Goal: Task Accomplishment & Management: Manage account settings

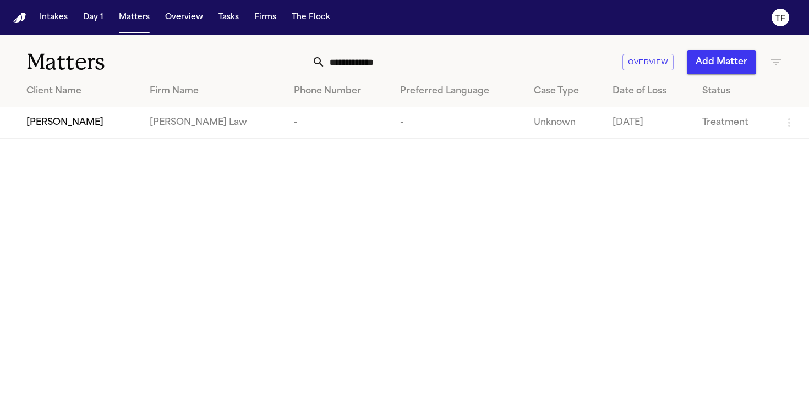
click at [473, 53] on input "**********" at bounding box center [467, 62] width 284 height 24
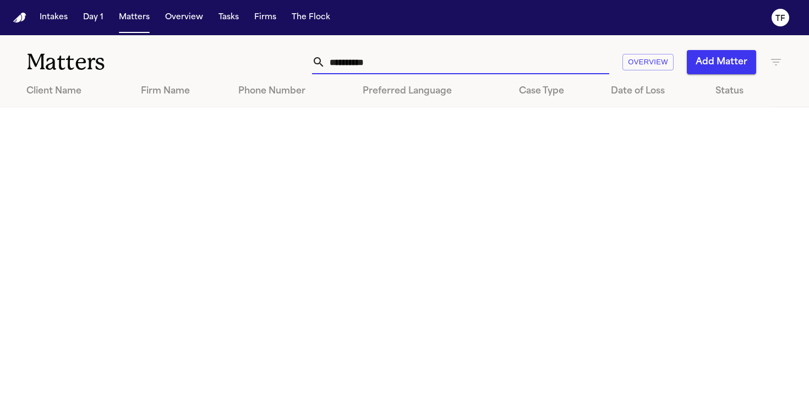
type input "**********"
click at [692, 61] on button "Add Matter" at bounding box center [721, 62] width 69 height 24
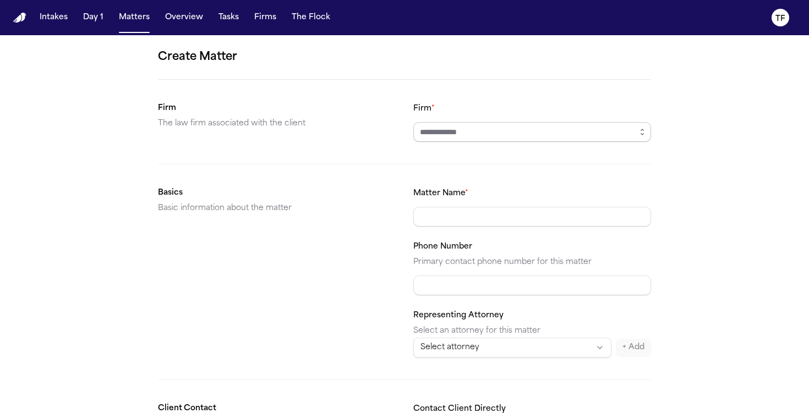
click at [496, 135] on input "Firm *" at bounding box center [532, 132] width 238 height 20
click at [480, 133] on input "*****" at bounding box center [532, 132] width 238 height 20
type input "******"
click at [561, 140] on input "******" at bounding box center [532, 132] width 238 height 20
click at [640, 134] on icon "button" at bounding box center [642, 132] width 9 height 9
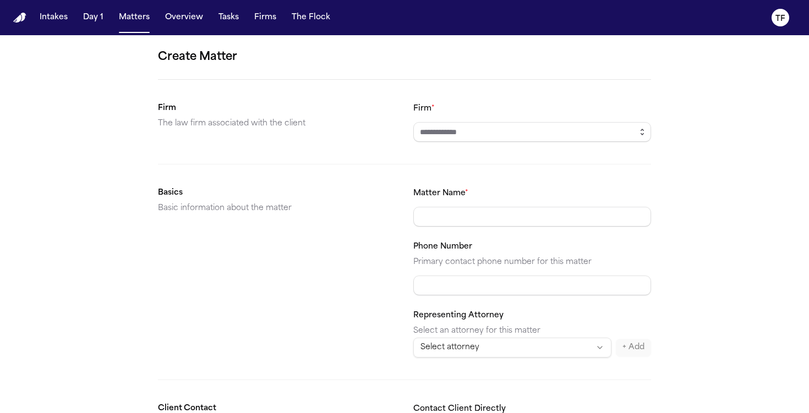
click at [640, 134] on icon "button" at bounding box center [642, 132] width 9 height 9
drag, startPoint x: 644, startPoint y: 135, endPoint x: 582, endPoint y: 158, distance: 66.8
click at [643, 135] on icon "button" at bounding box center [642, 132] width 9 height 9
click at [552, 178] on form "Create Matter Firm The law firm associated with the client Firm * Basics Basic …" at bounding box center [404, 415] width 493 height 735
click at [513, 139] on input "Firm *" at bounding box center [532, 132] width 238 height 20
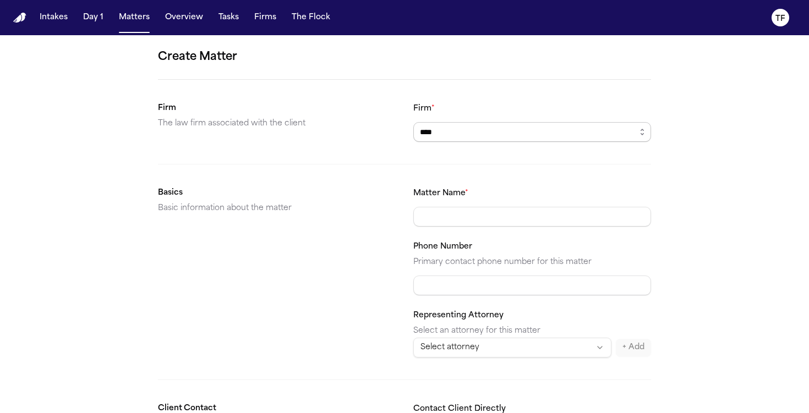
type input "*****"
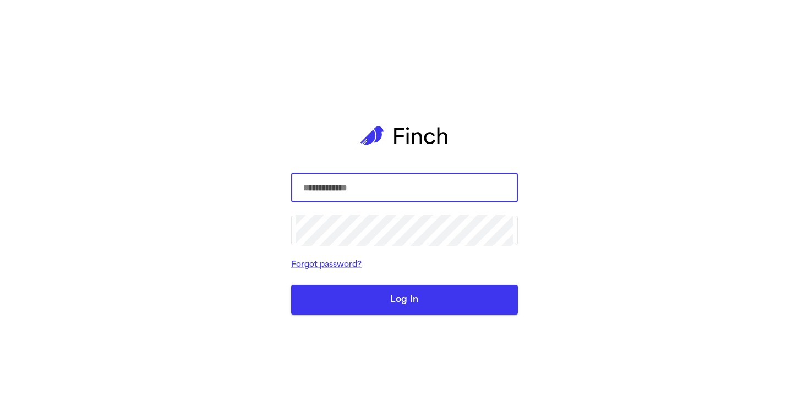
click at [407, 191] on input "text" at bounding box center [404, 187] width 218 height 31
click at [406, 188] on input "text" at bounding box center [404, 187] width 218 height 31
type input "**********"
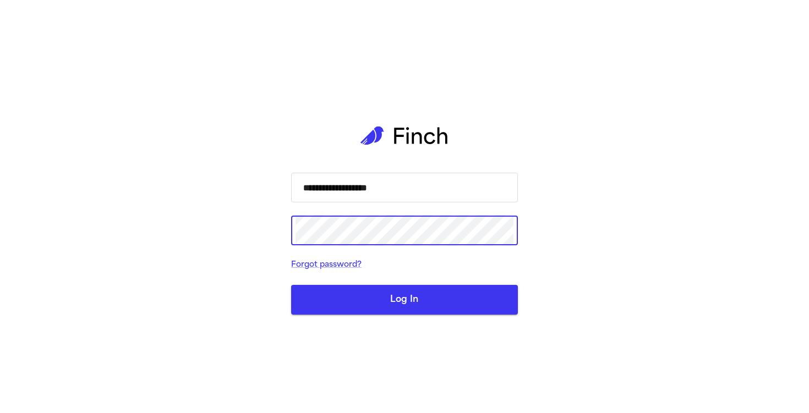
click at [291, 285] on button "Log In" at bounding box center [404, 300] width 227 height 30
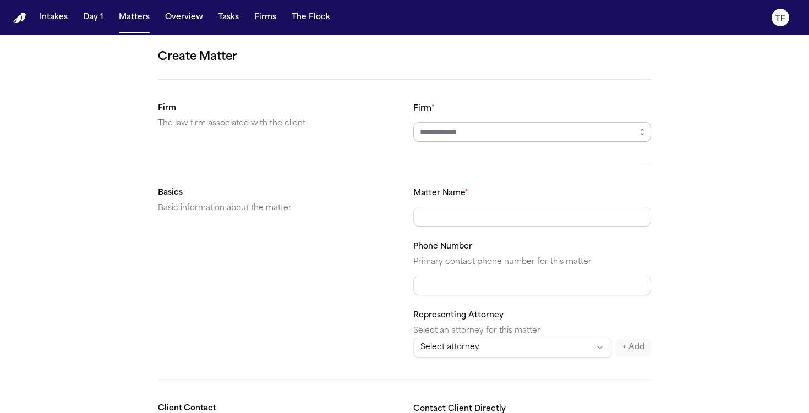
click at [491, 133] on input "Firm *" at bounding box center [532, 132] width 238 height 20
click at [463, 139] on input "Firm *" at bounding box center [532, 132] width 238 height 20
click at [424, 187] on body "**********" at bounding box center [404, 206] width 809 height 413
type input "**********"
click at [450, 216] on input "Matter Name *" at bounding box center [532, 217] width 238 height 20
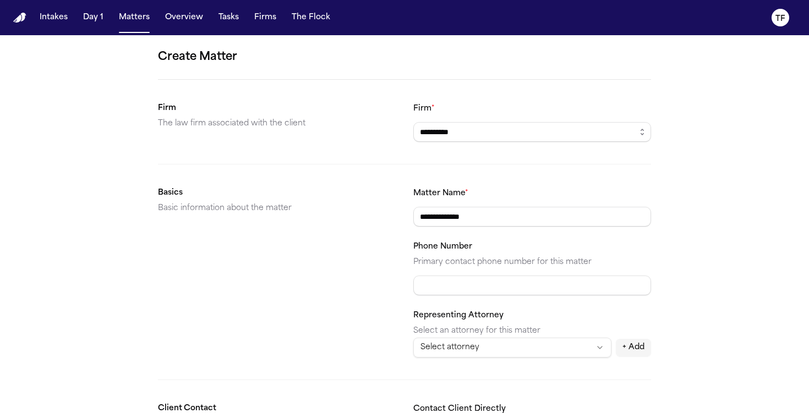
type input "**********"
click at [479, 286] on input "Phone Number" at bounding box center [532, 286] width 238 height 20
paste input "**********"
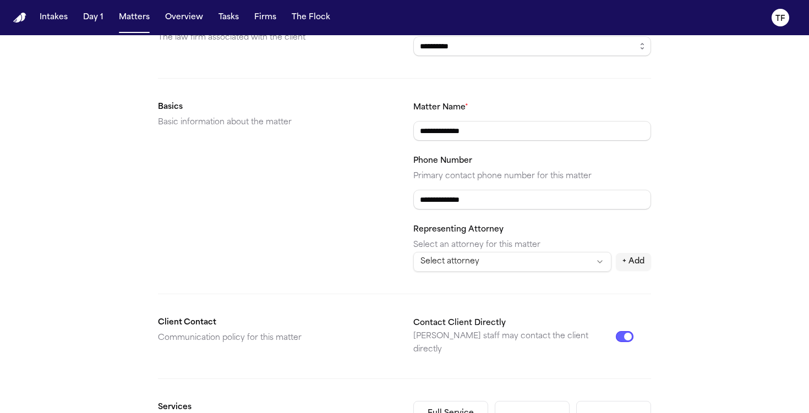
scroll to position [306, 0]
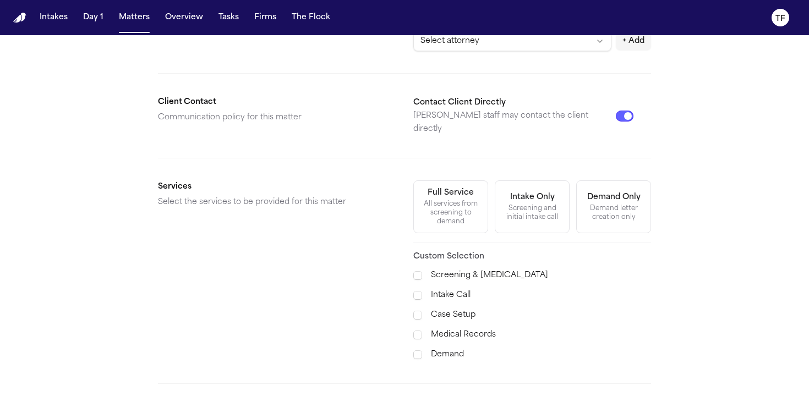
type input "**********"
click at [442, 213] on div "All services from screening to demand" at bounding box center [450, 213] width 61 height 26
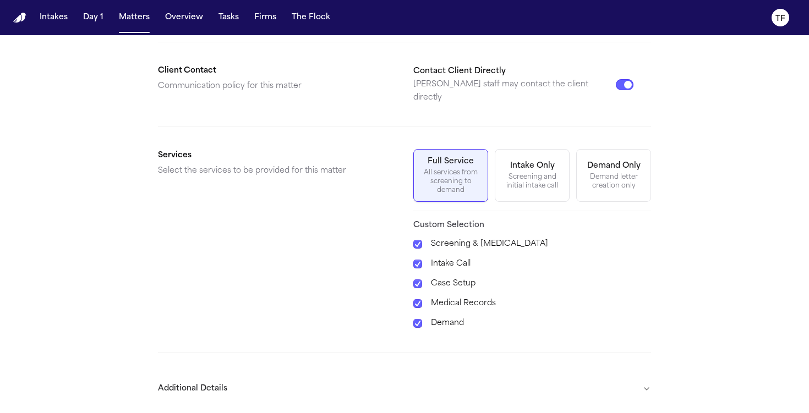
scroll to position [371, 0]
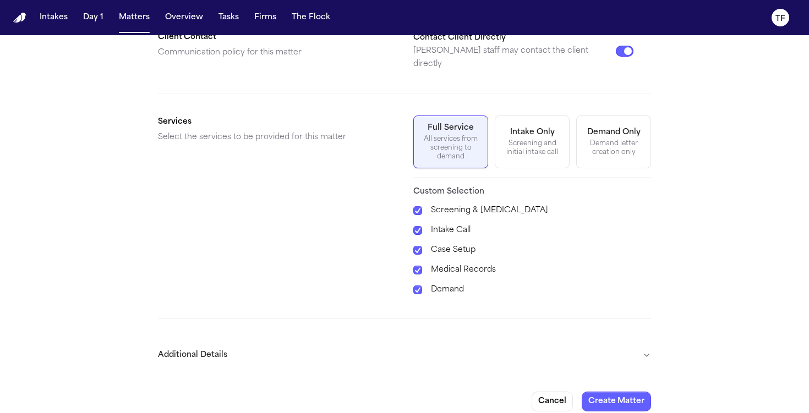
drag, startPoint x: 663, startPoint y: 345, endPoint x: 653, endPoint y: 344, distance: 9.9
click at [662, 345] on div "**********" at bounding box center [404, 44] width 809 height 761
click at [648, 344] on button "Additional Details" at bounding box center [404, 355] width 493 height 29
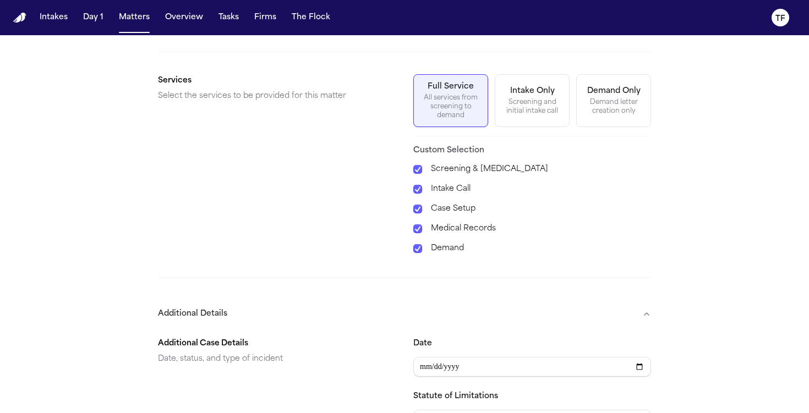
scroll to position [587, 0]
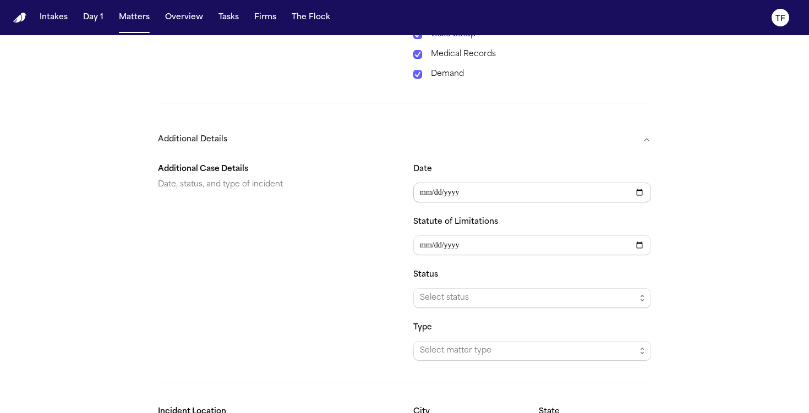
click at [634, 183] on input "Date" at bounding box center [532, 193] width 238 height 20
type input "**********"
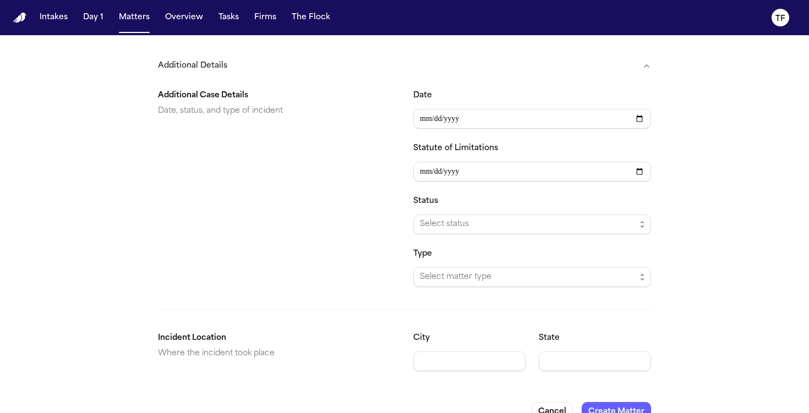
scroll to position [671, 0]
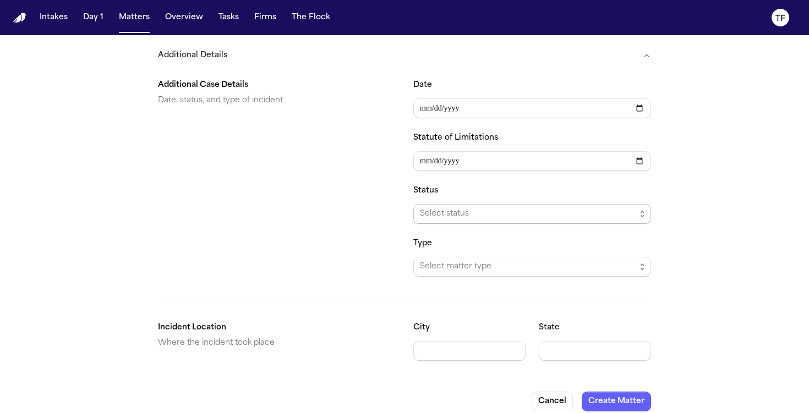
click at [501, 204] on span "Select status" at bounding box center [532, 214] width 238 height 20
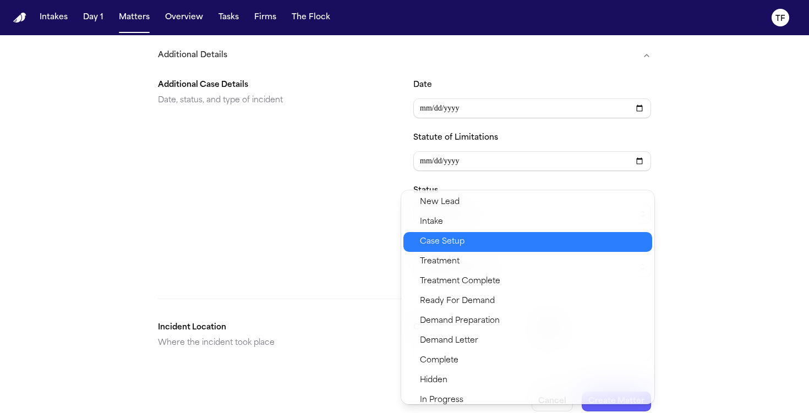
click at [473, 249] on div "Case Setup" at bounding box center [527, 242] width 249 height 20
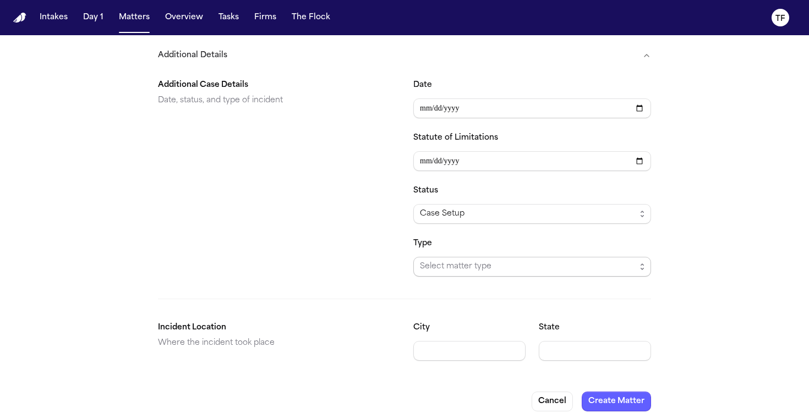
click at [472, 260] on span "Select matter type" at bounding box center [528, 266] width 216 height 13
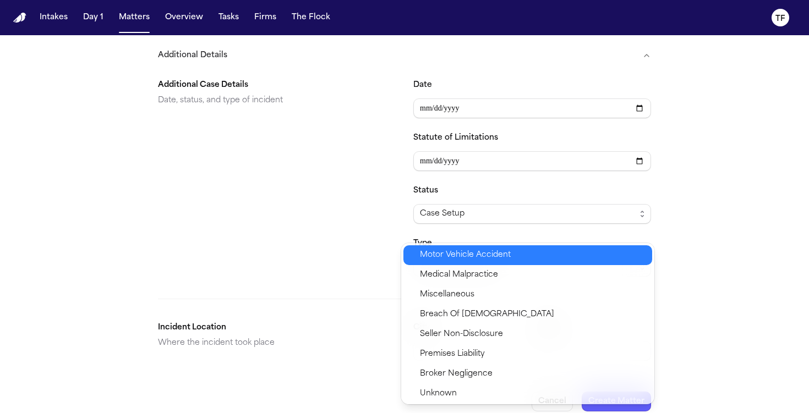
click at [472, 254] on span "Motor Vehicle Accident" at bounding box center [465, 255] width 91 height 13
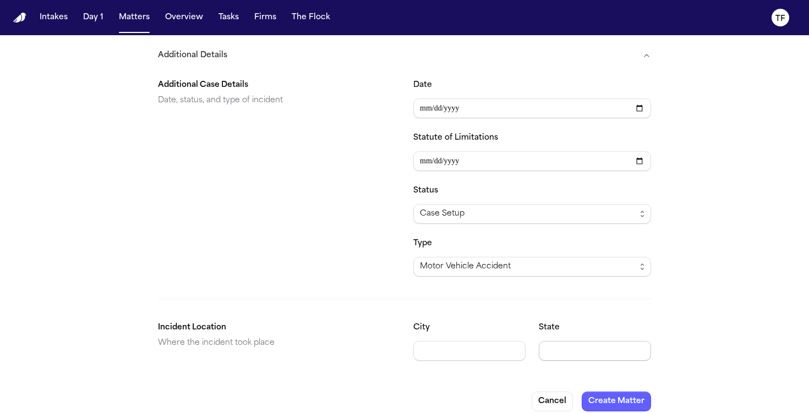
click at [632, 336] on body "**********" at bounding box center [404, 206] width 809 height 413
type input "**"
click at [614, 392] on button "Create Matter" at bounding box center [616, 402] width 69 height 20
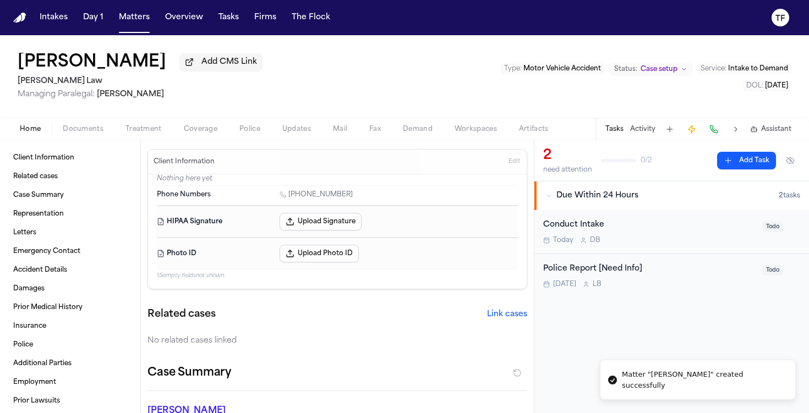
click at [653, 129] on button "Activity" at bounding box center [642, 129] width 25 height 9
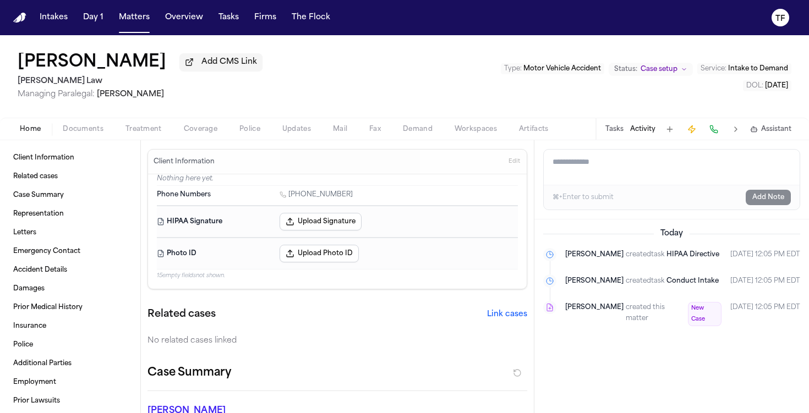
drag, startPoint x: 596, startPoint y: 161, endPoint x: 579, endPoint y: 168, distance: 19.2
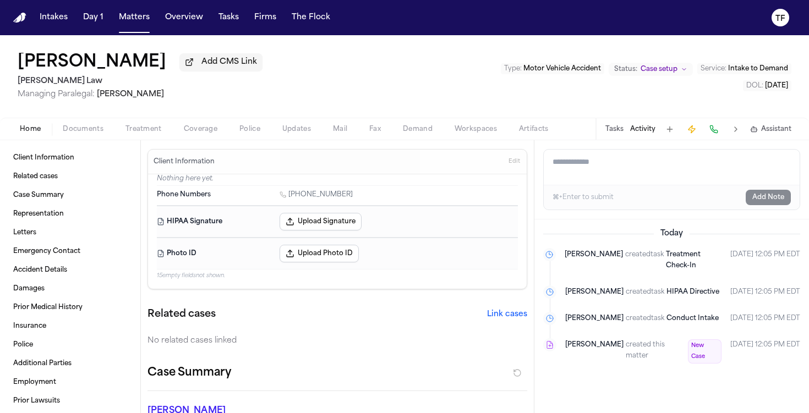
paste textarea "**********"
type textarea "**********"
click at [760, 202] on button "Add Note" at bounding box center [768, 197] width 45 height 15
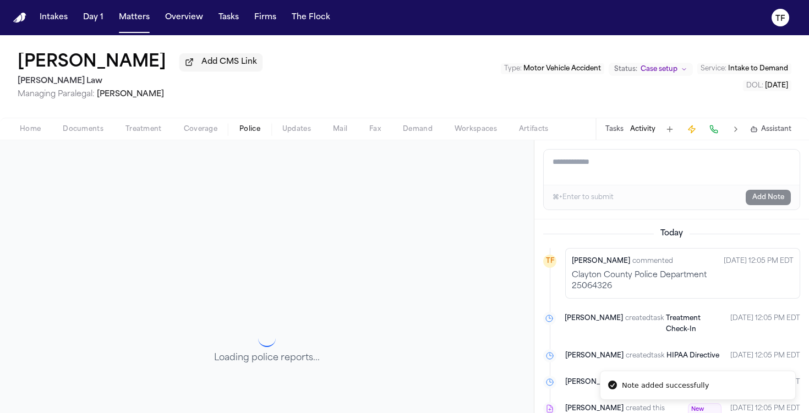
click at [229, 133] on button "Police" at bounding box center [249, 129] width 43 height 13
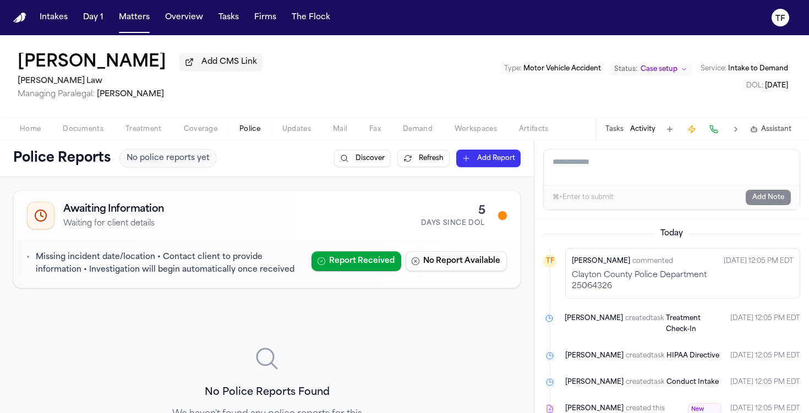
click at [613, 130] on button "Tasks" at bounding box center [614, 129] width 18 height 9
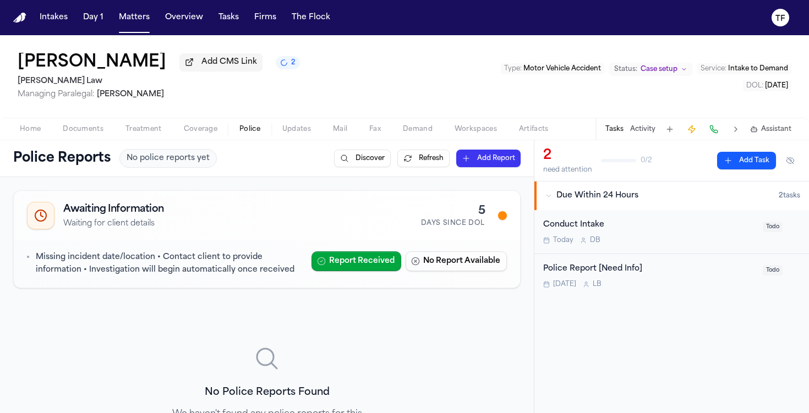
click at [647, 134] on button "Activity" at bounding box center [642, 129] width 25 height 9
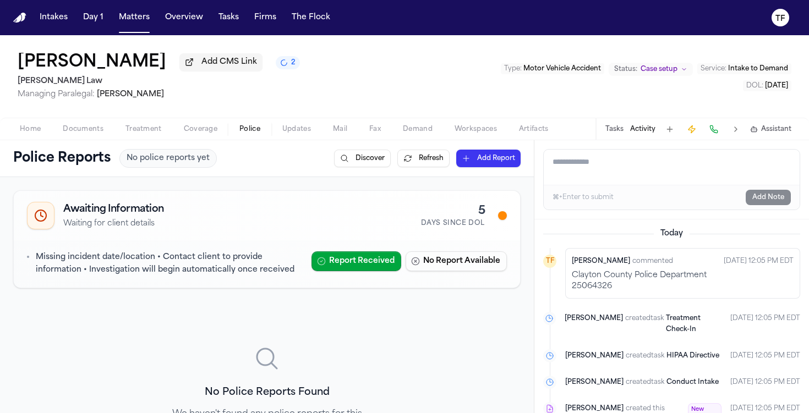
click at [610, 134] on button "Tasks" at bounding box center [614, 129] width 18 height 9
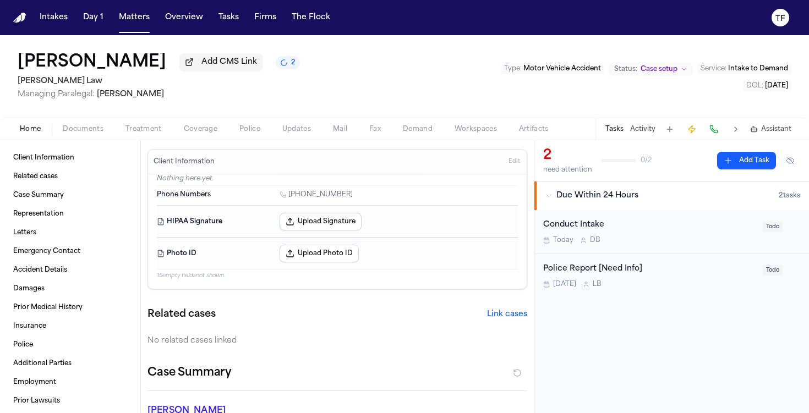
click at [20, 131] on span "Home" at bounding box center [30, 129] width 21 height 9
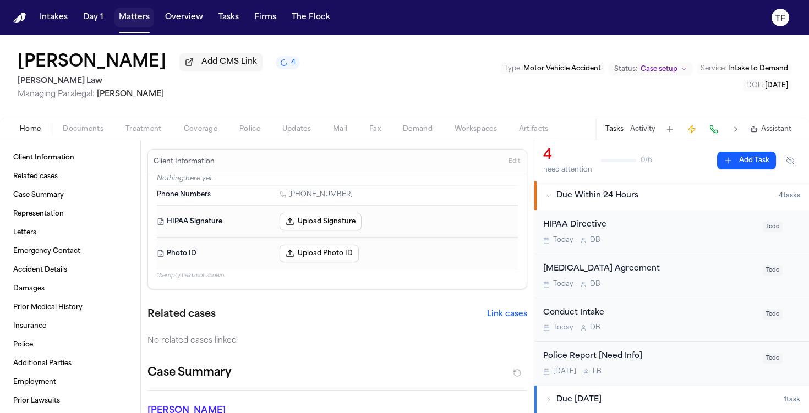
click at [143, 25] on button "Matters" at bounding box center [134, 18] width 40 height 20
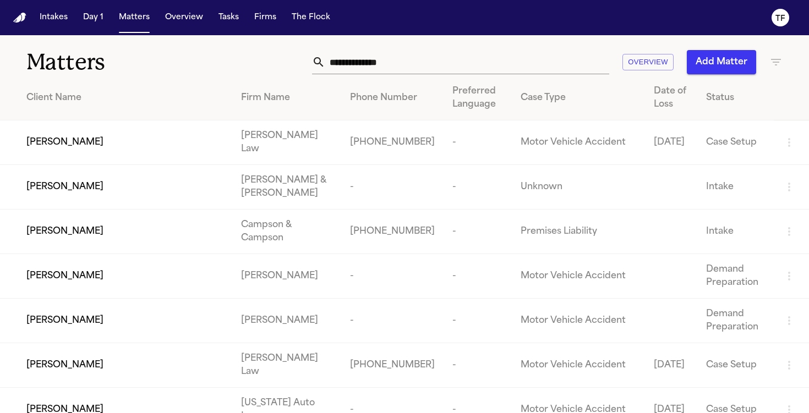
click at [109, 155] on td "Lamar Williams" at bounding box center [116, 142] width 232 height 45
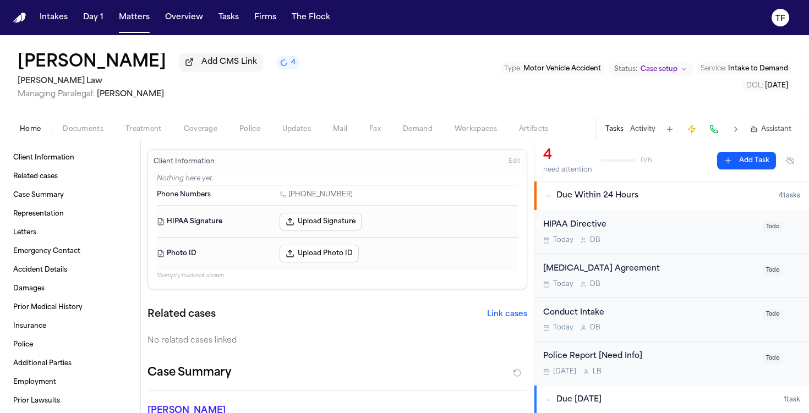
click at [203, 134] on span "Coverage" at bounding box center [201, 129] width 34 height 9
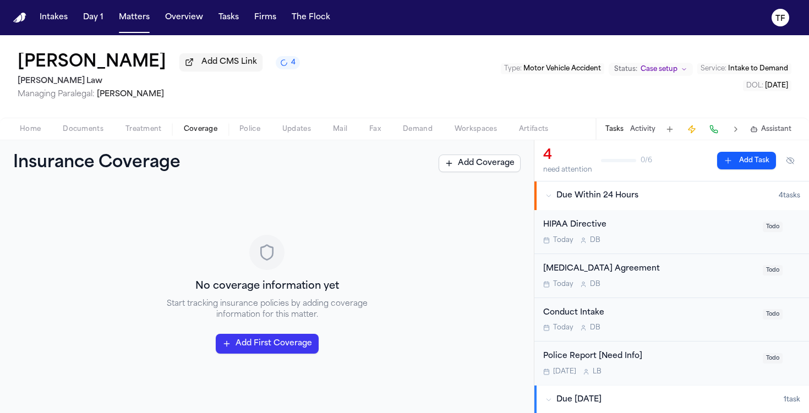
click at [226, 128] on button "Coverage" at bounding box center [201, 129] width 56 height 13
click at [274, 136] on button "Updates" at bounding box center [296, 129] width 51 height 13
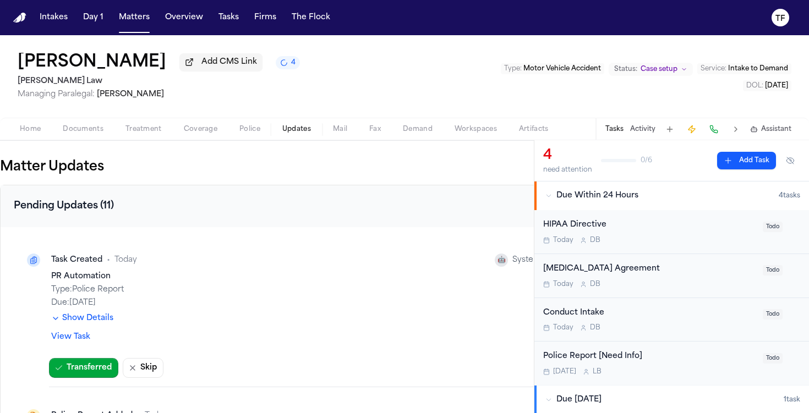
click at [257, 134] on span "Police" at bounding box center [249, 129] width 21 height 9
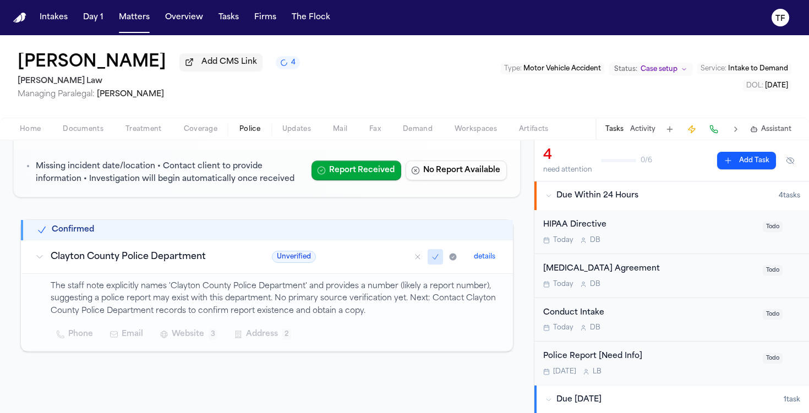
scroll to position [143, 0]
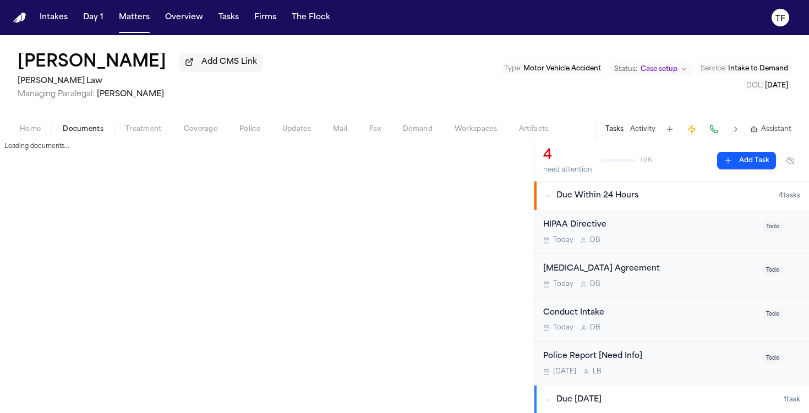
click at [93, 134] on span "Documents" at bounding box center [83, 129] width 41 height 9
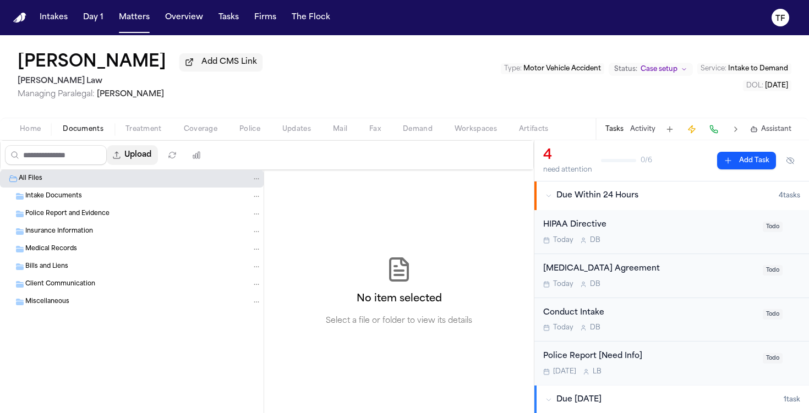
click at [142, 163] on button "Upload" at bounding box center [132, 155] width 51 height 20
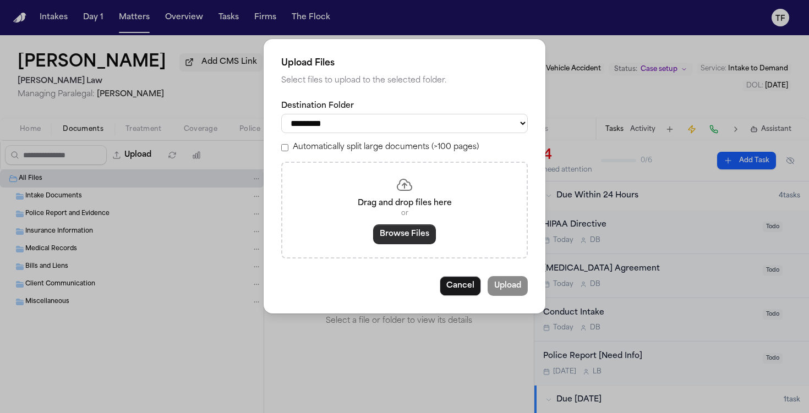
click at [399, 235] on button "Browse Files" at bounding box center [404, 234] width 63 height 20
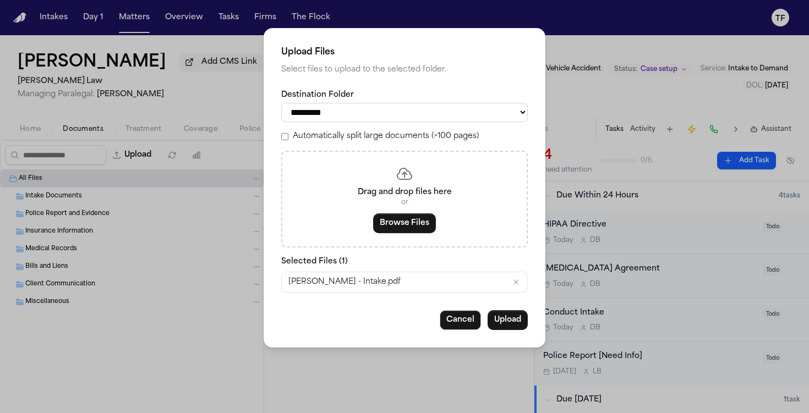
click at [521, 314] on div "**********" at bounding box center [405, 188] width 282 height 320
click at [515, 330] on button "Upload" at bounding box center [507, 320] width 40 height 20
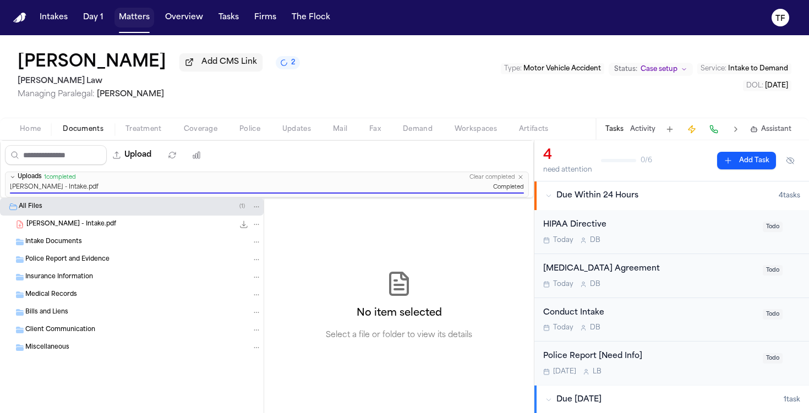
click at [119, 17] on button "Matters" at bounding box center [134, 18] width 40 height 20
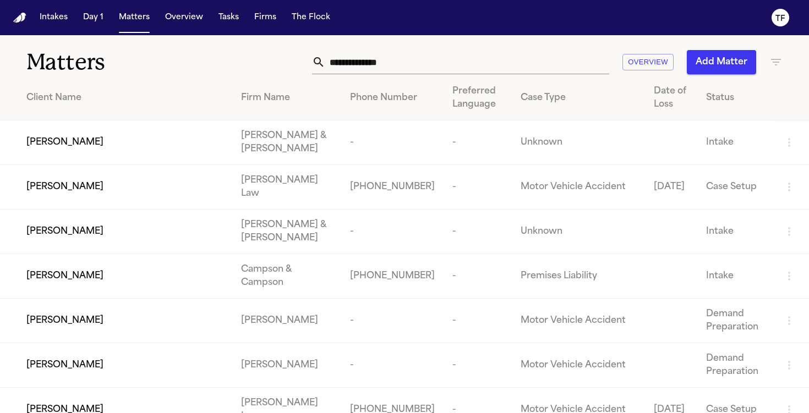
click at [704, 54] on button "Add Matter" at bounding box center [721, 62] width 69 height 24
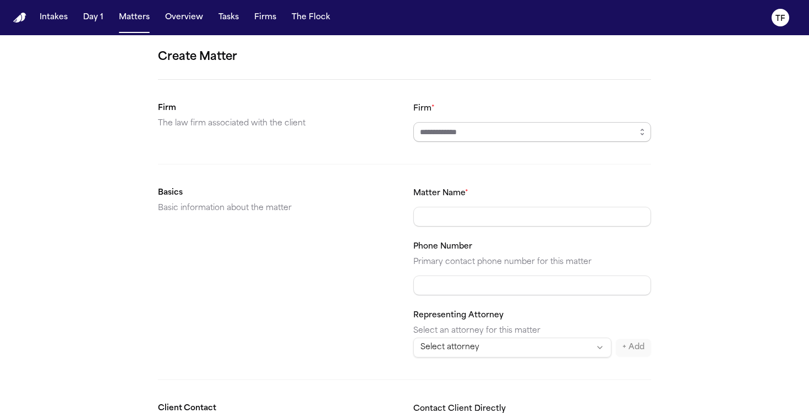
click at [454, 137] on input "Firm *" at bounding box center [532, 132] width 238 height 20
click at [464, 135] on input "Firm *" at bounding box center [532, 132] width 238 height 20
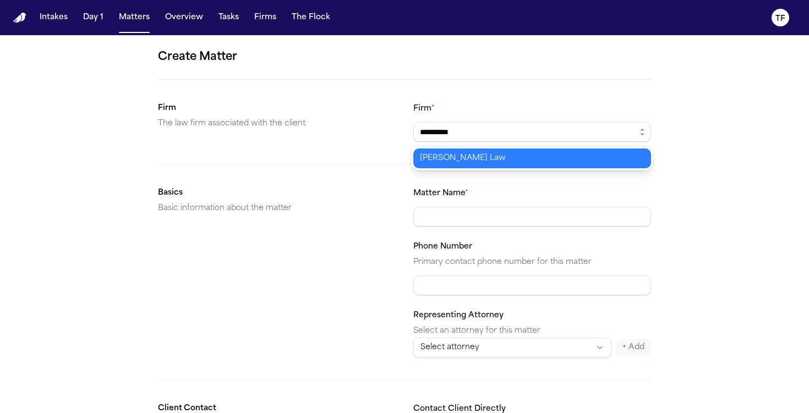
click at [450, 161] on body "**********" at bounding box center [404, 206] width 809 height 413
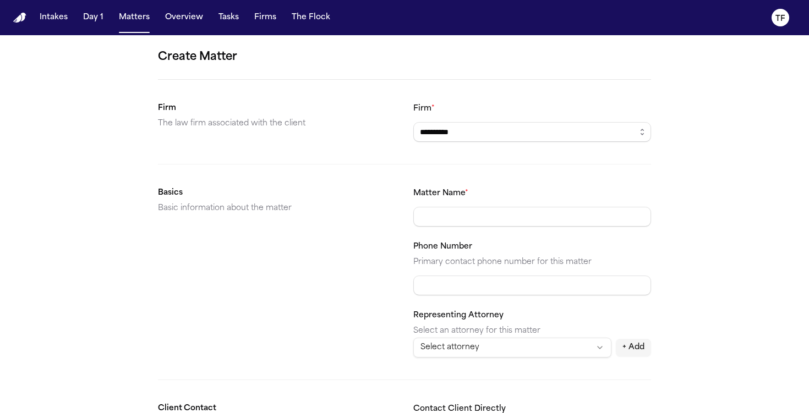
type input "**********"
drag, startPoint x: 474, startPoint y: 208, endPoint x: 480, endPoint y: 211, distance: 6.2
click at [479, 210] on input "Matter Name *" at bounding box center [532, 217] width 238 height 20
type input "**********"
click at [467, 285] on input "Phone Number" at bounding box center [532, 286] width 238 height 20
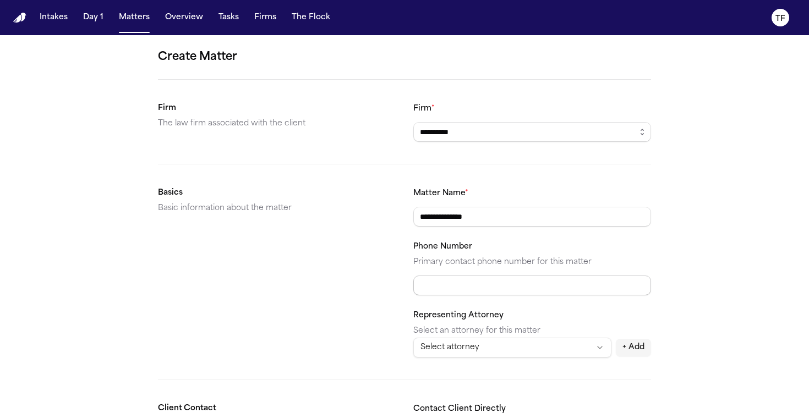
paste input "**********"
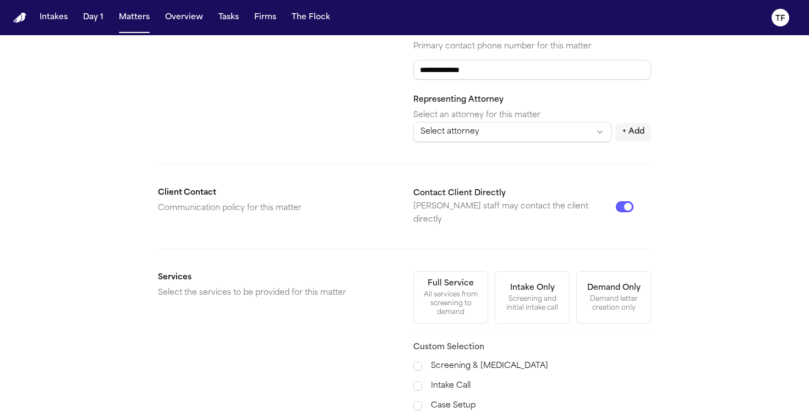
type input "**********"
click at [445, 291] on div "All services from screening to demand" at bounding box center [450, 304] width 61 height 26
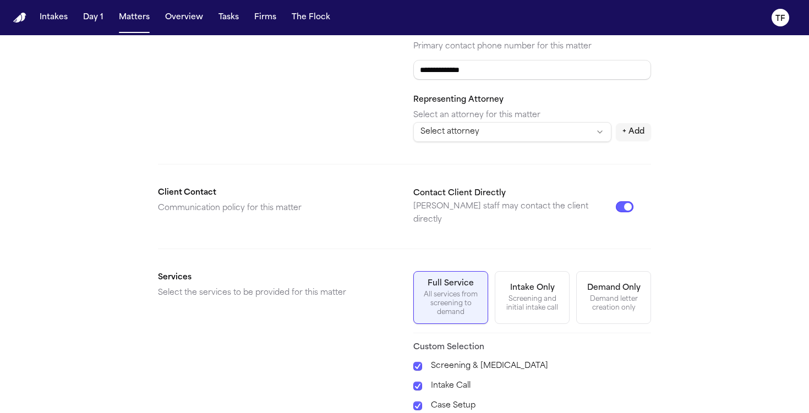
scroll to position [371, 0]
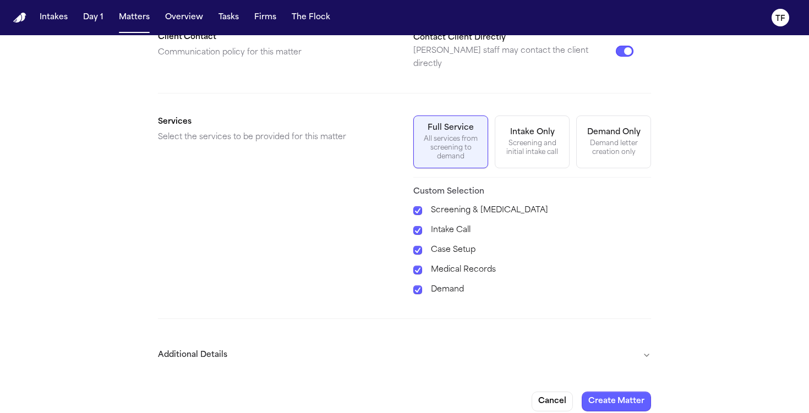
click at [646, 343] on button "Additional Details" at bounding box center [404, 355] width 493 height 29
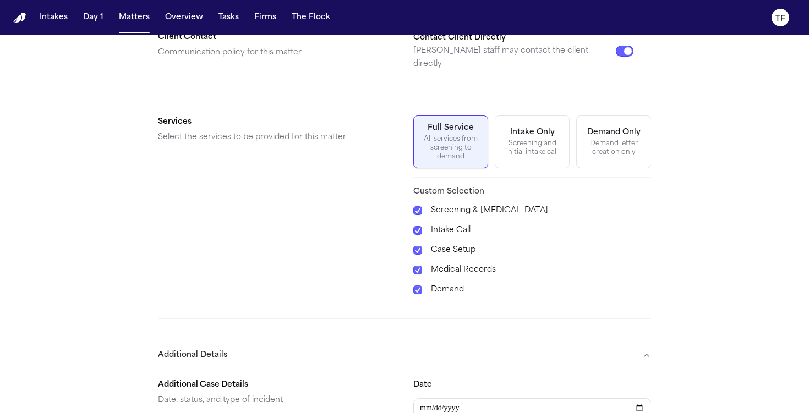
scroll to position [671, 0]
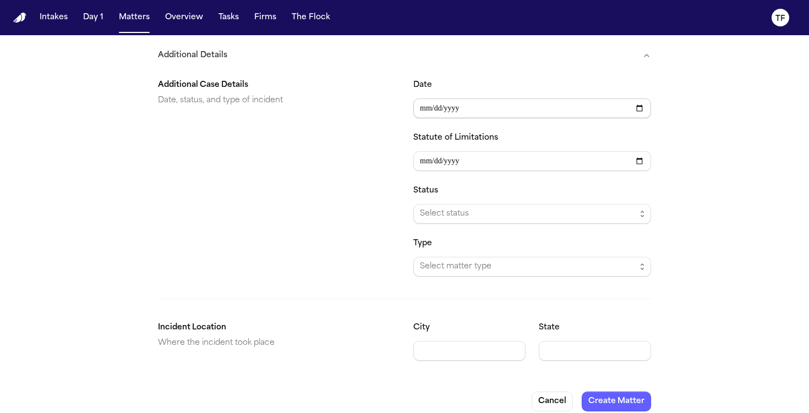
click at [632, 98] on input "Date" at bounding box center [532, 108] width 238 height 20
click at [636, 98] on input "Date" at bounding box center [532, 108] width 238 height 20
type input "**********"
click at [468, 207] on span "Select status" at bounding box center [528, 213] width 216 height 13
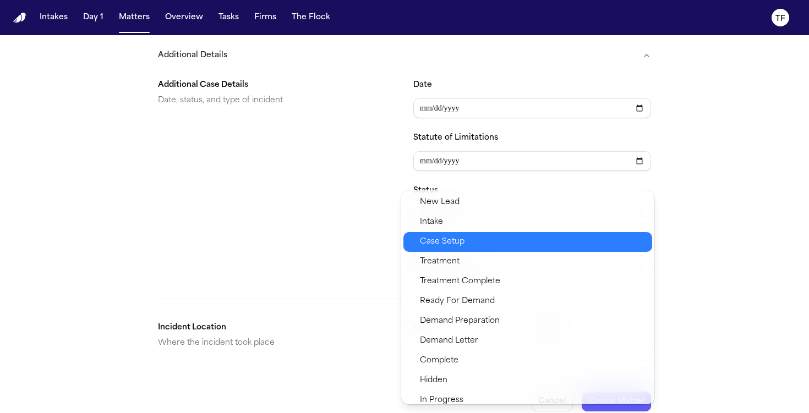
click at [463, 239] on span "Case Setup" at bounding box center [442, 241] width 45 height 13
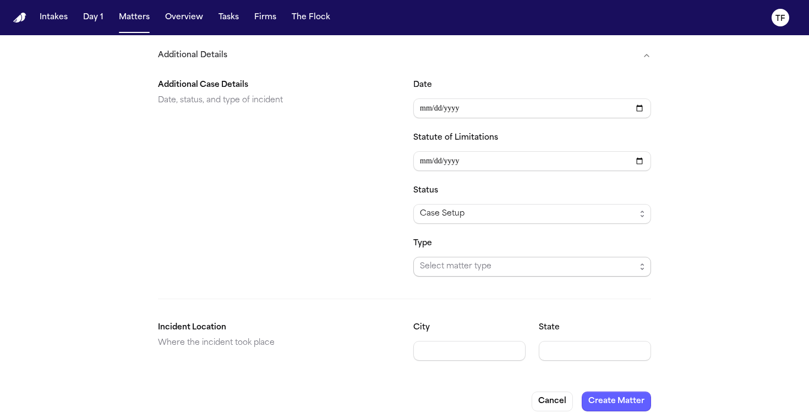
click at [464, 257] on span "Select matter type" at bounding box center [532, 267] width 238 height 20
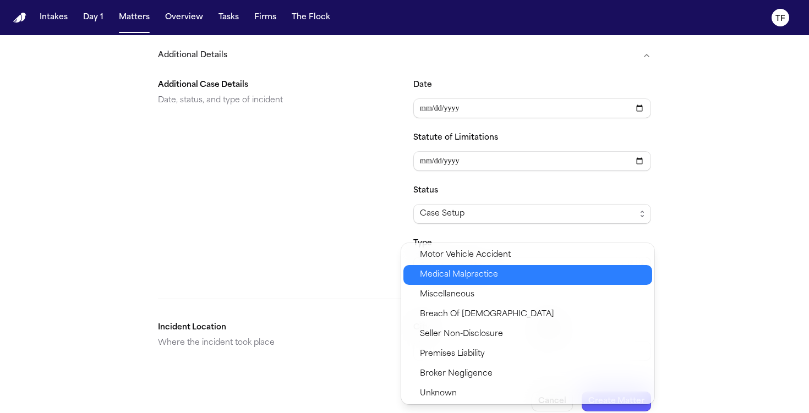
click at [464, 267] on div "Medical Malpractice" at bounding box center [527, 275] width 249 height 20
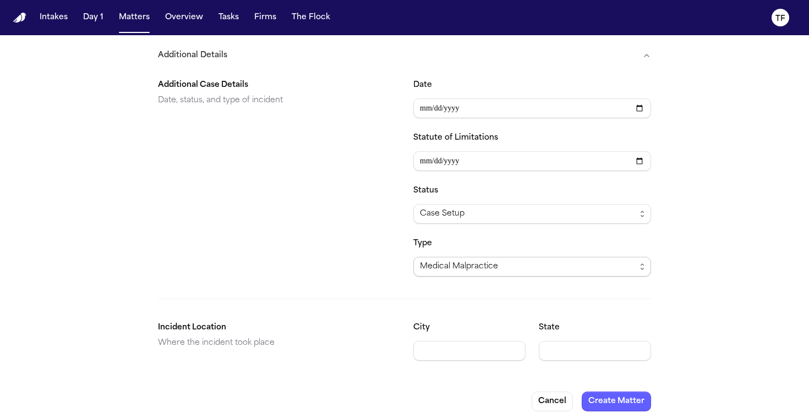
click at [470, 260] on span "Medical Malpractice" at bounding box center [459, 266] width 78 height 13
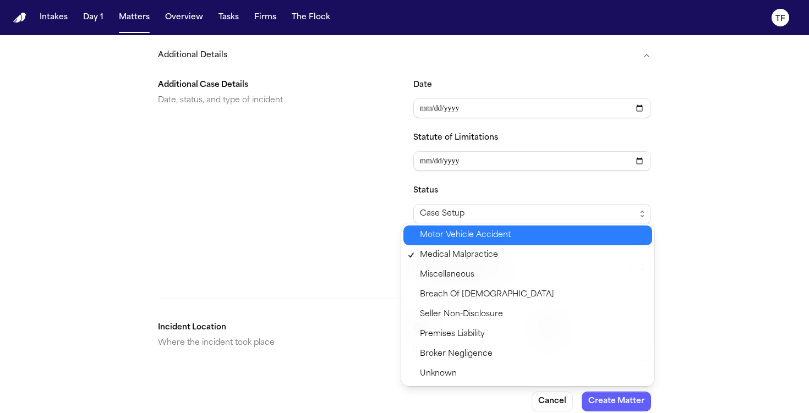
click at [470, 244] on div "Motor Vehicle Accident" at bounding box center [527, 236] width 249 height 20
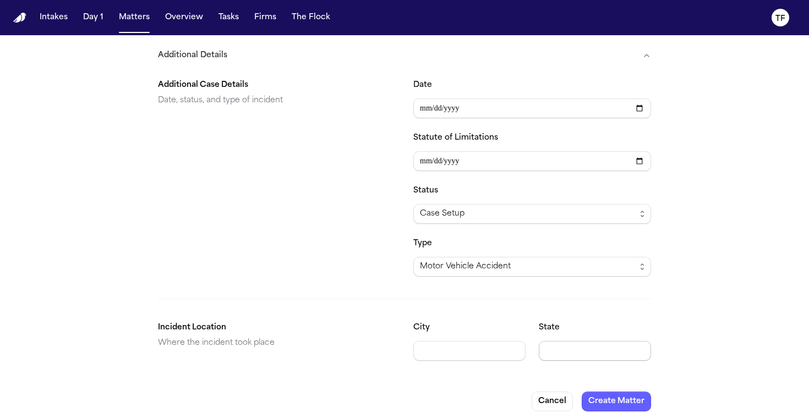
click at [579, 341] on input "State" at bounding box center [595, 351] width 112 height 20
type input "**"
click at [594, 392] on button "Create Matter" at bounding box center [616, 402] width 69 height 20
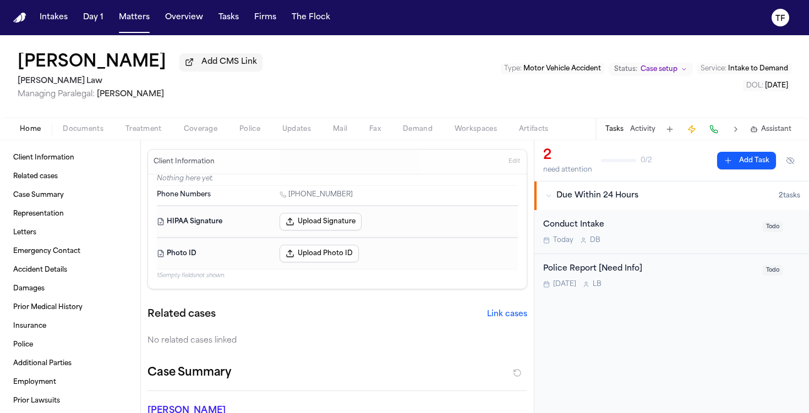
click at [631, 120] on div "Home Documents Treatment Coverage Police Updates Mail Fax Demand Workspaces Art…" at bounding box center [404, 129] width 809 height 22
click at [634, 137] on div "Tasks Activity Assistant" at bounding box center [697, 128] width 205 height 21
click at [633, 134] on button "Activity" at bounding box center [642, 129] width 25 height 9
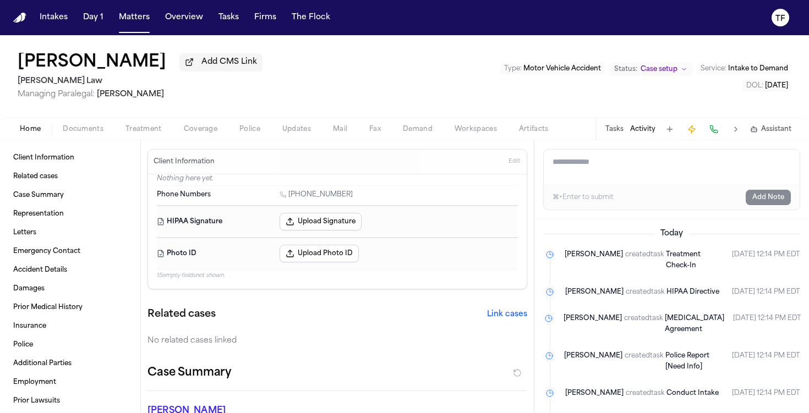
click at [599, 180] on textarea "Add a note to this matter" at bounding box center [672, 167] width 256 height 35
click at [599, 174] on textarea "Add a note to this matter" at bounding box center [672, 167] width 256 height 35
paste textarea "**********"
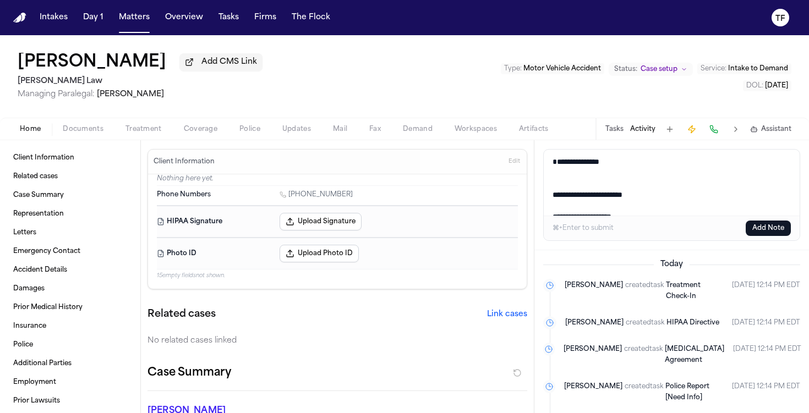
scroll to position [29, 0]
type textarea "**********"
click at [771, 227] on button "Add Note" at bounding box center [768, 228] width 45 height 15
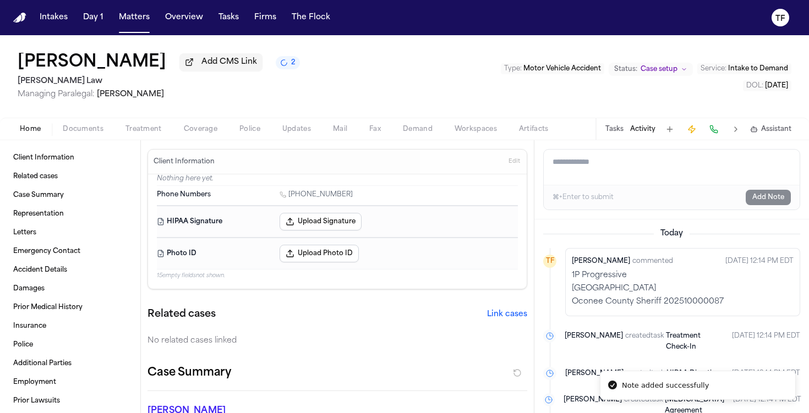
click at [63, 140] on div "Home Documents Treatment Coverage Police Updates Mail Fax Demand Workspaces Art…" at bounding box center [404, 129] width 809 height 22
click at [91, 134] on span "Documents" at bounding box center [83, 129] width 41 height 9
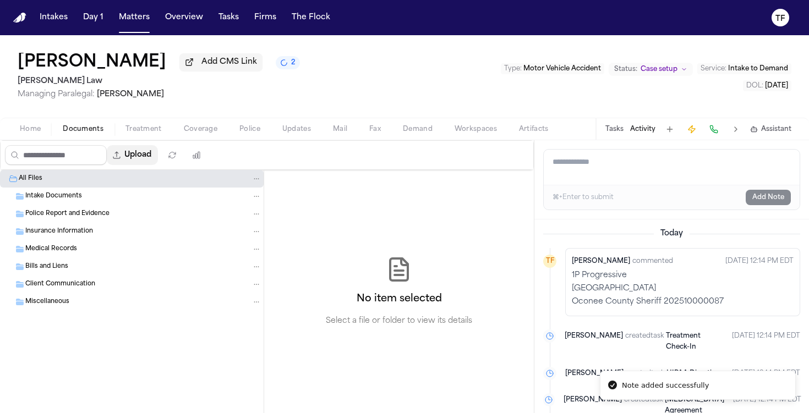
click at [149, 161] on button "Upload" at bounding box center [132, 155] width 51 height 20
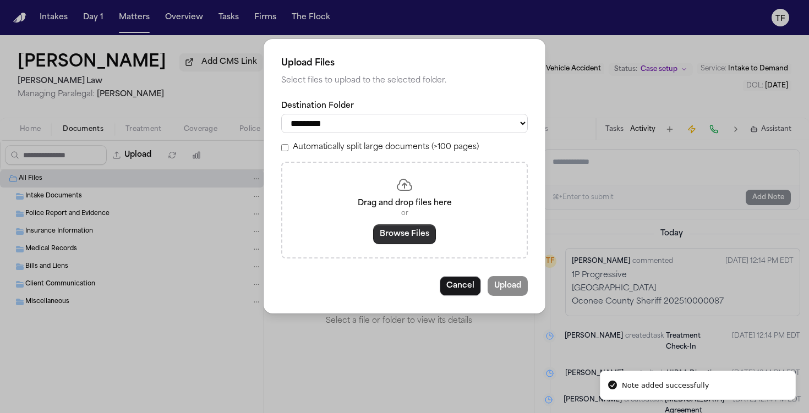
click at [415, 239] on button "Browse Files" at bounding box center [404, 234] width 63 height 20
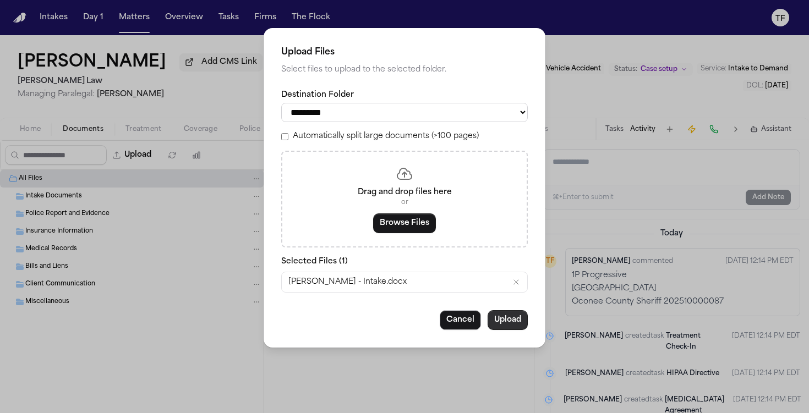
click at [503, 322] on button "Upload" at bounding box center [507, 320] width 40 height 20
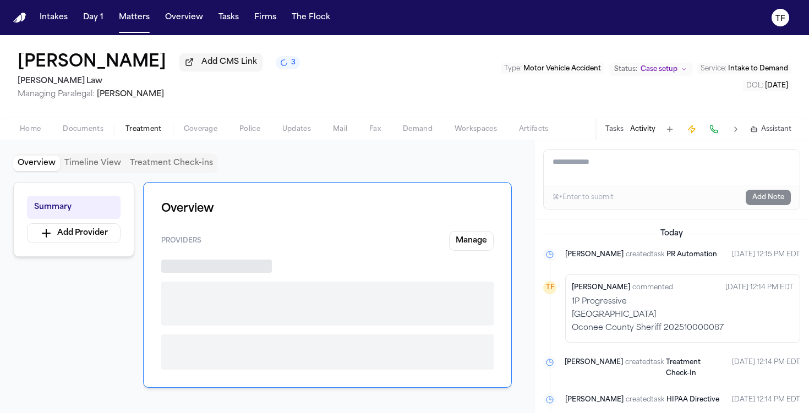
click at [154, 125] on span "Treatment" at bounding box center [143, 129] width 36 height 9
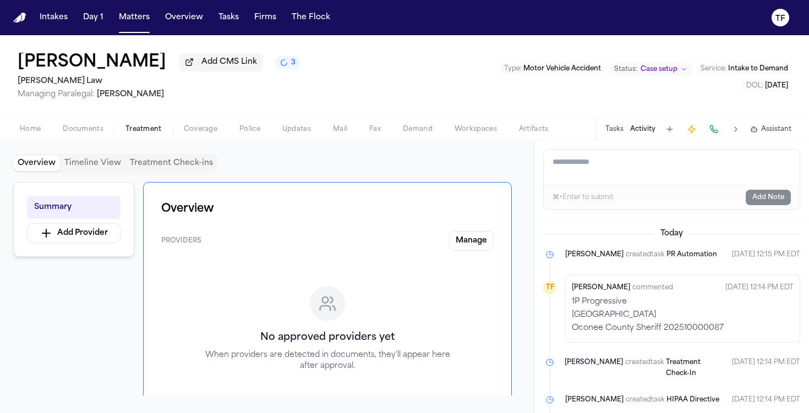
click at [184, 130] on span "Coverage" at bounding box center [201, 129] width 34 height 9
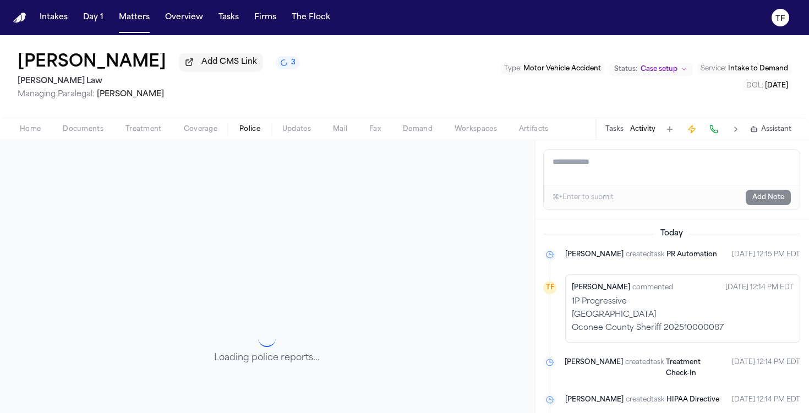
click at [240, 125] on button "Police" at bounding box center [249, 129] width 43 height 13
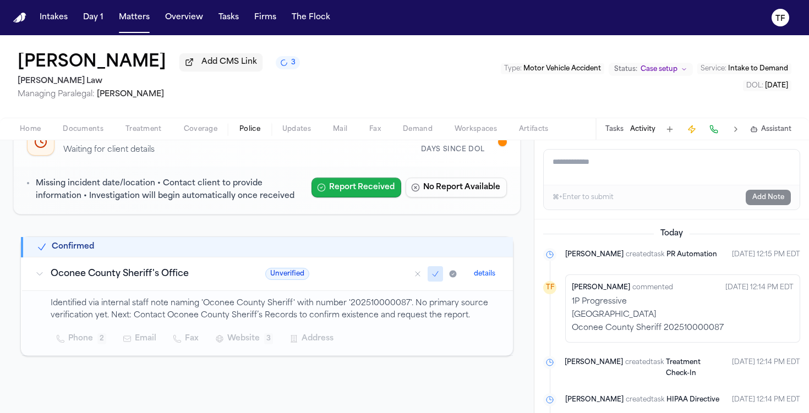
scroll to position [91, 0]
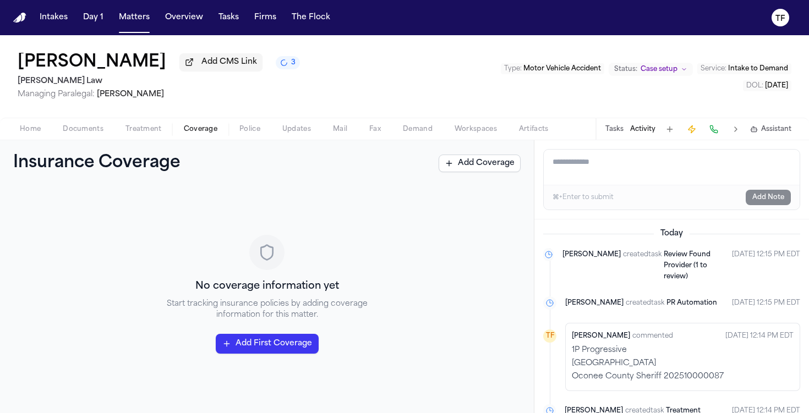
click at [205, 132] on span "Coverage" at bounding box center [201, 129] width 34 height 9
click at [135, 131] on span "Treatment" at bounding box center [143, 129] width 36 height 9
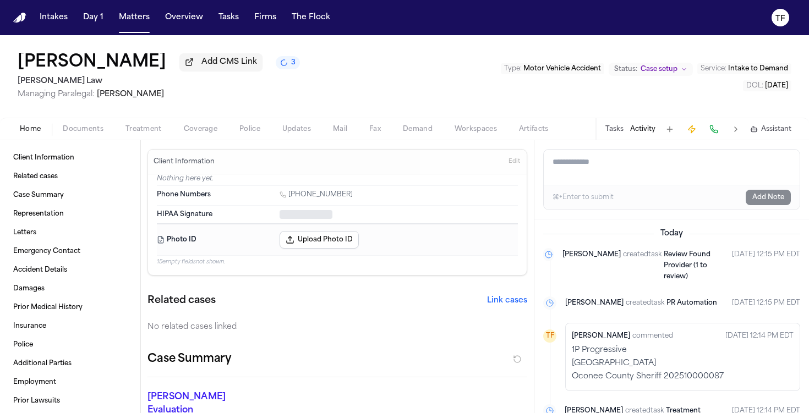
click at [42, 129] on button "Home" at bounding box center [30, 129] width 43 height 13
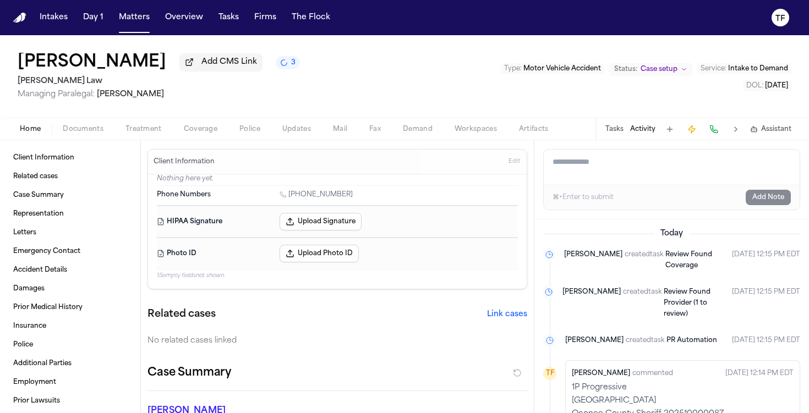
click at [213, 139] on div "Home Documents Treatment Coverage Police Updates Mail Fax Demand Workspaces Art…" at bounding box center [404, 129] width 809 height 22
click at [211, 136] on span "button" at bounding box center [200, 135] width 47 height 1
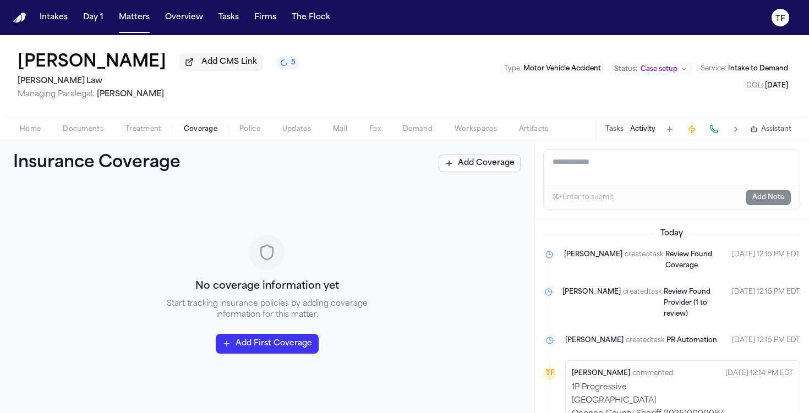
click at [23, 128] on span "Home" at bounding box center [30, 129] width 21 height 9
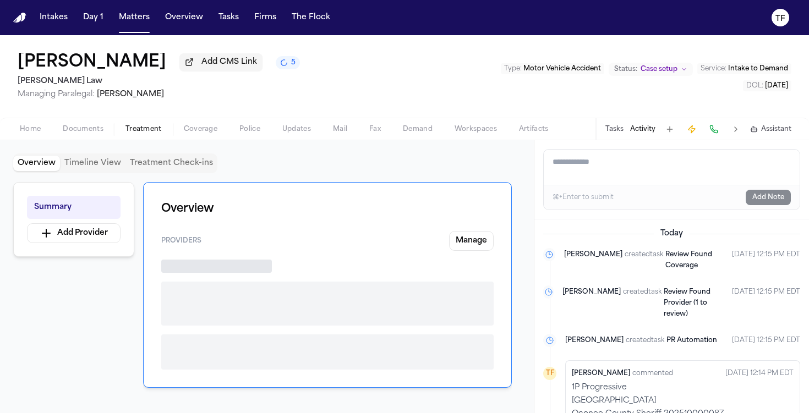
click at [153, 136] on span "button" at bounding box center [144, 135] width 50 height 1
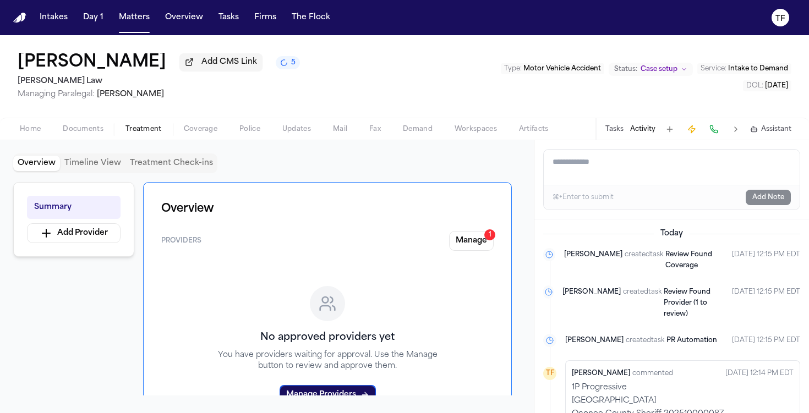
click at [446, 248] on div "Providers Manage 1" at bounding box center [327, 241] width 332 height 20
click at [518, 249] on div "Summary Add Provider Overview Providers Manage 1 No approved providers yet You …" at bounding box center [266, 288] width 507 height 213
click at [480, 245] on button "Manage 1" at bounding box center [471, 241] width 45 height 20
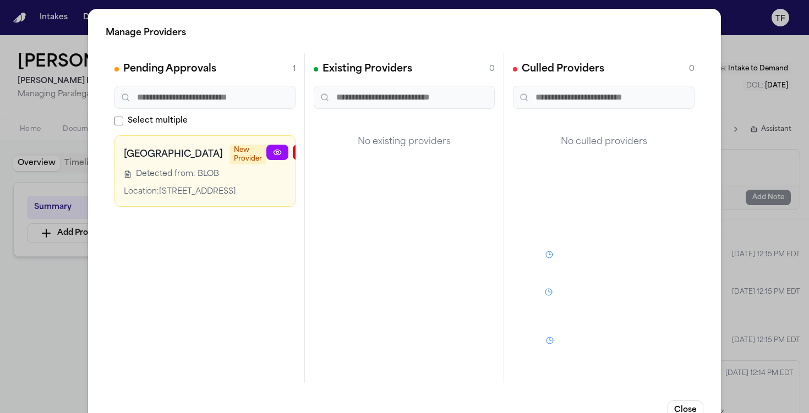
scroll to position [0, 18]
click at [327, 147] on button "button" at bounding box center [338, 152] width 22 height 15
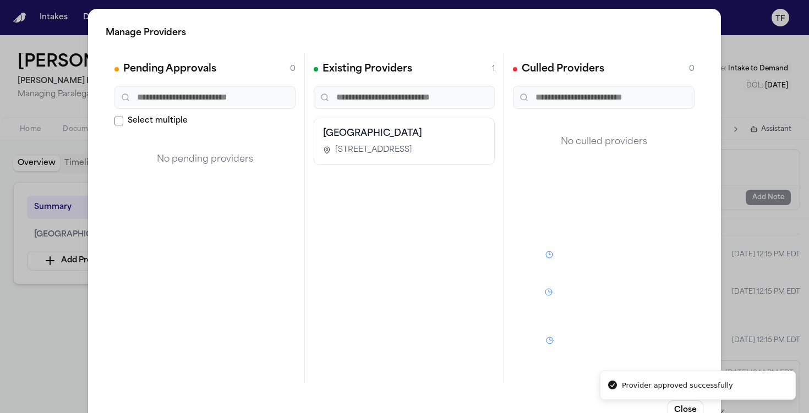
scroll to position [0, 0]
click at [57, 327] on div "Manage Providers Pending Approvals 0 Select multiple No pending providers Exist…" at bounding box center [404, 223] width 809 height 447
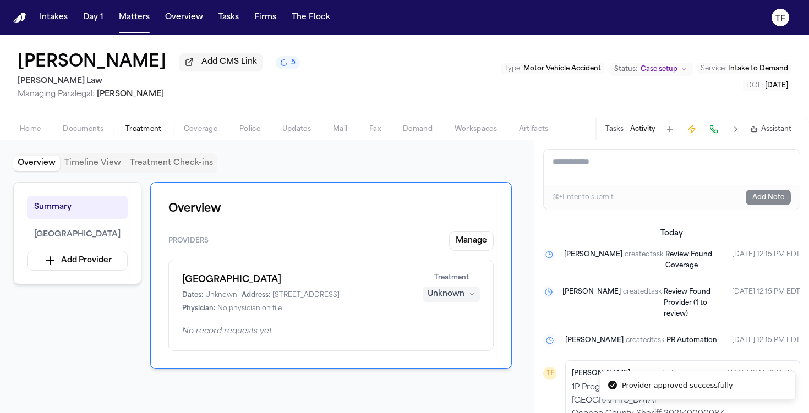
click at [449, 302] on button "Unknown" at bounding box center [451, 294] width 57 height 15
click at [436, 339] on span "Completed" at bounding box center [438, 338] width 43 height 11
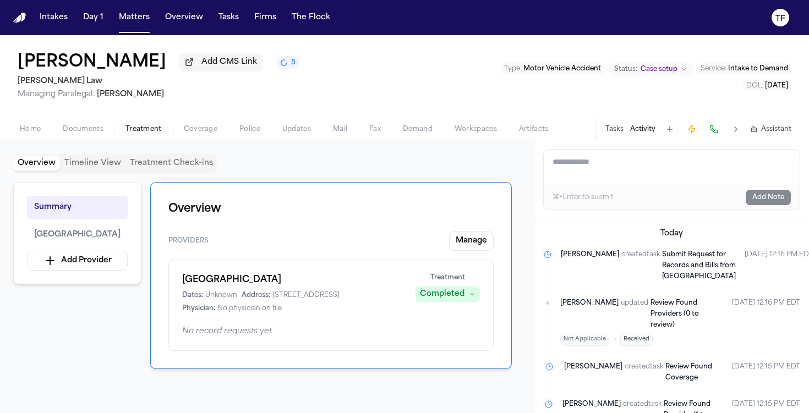
click at [192, 133] on span "Coverage" at bounding box center [201, 129] width 34 height 9
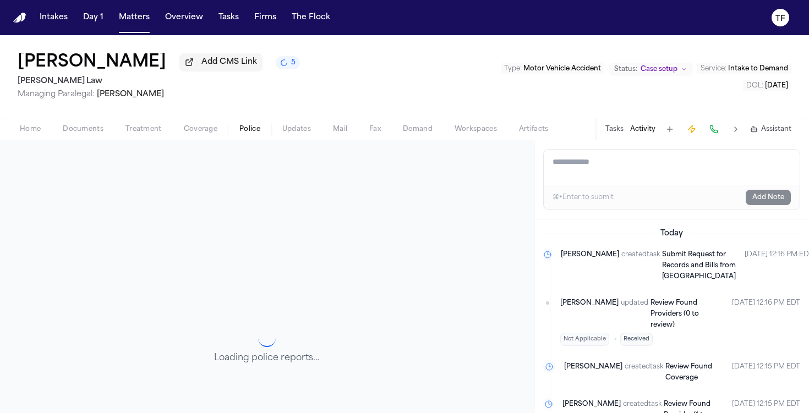
click at [255, 132] on span "Police" at bounding box center [249, 129] width 21 height 9
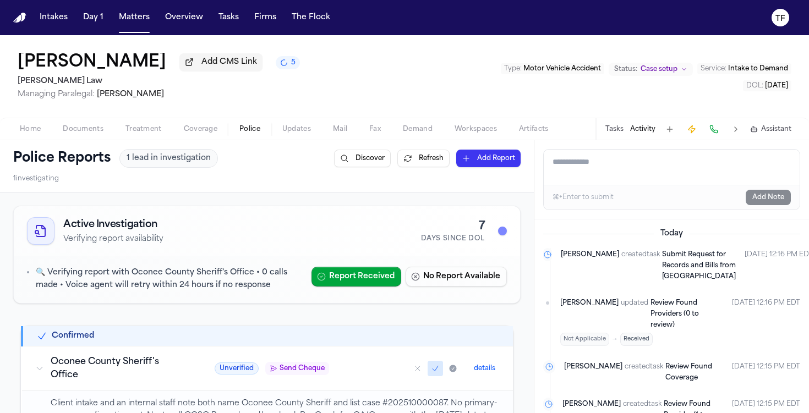
click at [183, 125] on button "Coverage" at bounding box center [201, 129] width 56 height 13
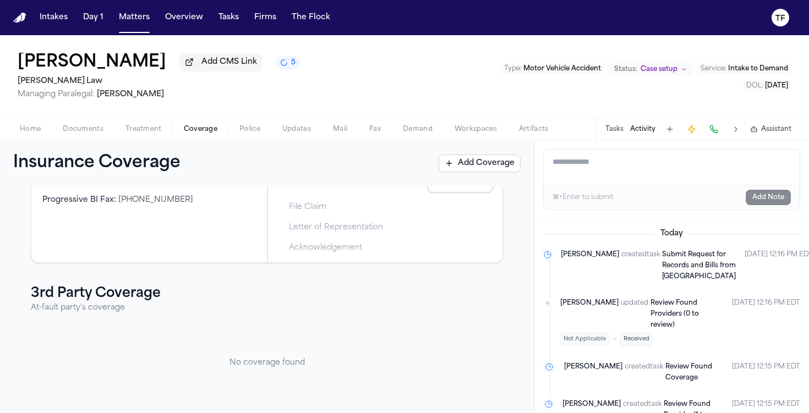
scroll to position [113, 0]
click at [262, 136] on button "Police" at bounding box center [249, 129] width 43 height 13
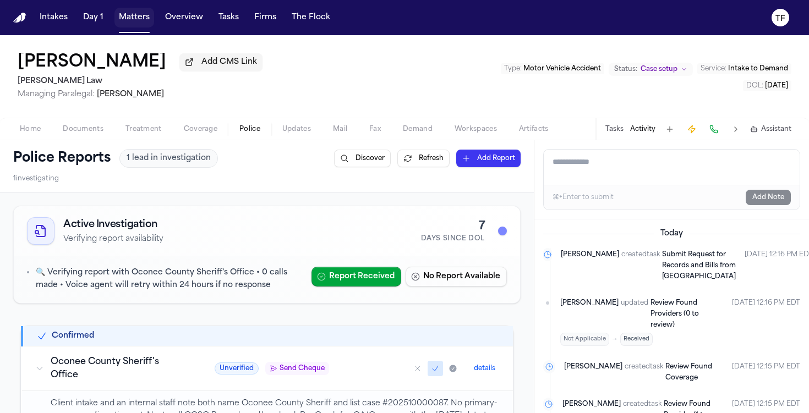
click at [132, 20] on button "Matters" at bounding box center [134, 18] width 40 height 20
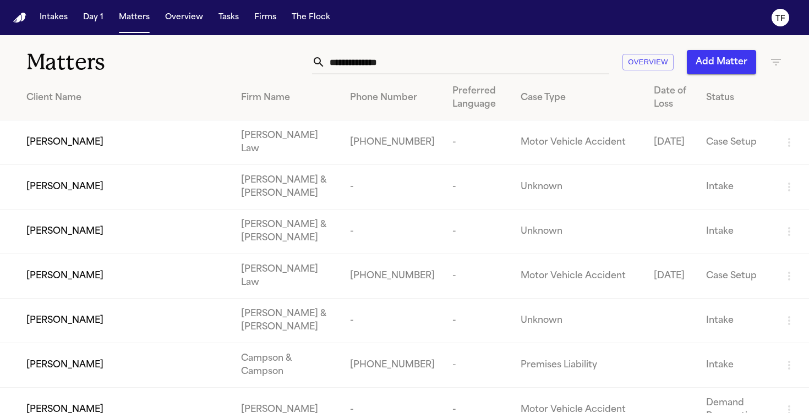
click at [699, 59] on button "Add Matter" at bounding box center [721, 62] width 69 height 24
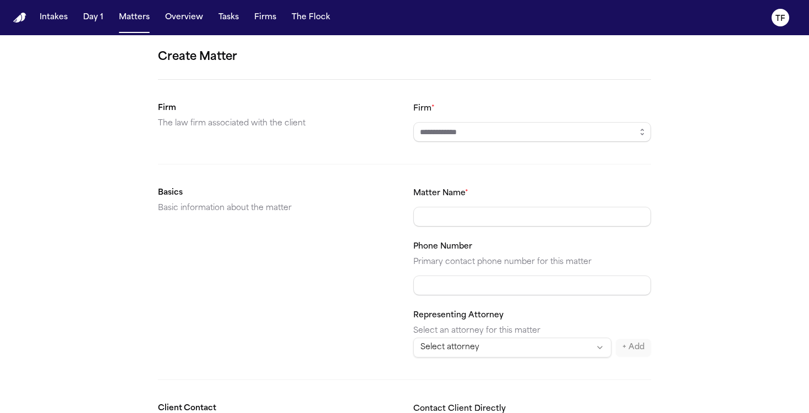
click at [463, 125] on input "Firm *" at bounding box center [532, 132] width 238 height 20
click at [449, 166] on body "**********" at bounding box center [404, 206] width 809 height 413
type input "**********"
click at [494, 226] on input "Matter Name *" at bounding box center [532, 217] width 238 height 20
click at [492, 218] on input "Matter Name *" at bounding box center [532, 217] width 238 height 20
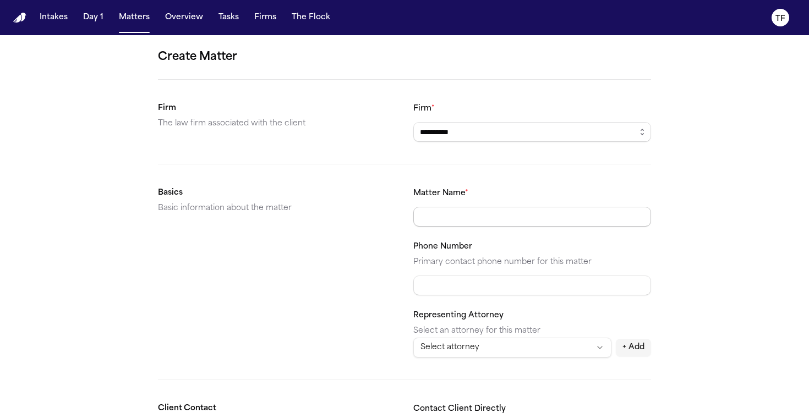
paste input "**********"
type input "**********"
click at [465, 283] on input "Phone Number" at bounding box center [532, 286] width 238 height 20
paste input "**********"
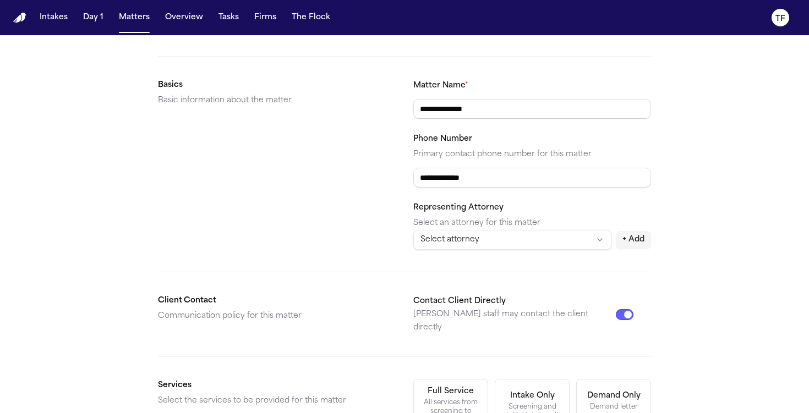
scroll to position [302, 0]
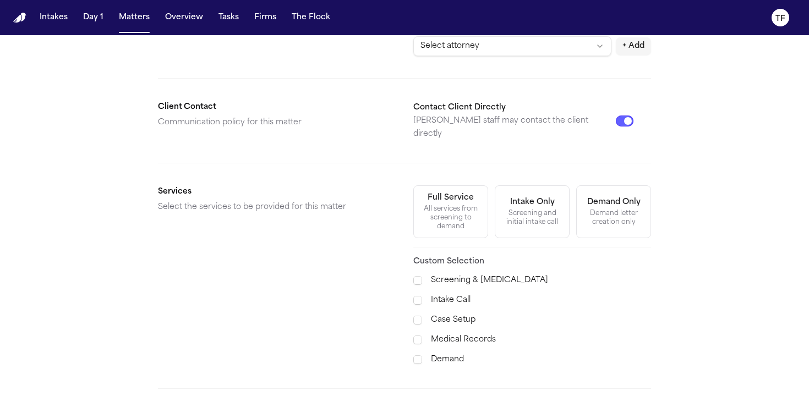
type input "**********"
click at [428, 205] on div "All services from screening to demand" at bounding box center [450, 218] width 61 height 26
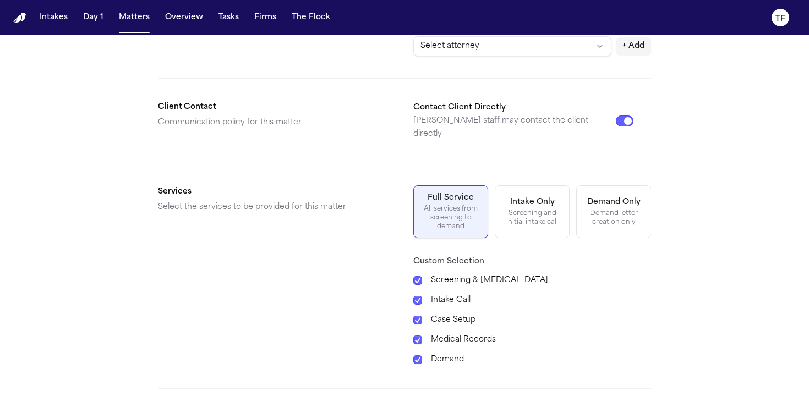
scroll to position [371, 0]
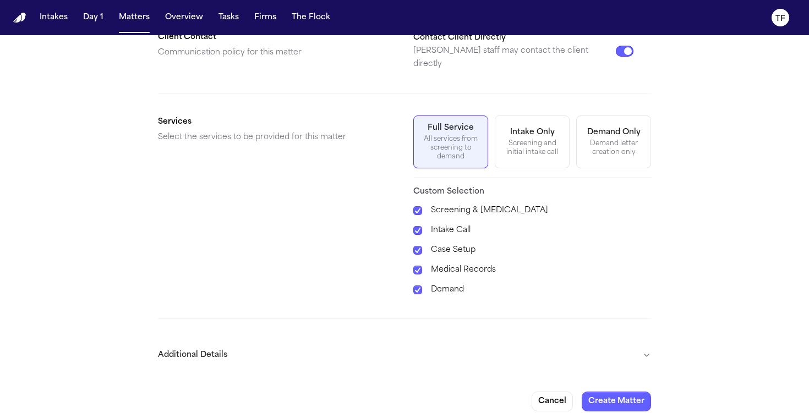
click at [639, 341] on button "Additional Details" at bounding box center [404, 355] width 493 height 29
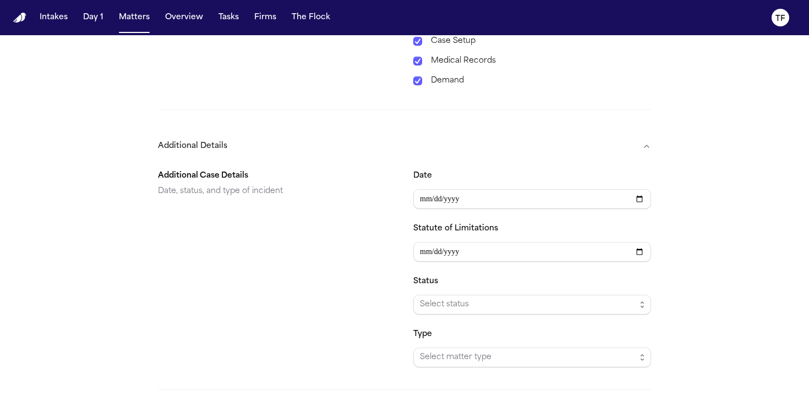
scroll to position [655, 0]
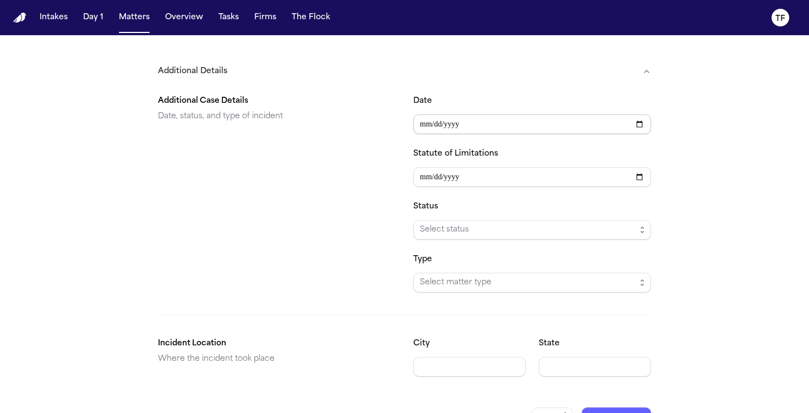
click at [642, 115] on input "Date" at bounding box center [532, 124] width 238 height 20
type input "**********"
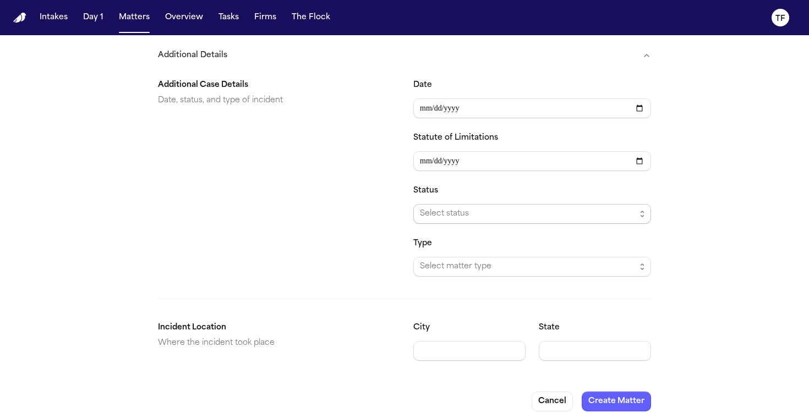
click at [496, 207] on span "Select status" at bounding box center [528, 213] width 216 height 13
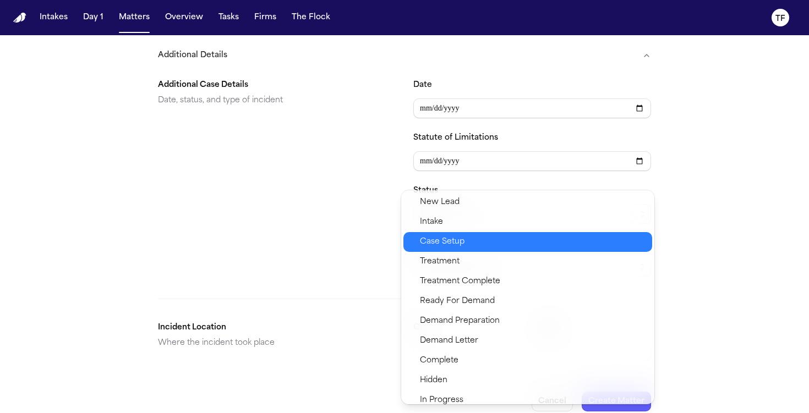
click at [482, 235] on span "Case Setup" at bounding box center [533, 241] width 226 height 13
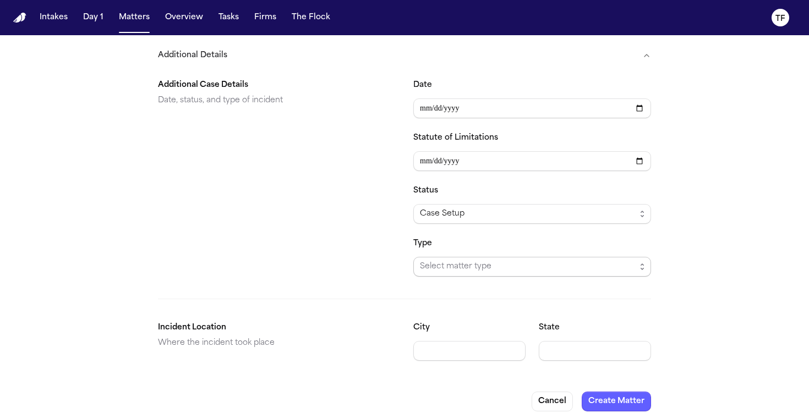
click at [486, 260] on span "Select matter type" at bounding box center [528, 266] width 216 height 13
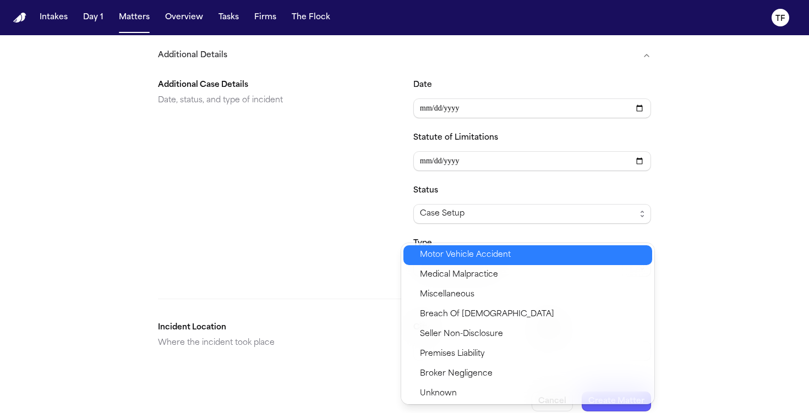
click at [483, 260] on span "Motor Vehicle Accident" at bounding box center [465, 255] width 91 height 13
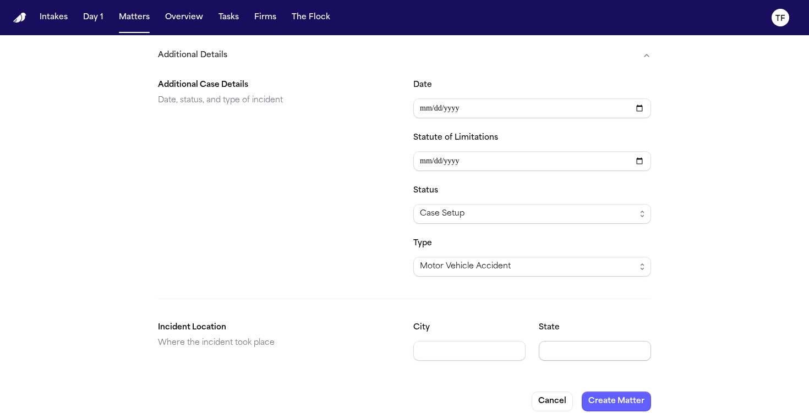
click at [574, 341] on input "State" at bounding box center [595, 351] width 112 height 20
type input "**"
click at [617, 392] on button "Create Matter" at bounding box center [616, 402] width 69 height 20
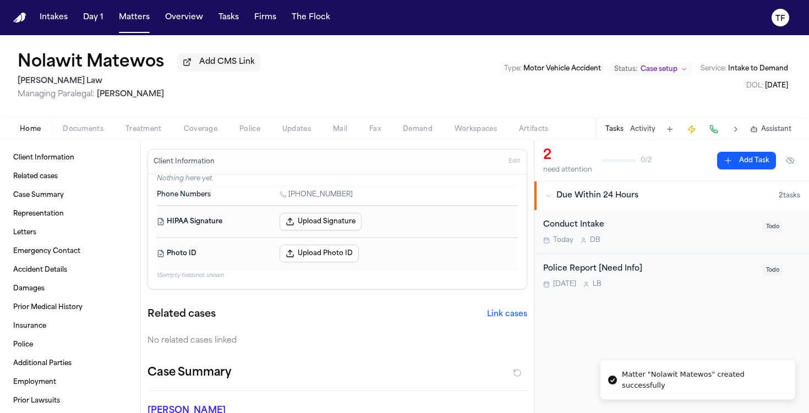
click at [631, 124] on div "Tasks Activity Assistant" at bounding box center [697, 128] width 205 height 21
click at [635, 129] on button "Activity" at bounding box center [642, 129] width 25 height 9
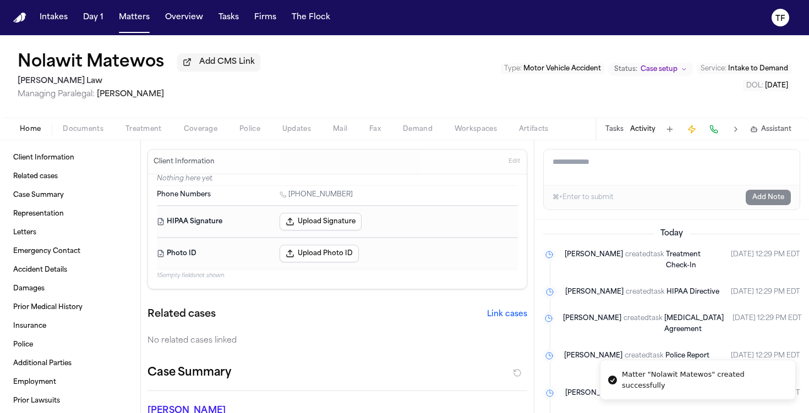
click at [78, 134] on span "Documents" at bounding box center [83, 129] width 41 height 9
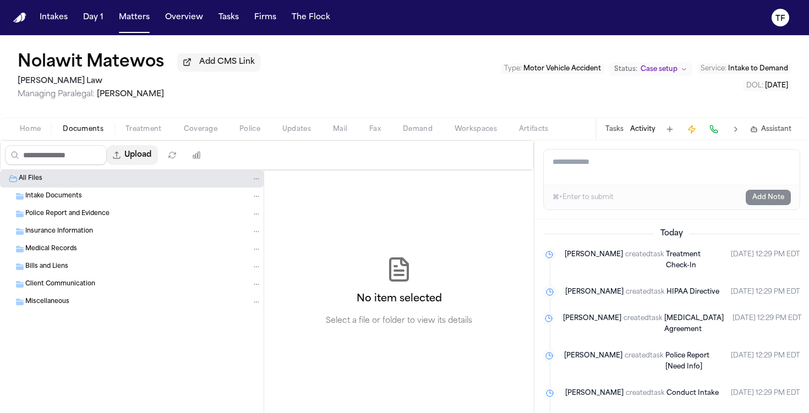
click at [150, 153] on button "Upload" at bounding box center [132, 155] width 51 height 20
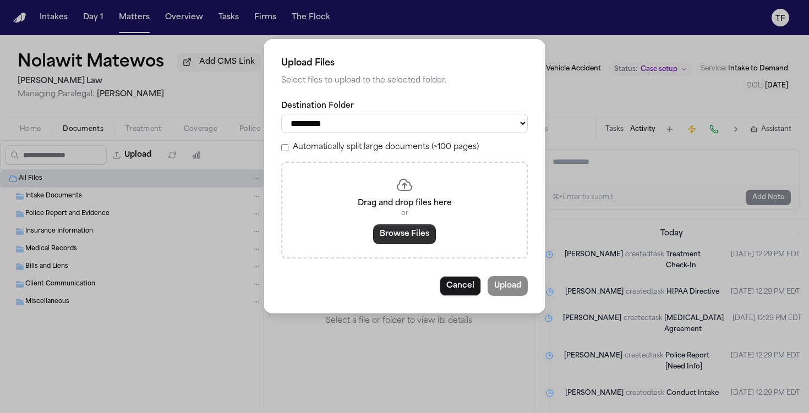
click at [430, 242] on button "Browse Files" at bounding box center [404, 234] width 63 height 20
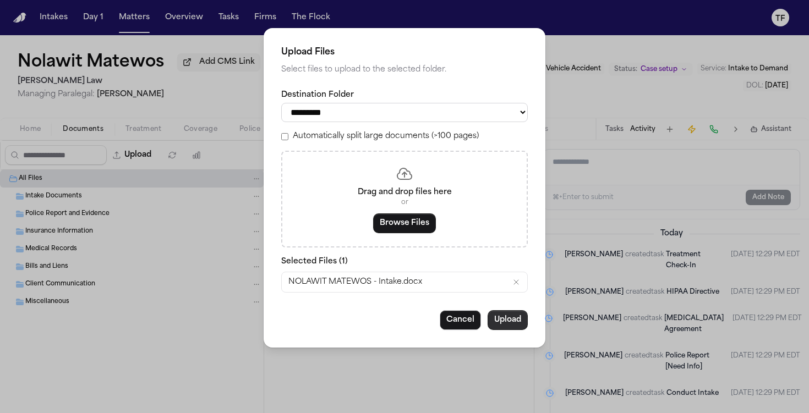
click at [511, 319] on button "Upload" at bounding box center [507, 320] width 40 height 20
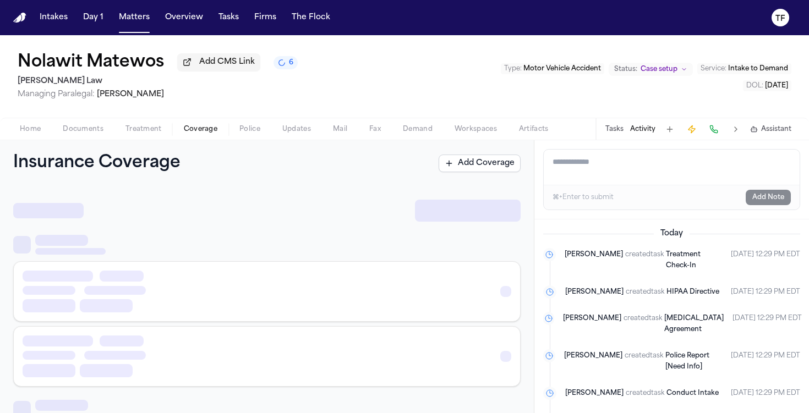
click at [198, 129] on span "Coverage" at bounding box center [201, 129] width 34 height 9
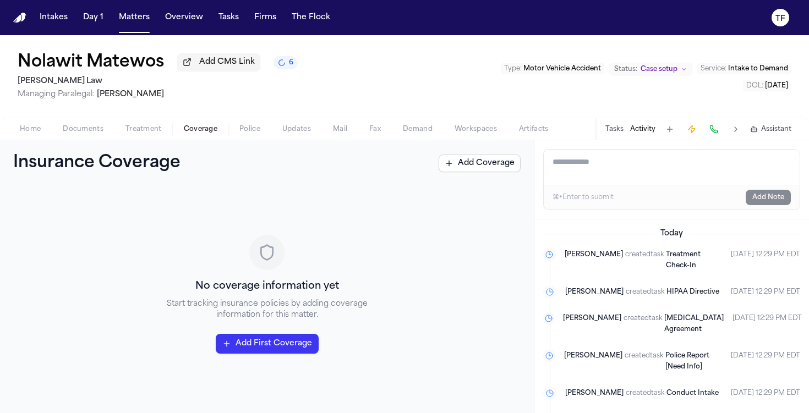
click at [253, 130] on span "Police" at bounding box center [249, 129] width 21 height 9
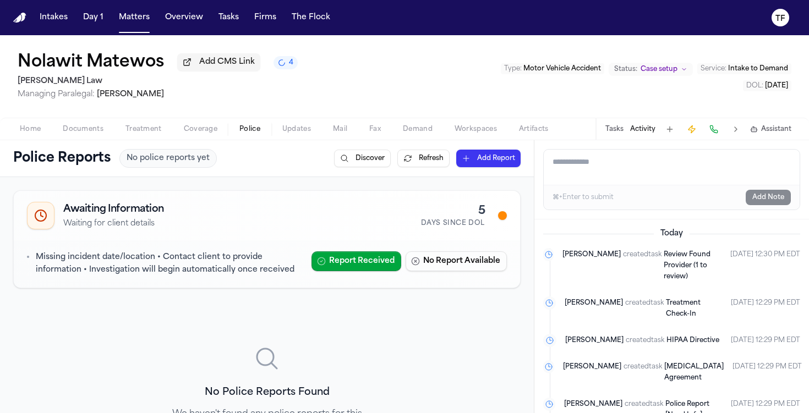
click at [678, 172] on textarea "Add a note to this matter" at bounding box center [672, 167] width 256 height 35
paste textarea "**********"
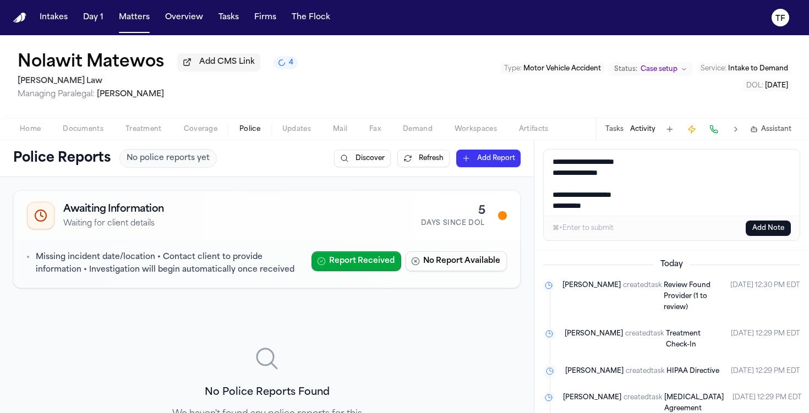
type textarea "**********"
click at [763, 227] on button "Add Note" at bounding box center [768, 228] width 45 height 15
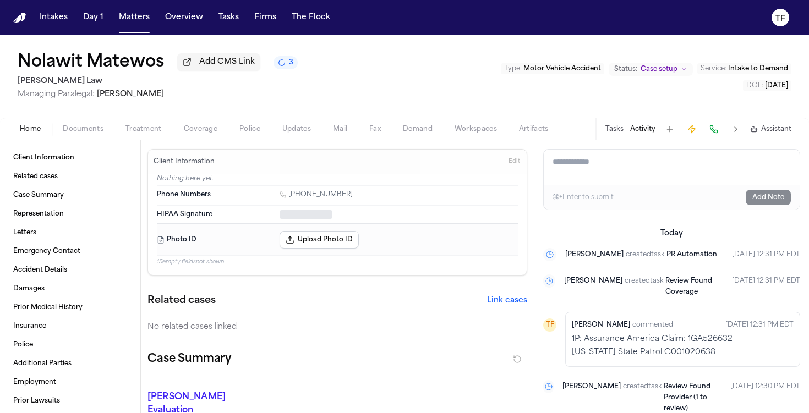
click at [46, 133] on button "Home" at bounding box center [30, 129] width 43 height 13
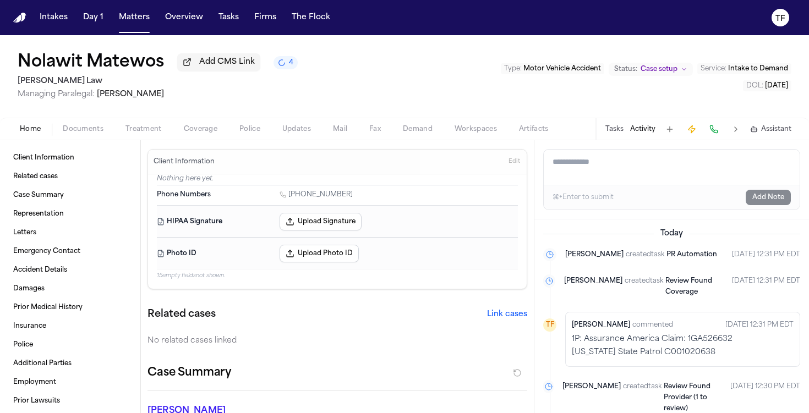
click at [265, 132] on button "Police" at bounding box center [249, 129] width 43 height 13
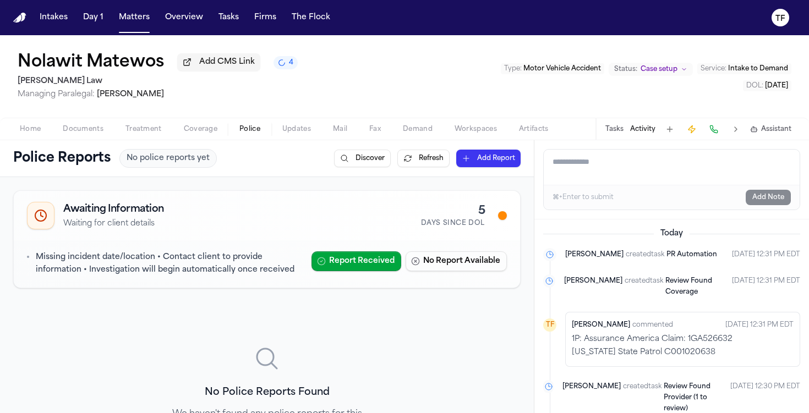
click at [132, 134] on span "Treatment" at bounding box center [143, 129] width 36 height 9
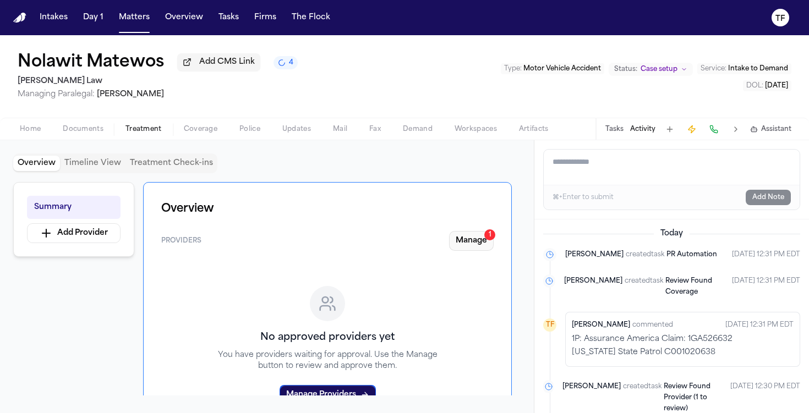
click at [481, 244] on button "Manage 1" at bounding box center [471, 241] width 45 height 20
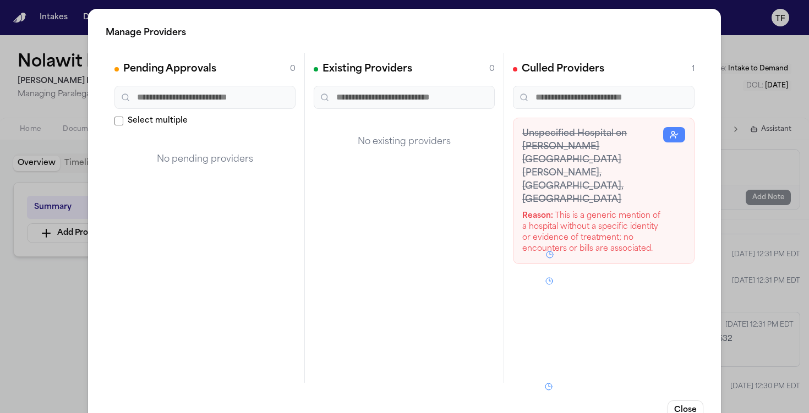
click at [672, 133] on button "button" at bounding box center [674, 134] width 22 height 15
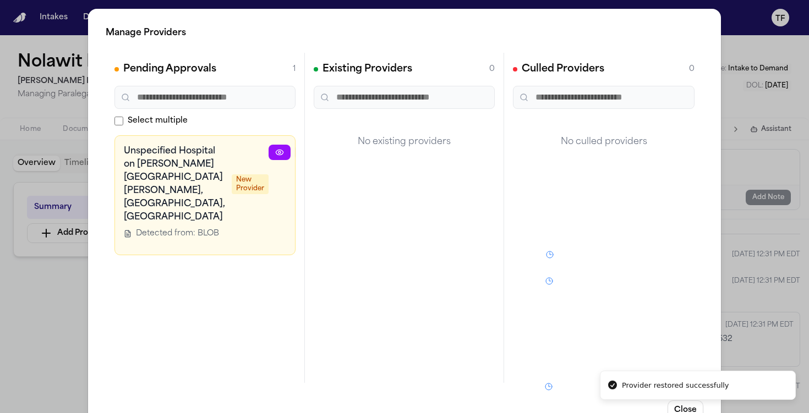
click at [302, 155] on icon "button" at bounding box center [306, 152] width 9 height 9
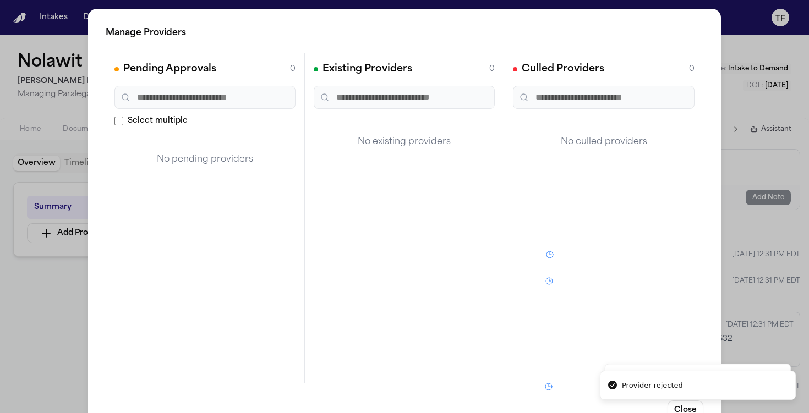
click at [80, 291] on div "Manage Providers Pending Approvals 0 Select multiple No pending providers Exist…" at bounding box center [404, 223] width 809 height 447
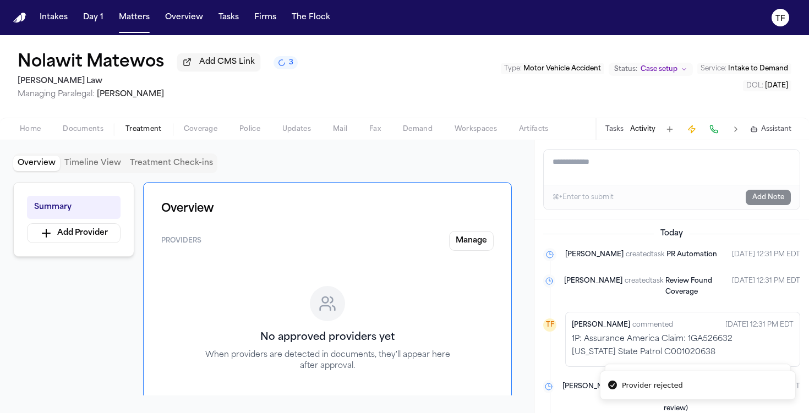
click at [254, 129] on span "Police" at bounding box center [249, 129] width 21 height 9
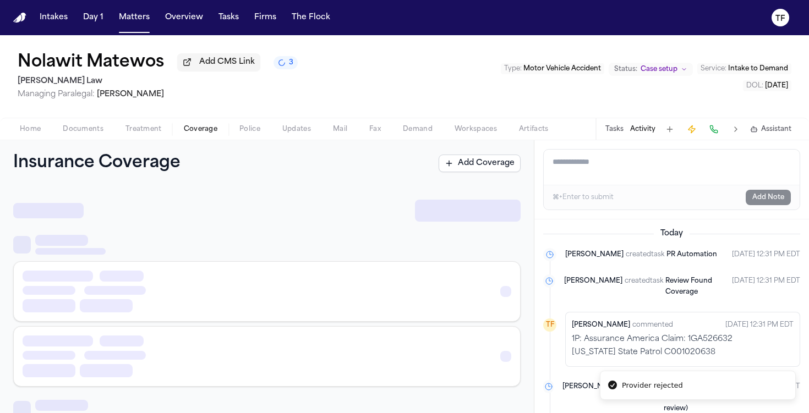
click at [191, 128] on span "Coverage" at bounding box center [201, 129] width 34 height 9
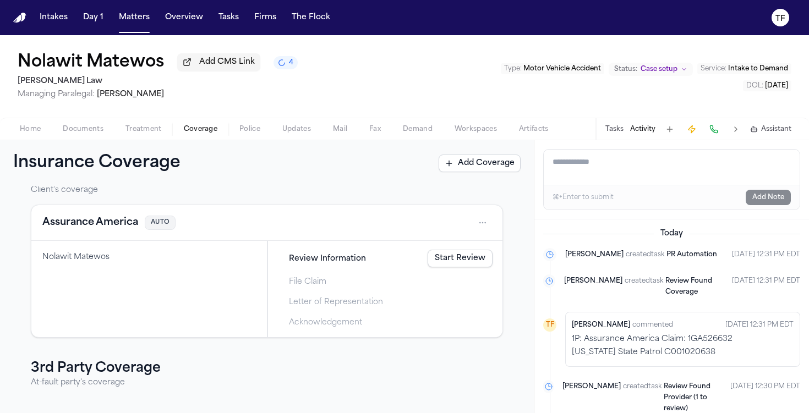
scroll to position [12, 0]
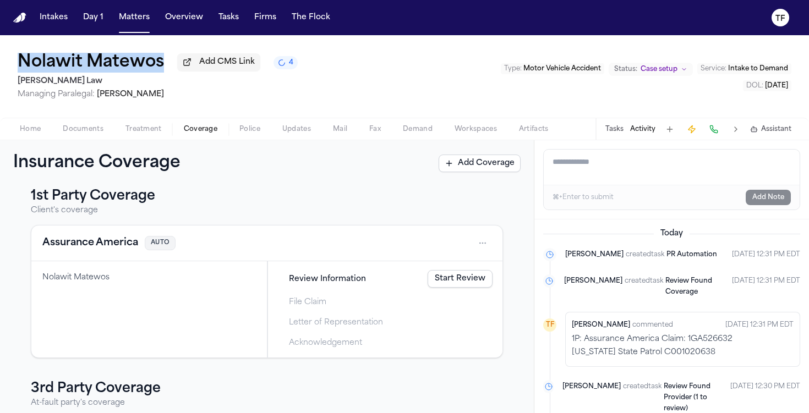
drag, startPoint x: 166, startPoint y: 65, endPoint x: 21, endPoint y: 67, distance: 144.7
click at [21, 67] on div "Nolawit Matewos Add CMS Link 4" at bounding box center [158, 63] width 280 height 20
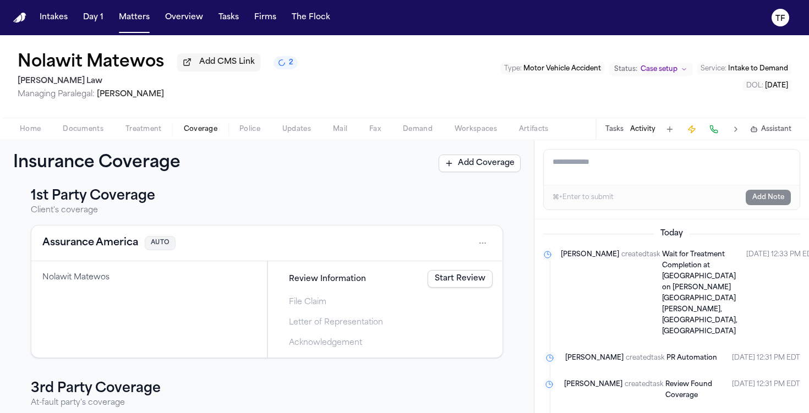
click at [249, 140] on div "Home Documents Treatment Coverage Police Updates Mail Fax Demand Workspaces Art…" at bounding box center [404, 129] width 809 height 22
click at [252, 128] on span "Police" at bounding box center [249, 129] width 21 height 9
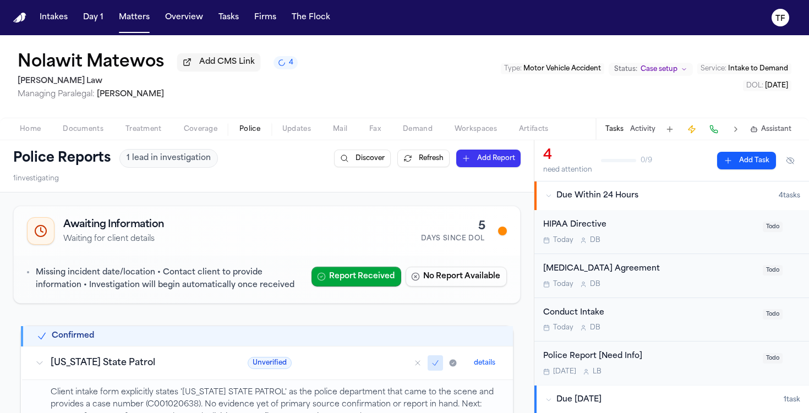
click at [177, 143] on div "Police Reports 1 lead in investigation Discover Refresh Add Report 1 investigat…" at bounding box center [267, 166] width 534 height 52
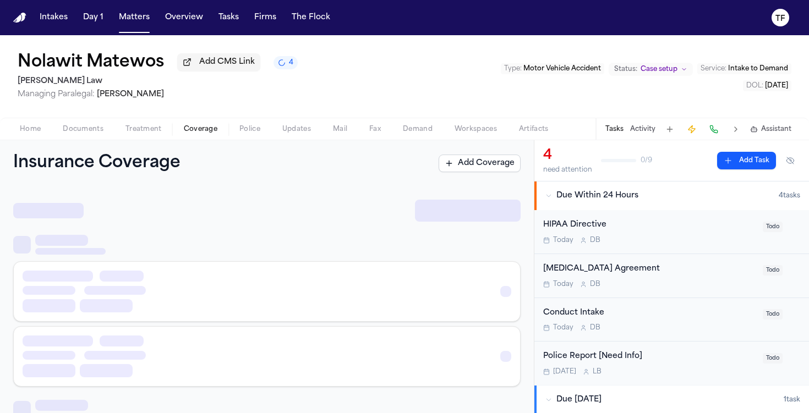
click at [184, 133] on span "Coverage" at bounding box center [201, 129] width 34 height 9
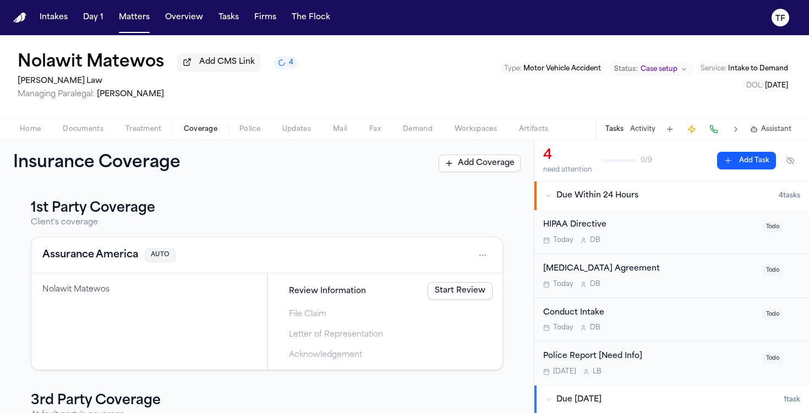
click at [716, 282] on div "Today D B" at bounding box center [649, 284] width 213 height 9
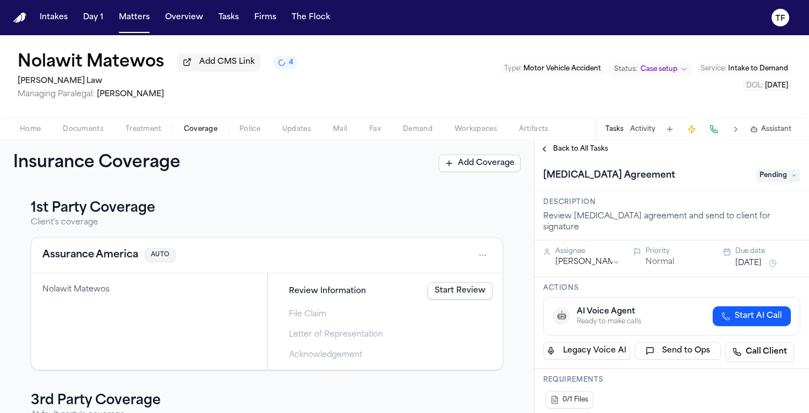
click at [768, 173] on span "Pending" at bounding box center [778, 175] width 44 height 13
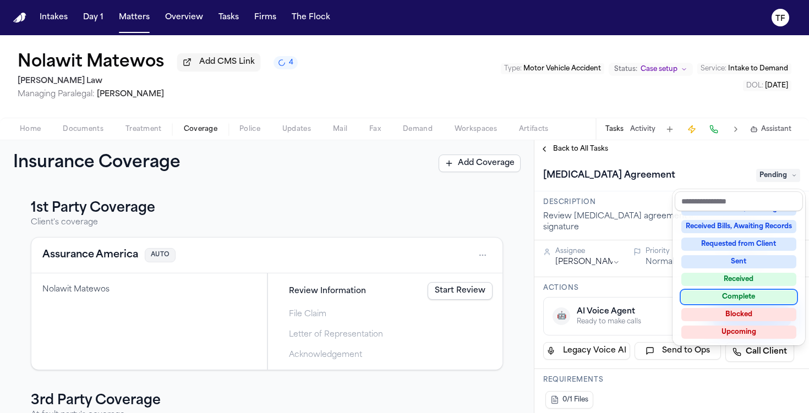
click at [746, 298] on div "Complete" at bounding box center [738, 297] width 115 height 13
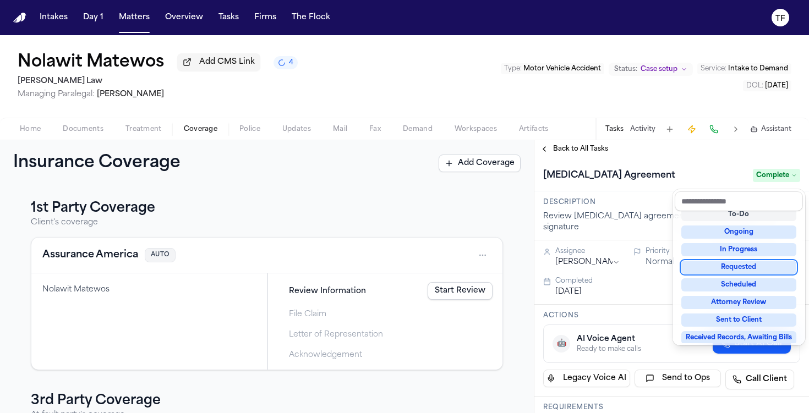
click at [566, 150] on div "**********" at bounding box center [671, 276] width 275 height 273
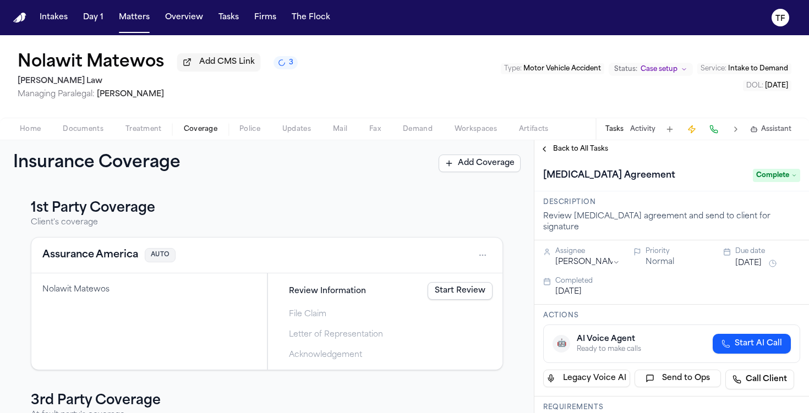
click at [553, 153] on span "Back to All Tasks" at bounding box center [580, 149] width 55 height 9
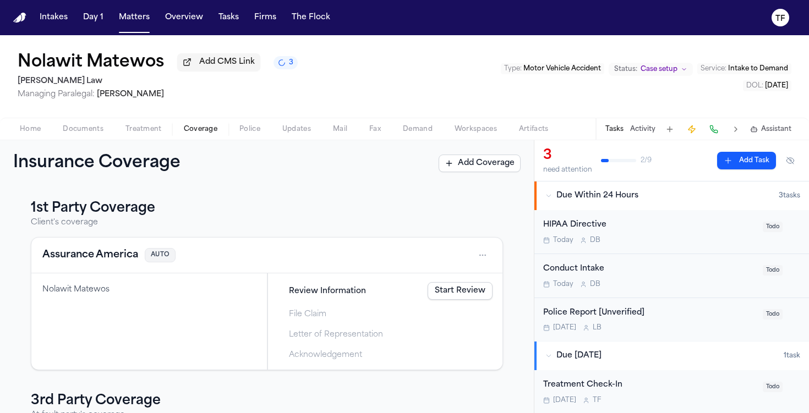
click at [678, 287] on div "Today D B" at bounding box center [649, 284] width 213 height 9
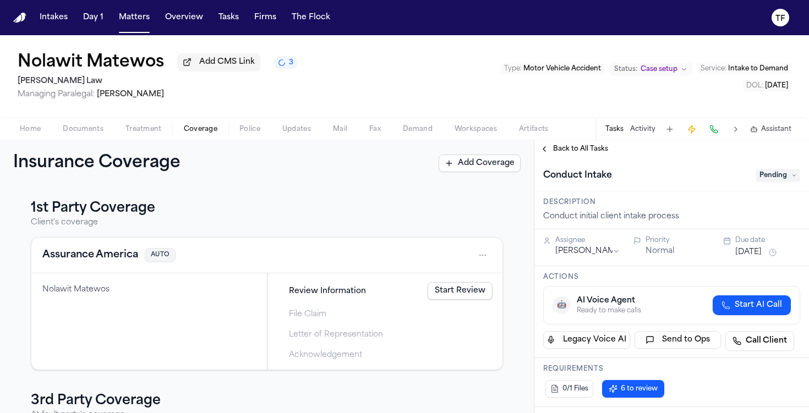
click at [764, 187] on div "Conduct Intake Pending" at bounding box center [671, 175] width 275 height 34
click at [764, 179] on span "Pending" at bounding box center [778, 175] width 44 height 13
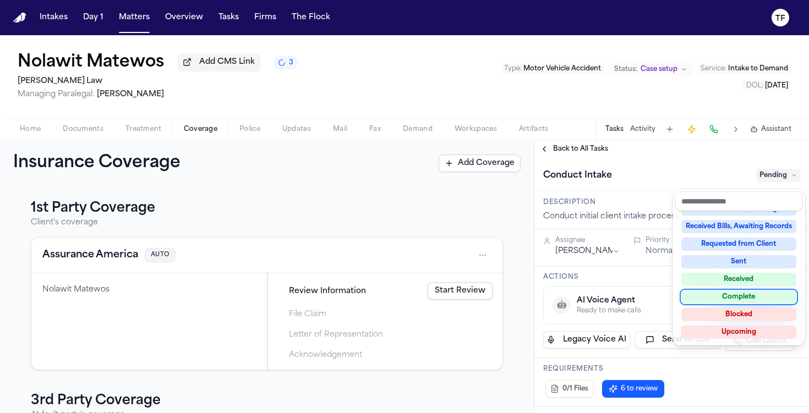
click at [743, 297] on div "Complete" at bounding box center [738, 297] width 115 height 13
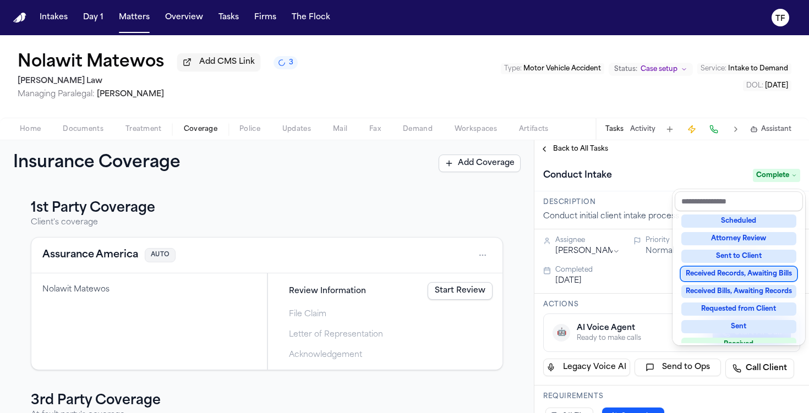
click at [544, 151] on div "**********" at bounding box center [671, 276] width 275 height 273
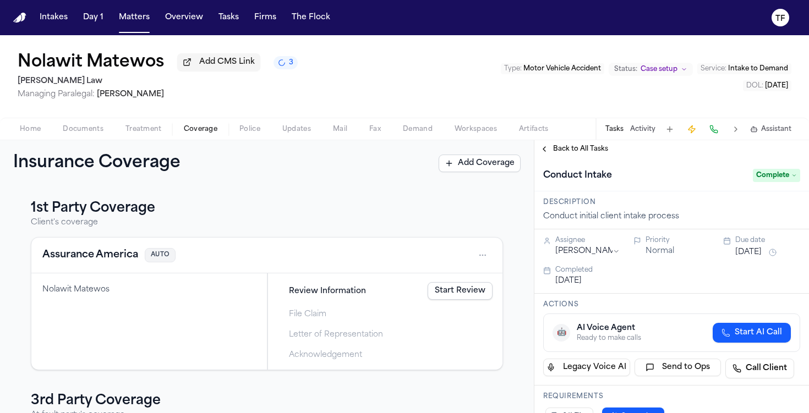
click at [548, 151] on button "Back to All Tasks" at bounding box center [573, 149] width 79 height 9
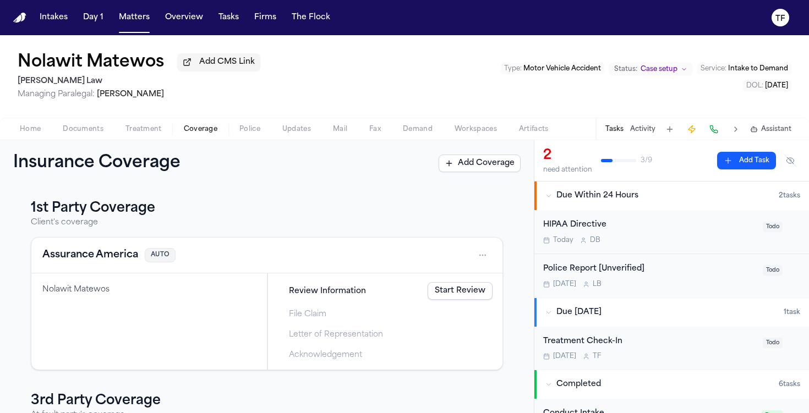
click at [133, 25] on button "Matters" at bounding box center [134, 18] width 40 height 20
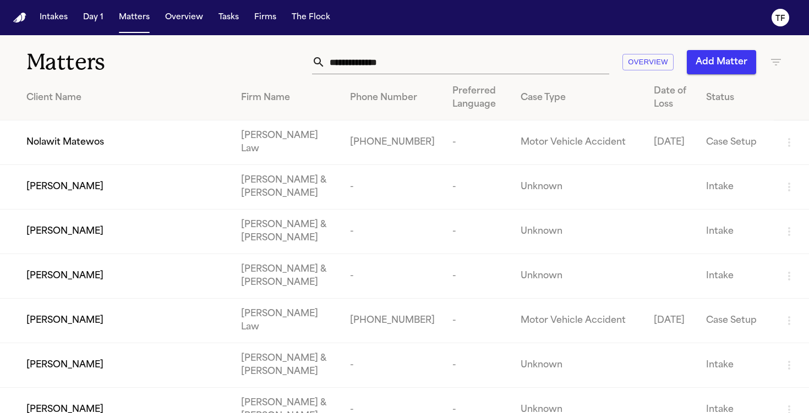
click at [702, 64] on button "Add Matter" at bounding box center [721, 62] width 69 height 24
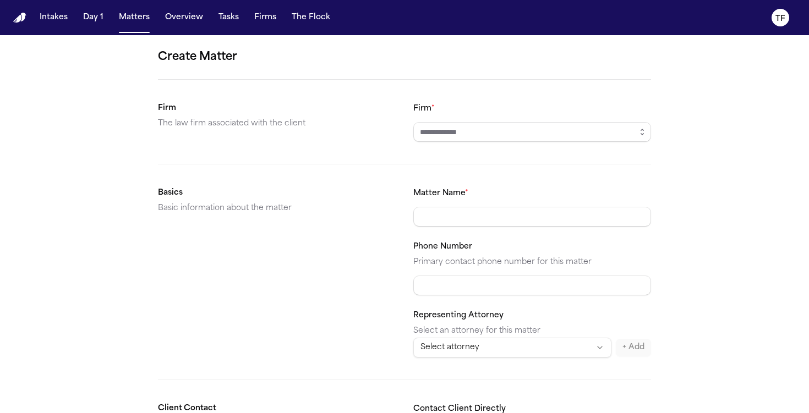
click at [555, 140] on input "Firm *" at bounding box center [532, 132] width 238 height 20
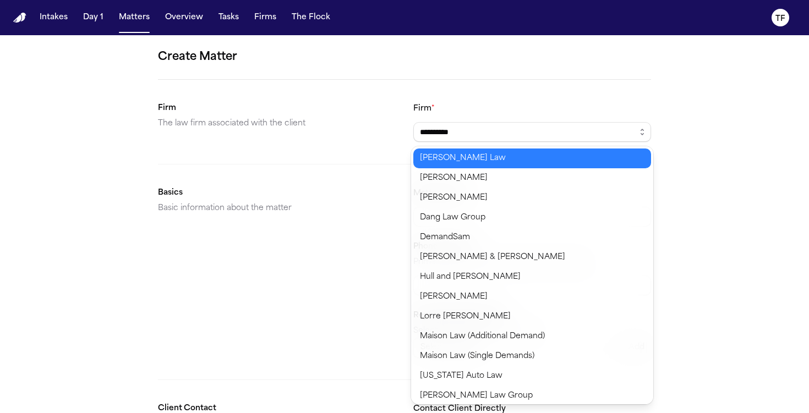
click at [481, 161] on body "**********" at bounding box center [404, 206] width 809 height 413
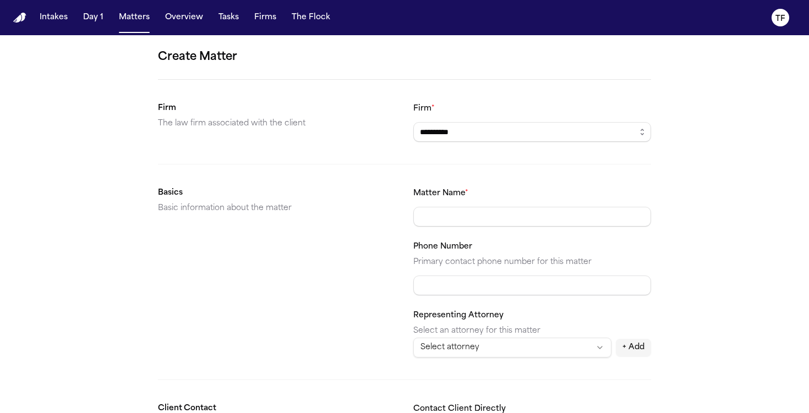
type input "**********"
click at [484, 210] on input "Matter Name *" at bounding box center [532, 217] width 238 height 20
type input "**********"
click at [495, 286] on input "Phone Number" at bounding box center [532, 286] width 238 height 20
click at [474, 276] on input "Phone Number" at bounding box center [532, 286] width 238 height 20
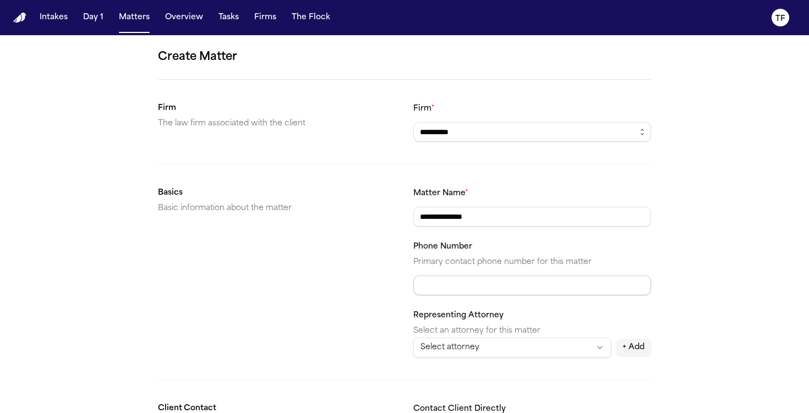
paste input "**********"
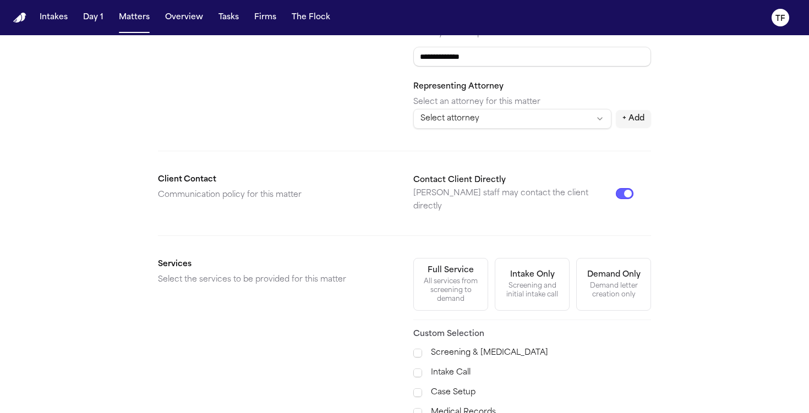
type input "**********"
click at [473, 278] on div "All services from screening to demand" at bounding box center [450, 290] width 61 height 26
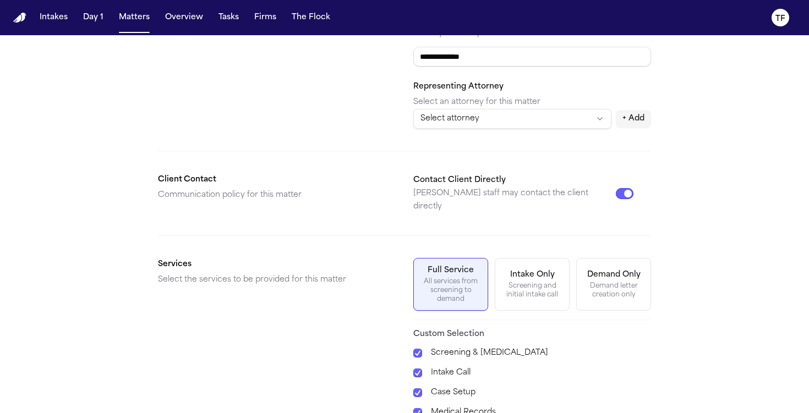
scroll to position [371, 0]
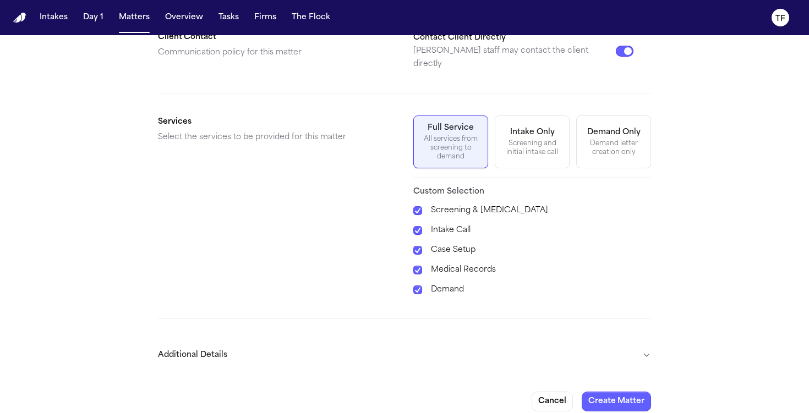
click at [638, 345] on button "Additional Details" at bounding box center [404, 355] width 493 height 29
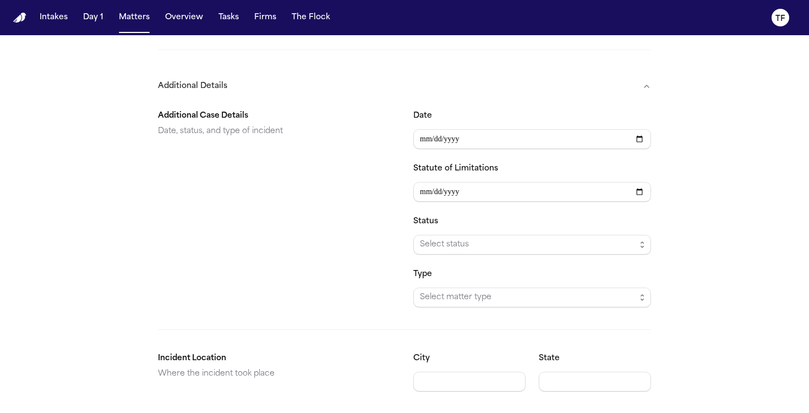
scroll to position [671, 0]
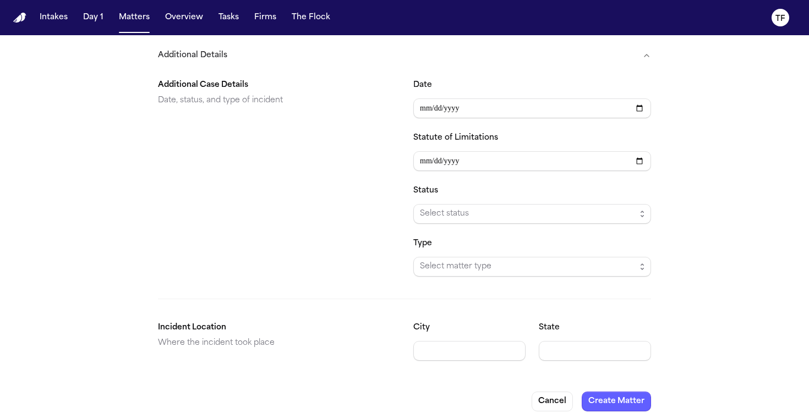
click at [641, 98] on input "Date" at bounding box center [532, 108] width 238 height 20
type input "**********"
click at [519, 207] on span "Select status" at bounding box center [528, 213] width 216 height 13
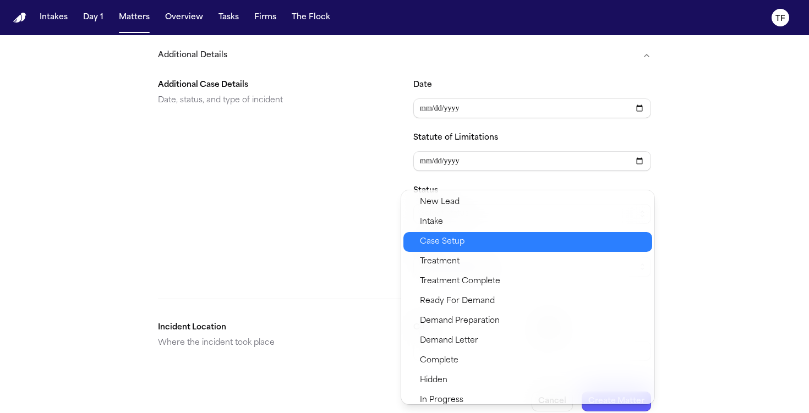
click at [508, 233] on div "Case Setup" at bounding box center [527, 242] width 249 height 20
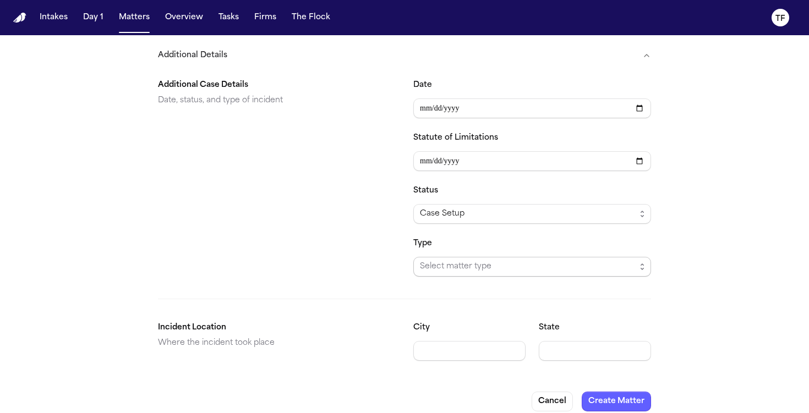
click at [495, 260] on span "Select matter type" at bounding box center [528, 266] width 216 height 13
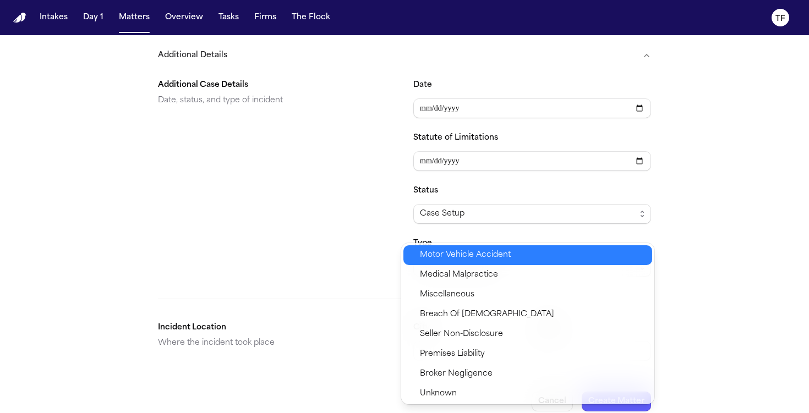
click at [490, 254] on span "Motor Vehicle Accident" at bounding box center [465, 255] width 91 height 13
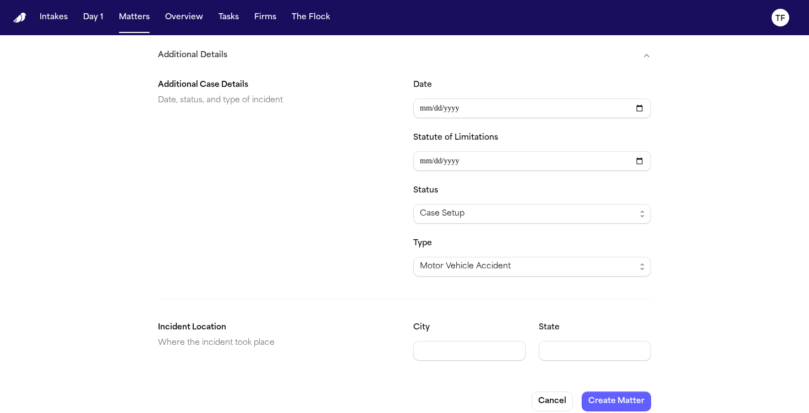
drag, startPoint x: 600, startPoint y: 326, endPoint x: 599, endPoint y: 331, distance: 5.7
click at [599, 328] on div "State" at bounding box center [595, 341] width 112 height 40
click at [598, 341] on input "State" at bounding box center [595, 351] width 112 height 20
type input "**"
click at [600, 397] on button "Create Matter" at bounding box center [616, 402] width 69 height 20
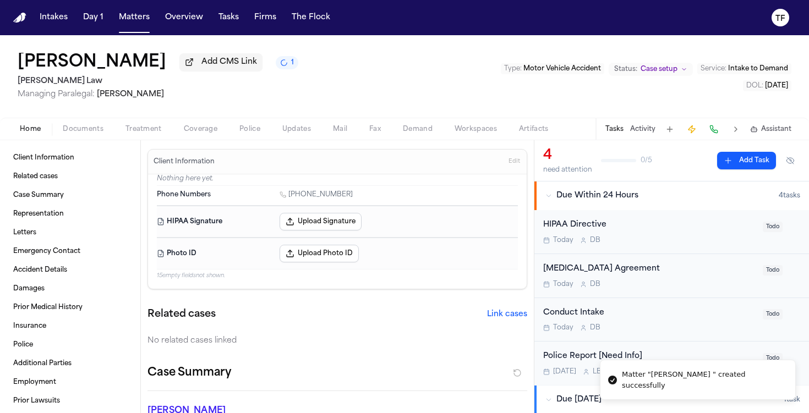
click at [87, 139] on div "Home Documents Treatment Coverage Police Updates Mail Fax Demand Workspaces Art…" at bounding box center [404, 129] width 809 height 22
click at [85, 132] on span "Documents" at bounding box center [83, 129] width 41 height 9
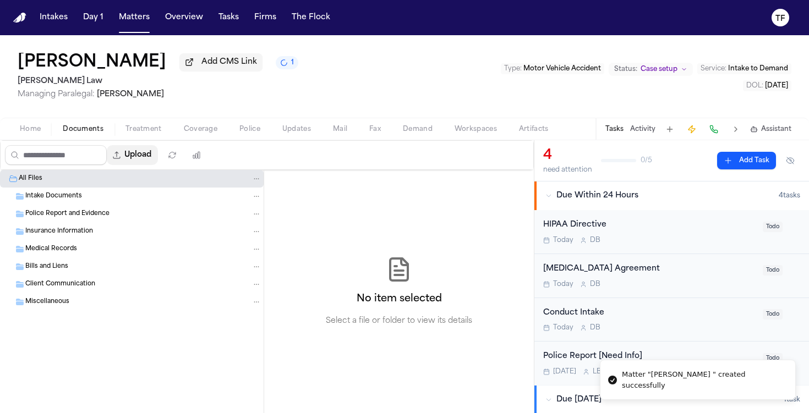
click at [131, 153] on button "Upload" at bounding box center [132, 155] width 51 height 20
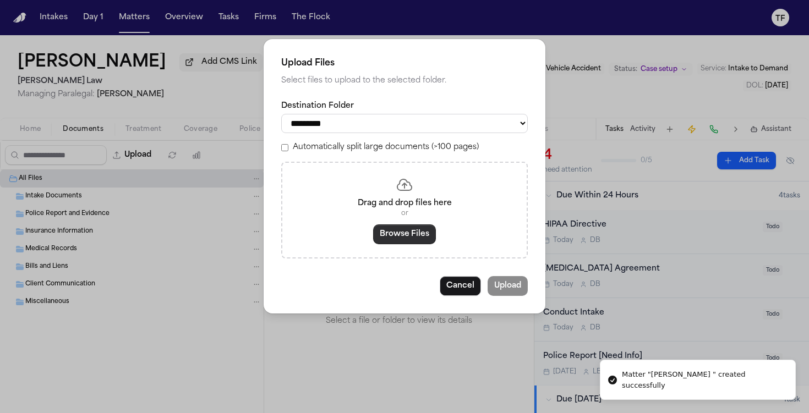
click at [399, 233] on button "Browse Files" at bounding box center [404, 234] width 63 height 20
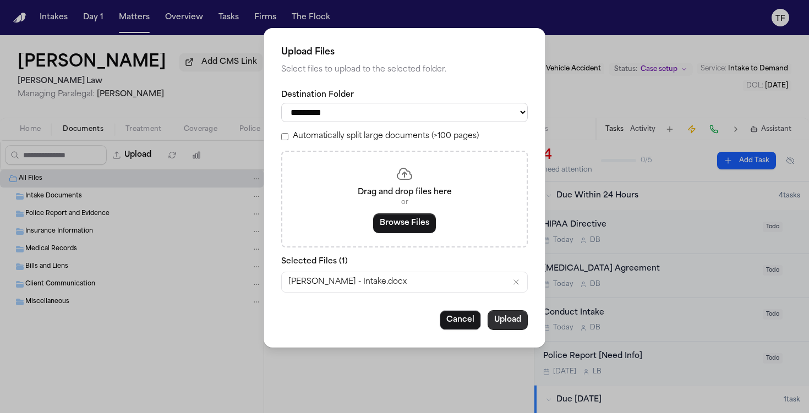
click at [517, 321] on button "Upload" at bounding box center [507, 320] width 40 height 20
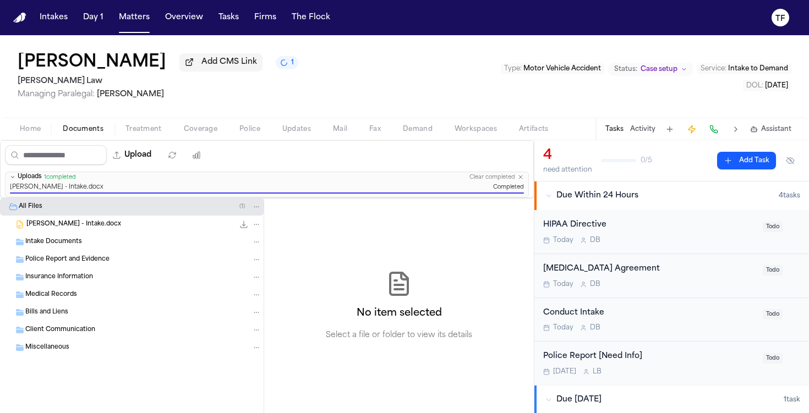
click at [640, 128] on button "Activity" at bounding box center [642, 129] width 25 height 9
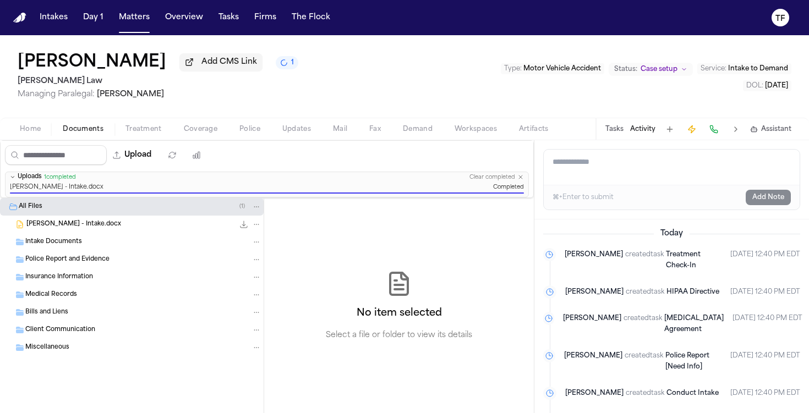
click at [629, 172] on textarea "Add a note to this matter" at bounding box center [672, 167] width 256 height 35
paste textarea "**********"
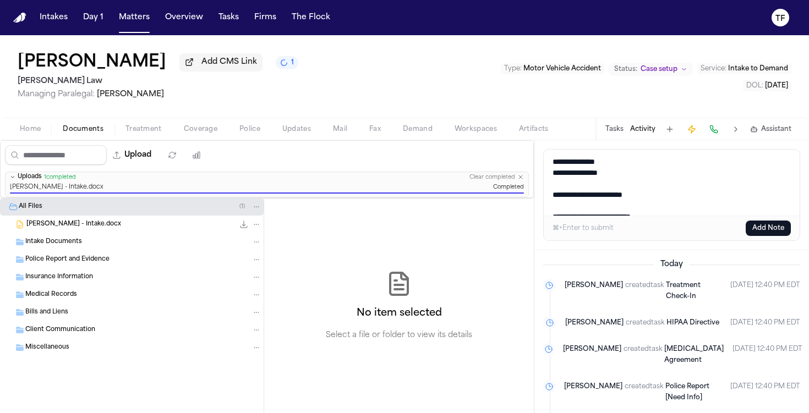
scroll to position [18, 0]
type textarea "**********"
click at [769, 239] on div "⌘+Enter to submit Add Note" at bounding box center [672, 228] width 256 height 25
click at [768, 236] on button "Add Note" at bounding box center [768, 228] width 45 height 15
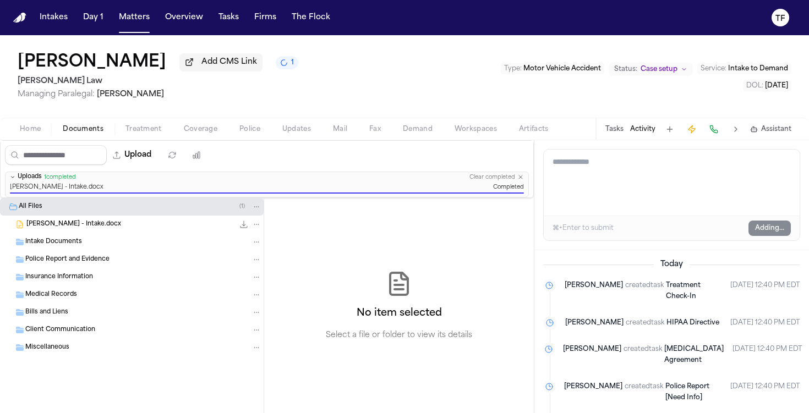
scroll to position [0, 0]
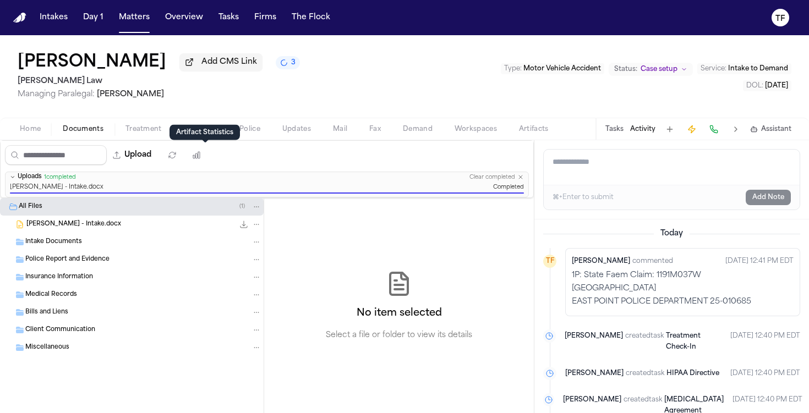
click at [202, 138] on icon at bounding box center [205, 139] width 8 height 8
click at [190, 128] on span "Coverage" at bounding box center [201, 129] width 34 height 9
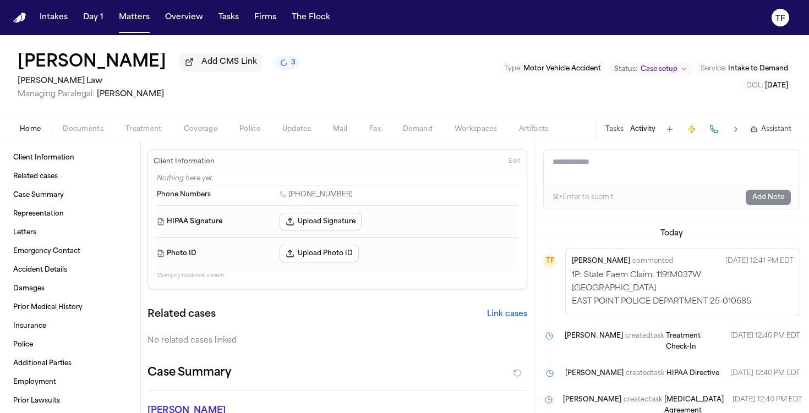
click at [35, 131] on span "Home" at bounding box center [30, 129] width 21 height 9
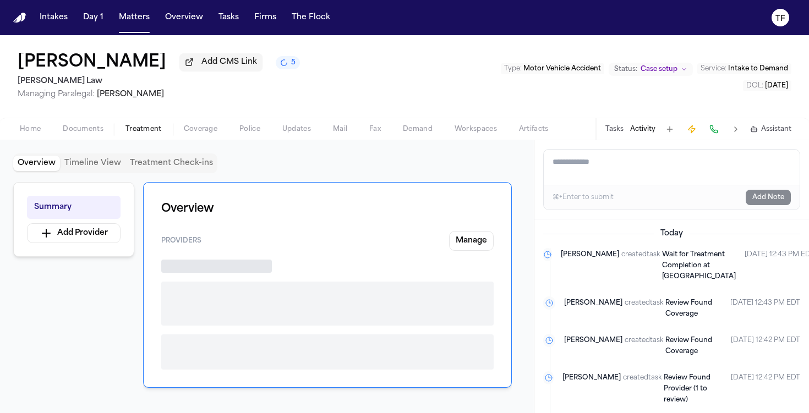
click at [157, 130] on span "Treatment" at bounding box center [143, 129] width 36 height 9
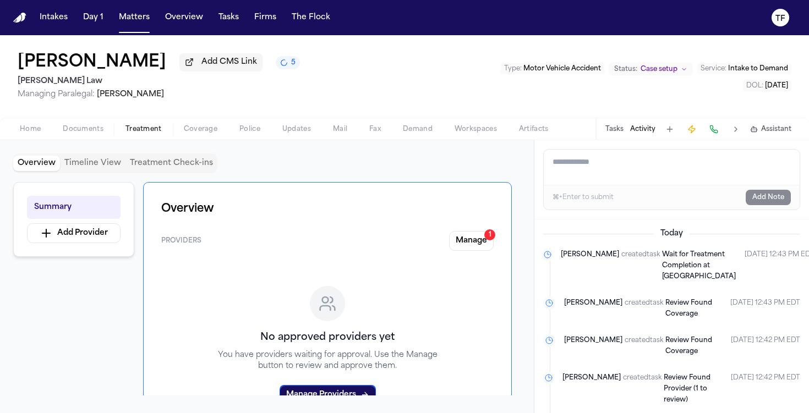
drag, startPoint x: 484, startPoint y: 256, endPoint x: 473, endPoint y: 245, distance: 15.6
click at [484, 256] on div "Providers Manage 1 No approved providers yet You have providers waiting for app…" at bounding box center [327, 331] width 332 height 200
click at [472, 243] on button "Manage 1" at bounding box center [471, 241] width 45 height 20
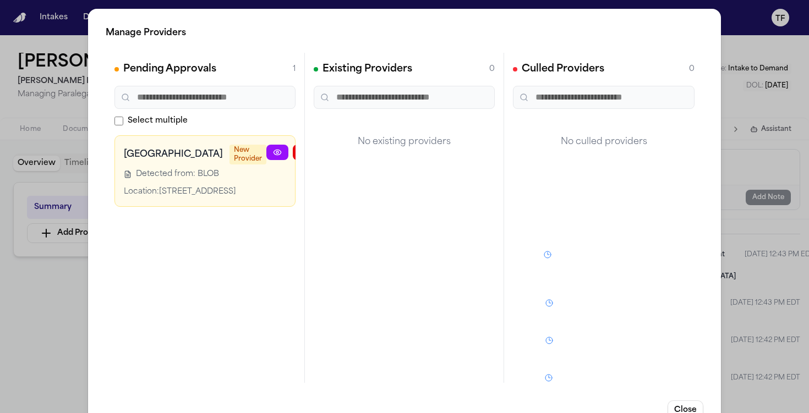
scroll to position [0, 18]
click at [327, 156] on button "button" at bounding box center [338, 152] width 22 height 15
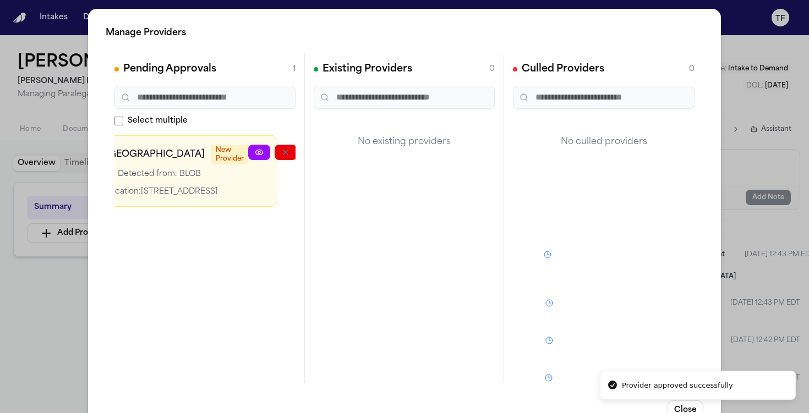
scroll to position [0, 0]
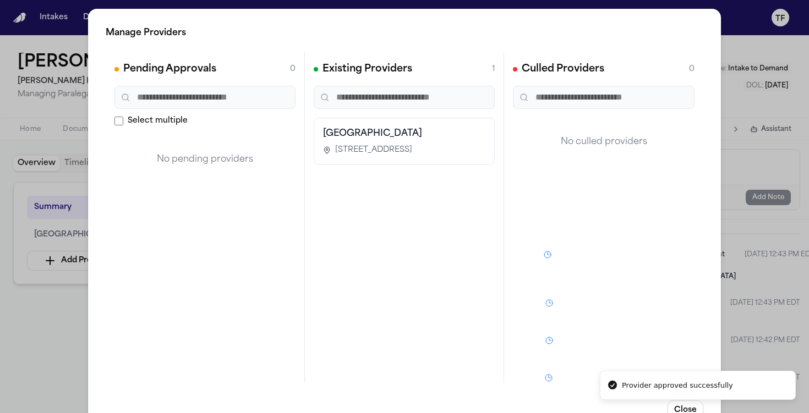
click at [62, 334] on div "Manage Providers Pending Approvals 0 Select multiple No pending providers Exist…" at bounding box center [404, 223] width 809 height 447
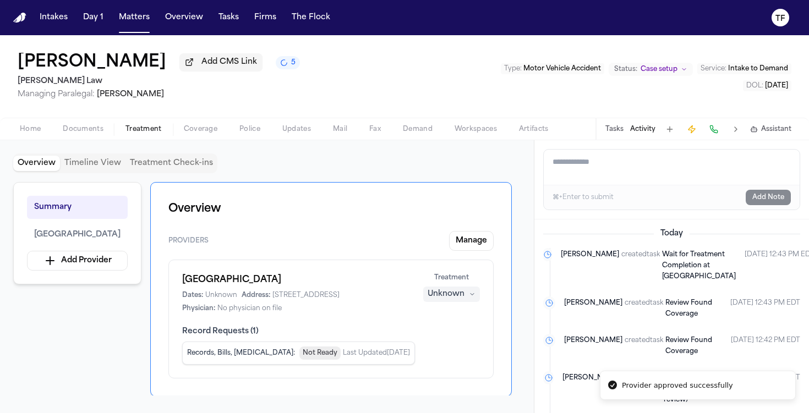
click at [444, 302] on button "Unknown" at bounding box center [451, 294] width 57 height 15
click at [440, 337] on span "Completed" at bounding box center [438, 338] width 43 height 11
click at [196, 139] on div "Home Documents Treatment Coverage Police Updates Mail Fax Demand Workspaces Art…" at bounding box center [404, 129] width 809 height 22
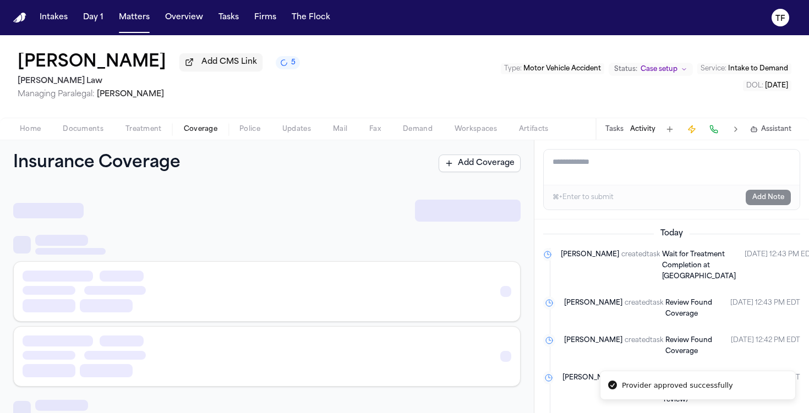
click at [201, 131] on span "Coverage" at bounding box center [201, 129] width 34 height 9
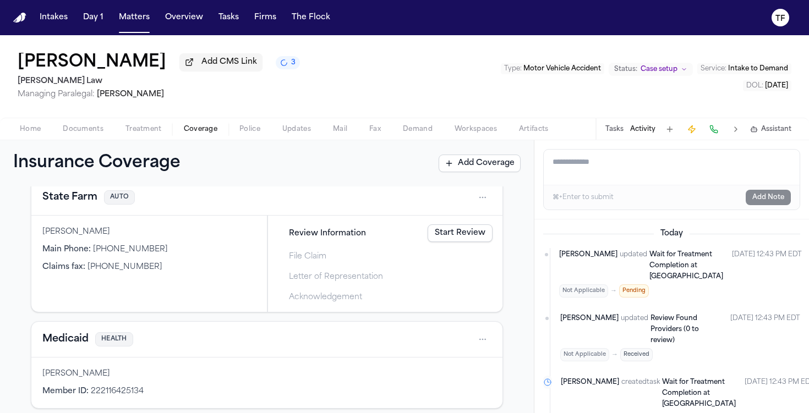
scroll to position [210, 0]
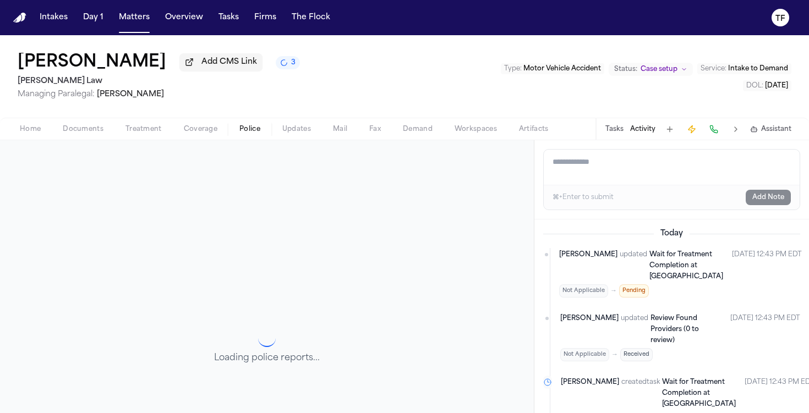
click at [248, 130] on span "Police" at bounding box center [249, 129] width 21 height 9
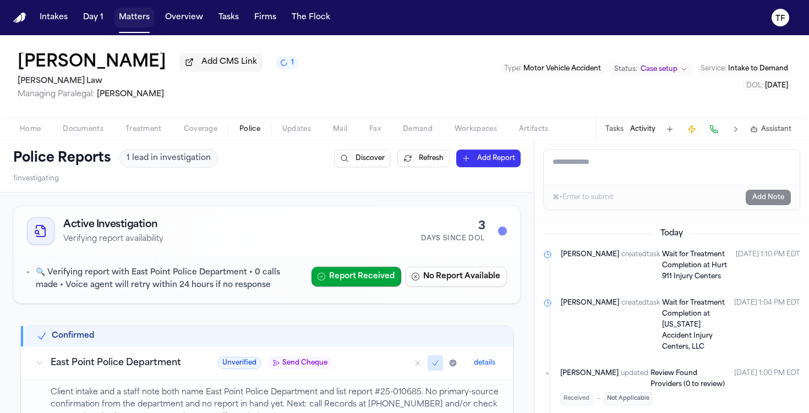
click at [118, 21] on button "Matters" at bounding box center [134, 18] width 40 height 20
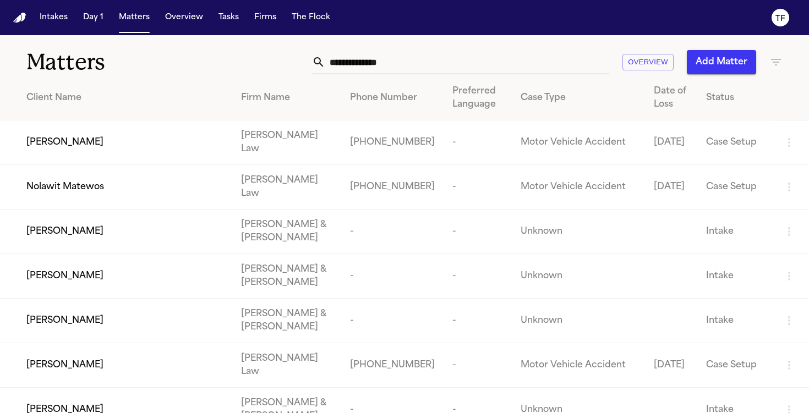
click at [689, 56] on button "Add Matter" at bounding box center [721, 62] width 69 height 24
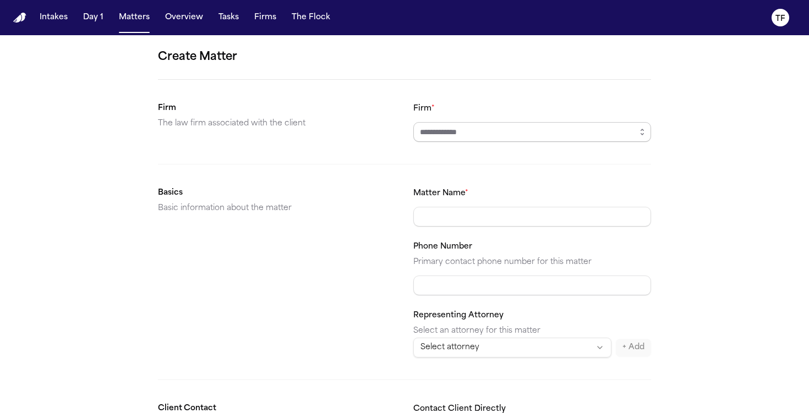
click at [510, 138] on input "Firm *" at bounding box center [532, 132] width 238 height 20
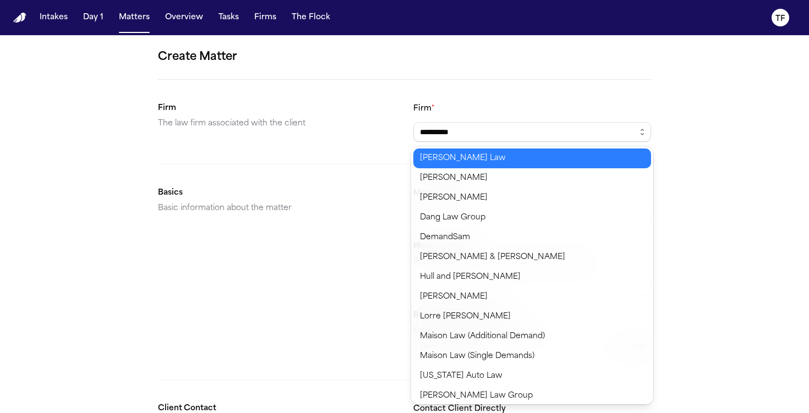
click at [503, 157] on body "**********" at bounding box center [404, 206] width 809 height 413
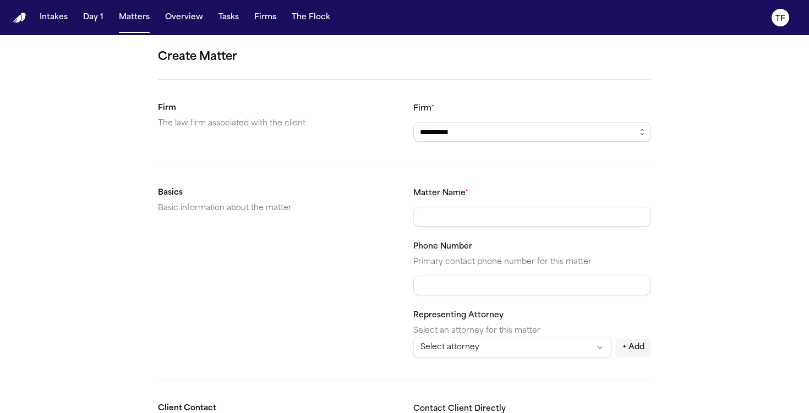
type input "**********"
click at [501, 193] on div "Matter Name *" at bounding box center [532, 207] width 238 height 40
click at [508, 215] on input "Matter Name *" at bounding box center [532, 217] width 238 height 20
type input "**********"
click at [444, 278] on input "Phone Number" at bounding box center [532, 286] width 238 height 20
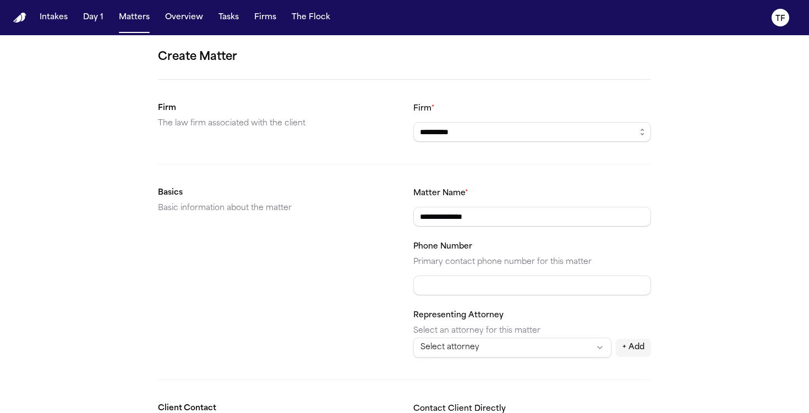
paste input "**********"
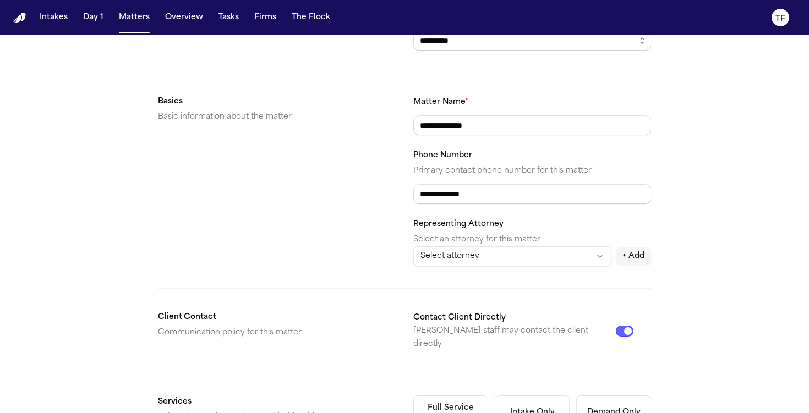
scroll to position [222, 0]
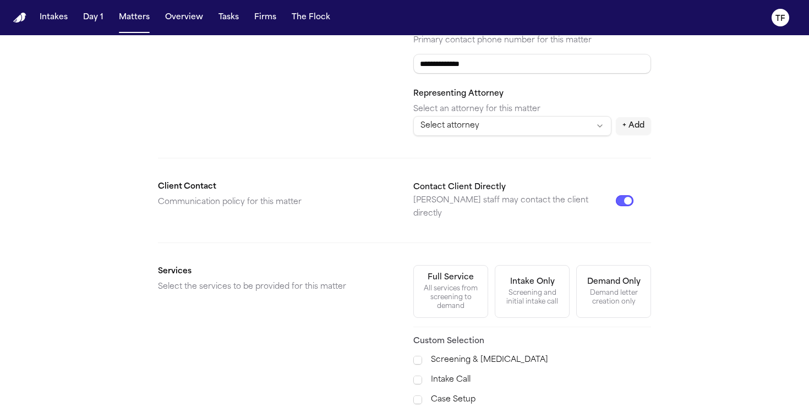
type input "**********"
drag, startPoint x: 462, startPoint y: 283, endPoint x: 470, endPoint y: 282, distance: 8.9
click at [462, 284] on div "All services from screening to demand" at bounding box center [450, 297] width 61 height 26
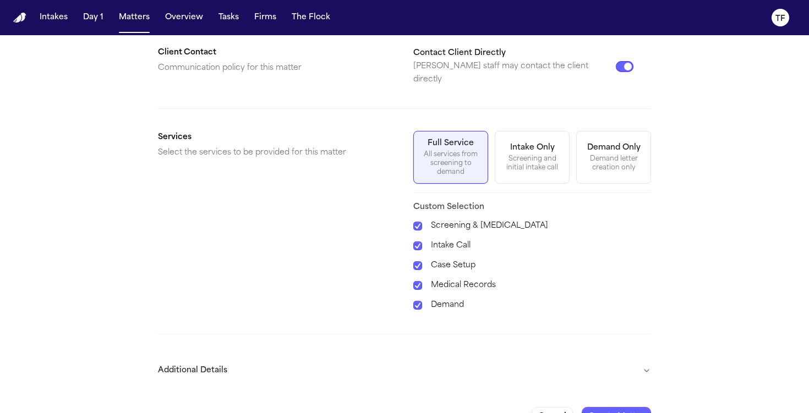
scroll to position [371, 0]
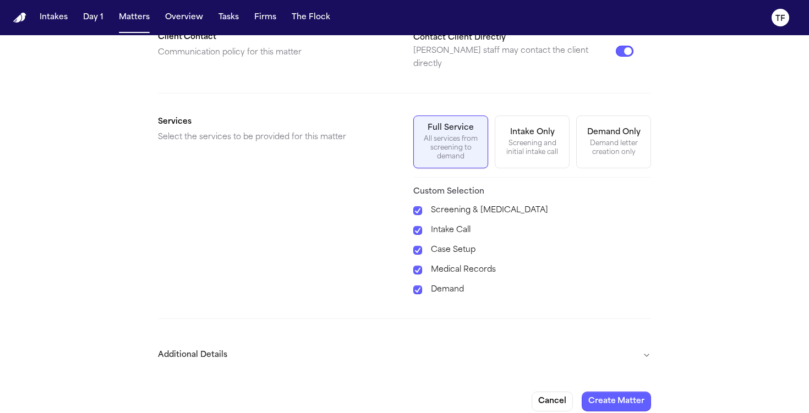
click at [653, 347] on div "**********" at bounding box center [404, 44] width 809 height 761
click at [647, 342] on button "Additional Details" at bounding box center [404, 355] width 493 height 29
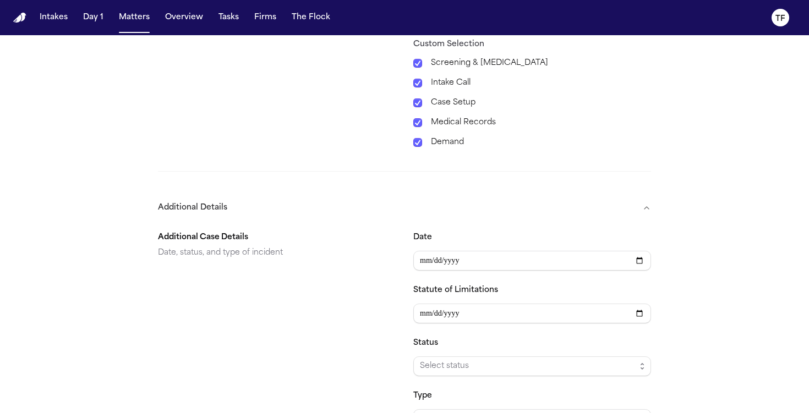
scroll to position [671, 0]
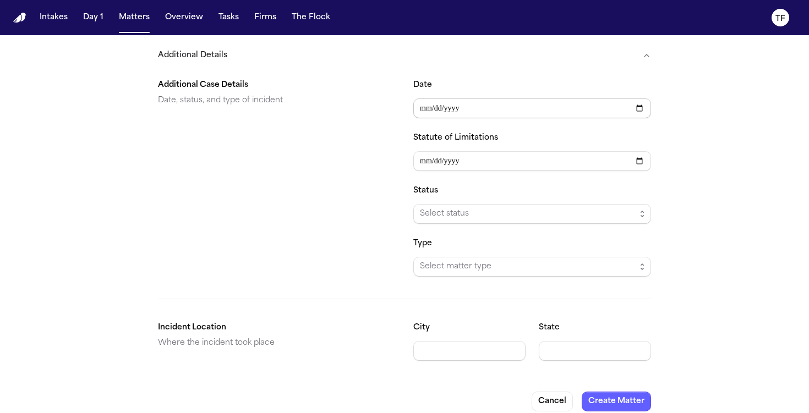
click at [634, 100] on input "Date" at bounding box center [532, 108] width 238 height 20
click at [643, 98] on input "Date" at bounding box center [532, 108] width 238 height 20
type input "**********"
click at [501, 157] on input "Statute of Limitations" at bounding box center [532, 161] width 238 height 20
click at [478, 207] on span "Select status" at bounding box center [528, 213] width 216 height 13
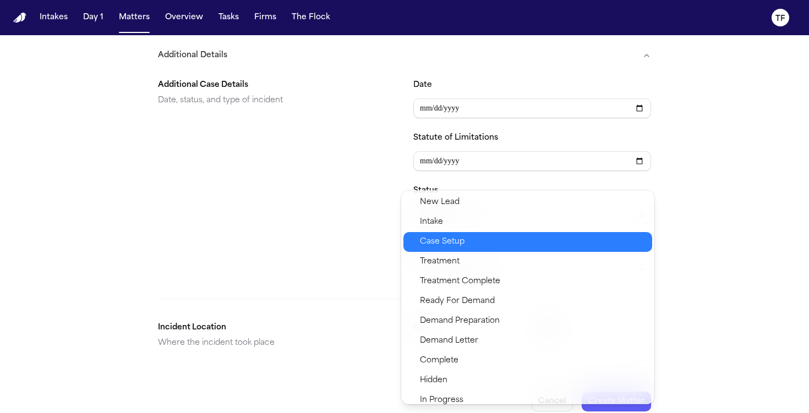
click at [469, 238] on span "Case Setup" at bounding box center [533, 241] width 226 height 13
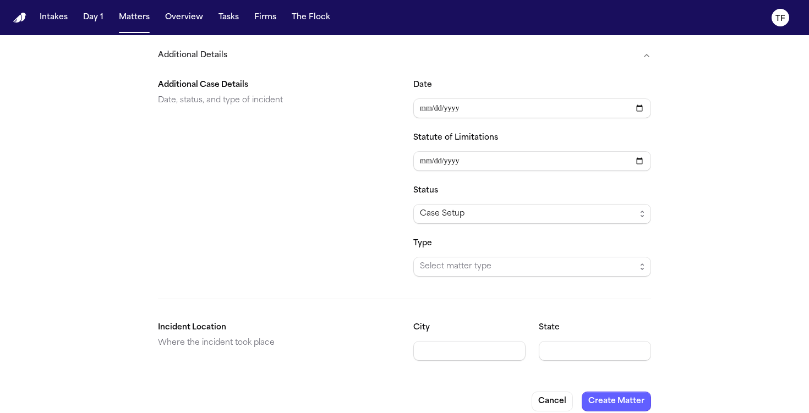
click at [485, 257] on span "Select matter type" at bounding box center [532, 267] width 238 height 20
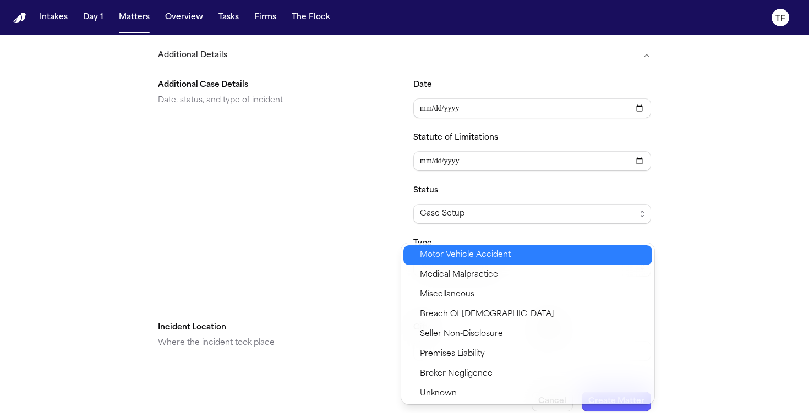
click at [486, 254] on span "Motor Vehicle Accident" at bounding box center [465, 255] width 91 height 13
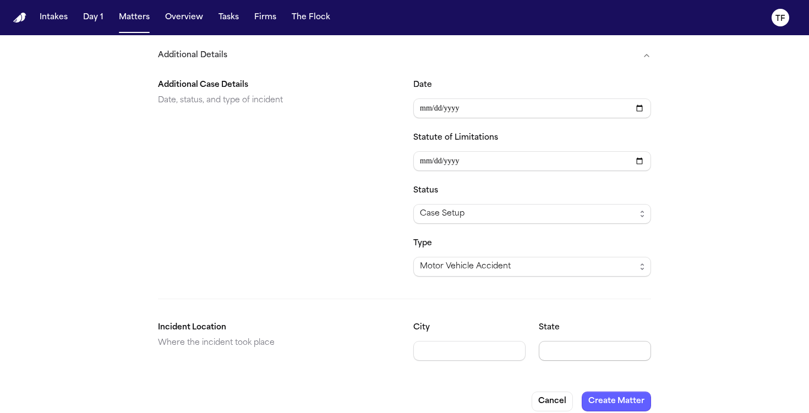
click at [579, 348] on input "State" at bounding box center [595, 351] width 112 height 20
type input "**"
click at [623, 392] on button "Create Matter" at bounding box center [616, 402] width 69 height 20
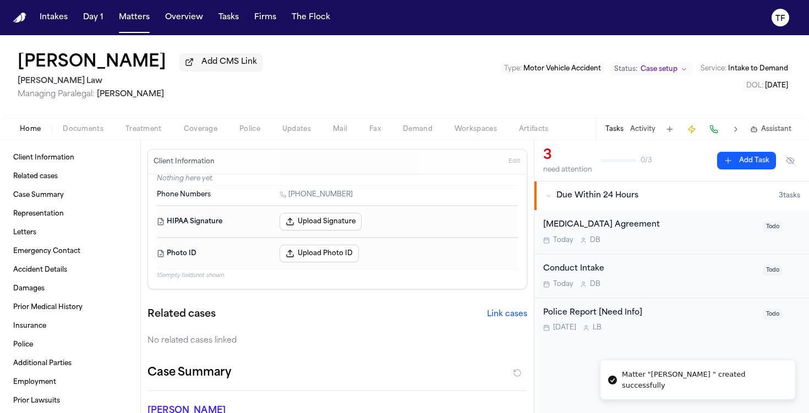
click at [86, 138] on div "Home Documents Treatment Coverage Police Updates Mail Fax Demand Workspaces Art…" at bounding box center [404, 129] width 809 height 22
click at [90, 132] on span "Documents" at bounding box center [83, 129] width 41 height 9
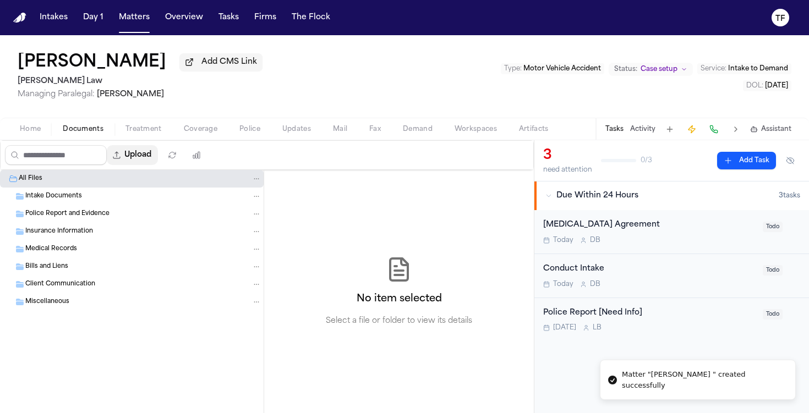
click at [139, 153] on button "Upload" at bounding box center [132, 155] width 51 height 20
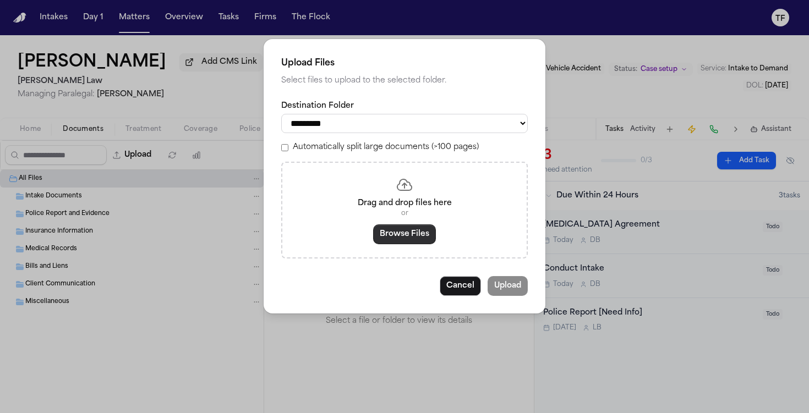
click at [398, 244] on button "Browse Files" at bounding box center [404, 234] width 63 height 20
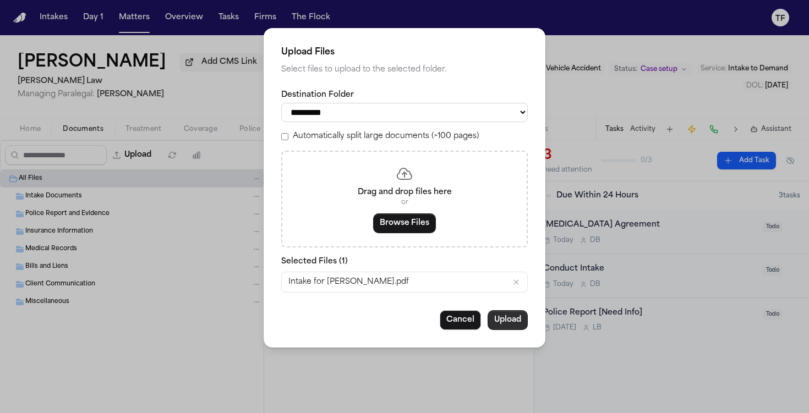
click at [497, 318] on button "Upload" at bounding box center [507, 320] width 40 height 20
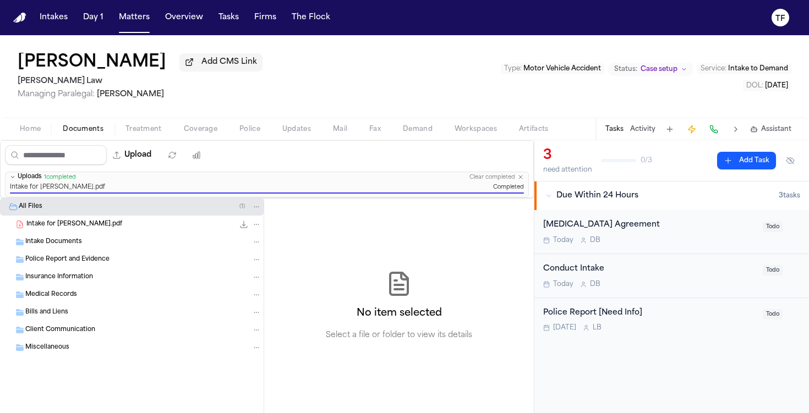
click at [646, 129] on button "Activity" at bounding box center [642, 129] width 25 height 9
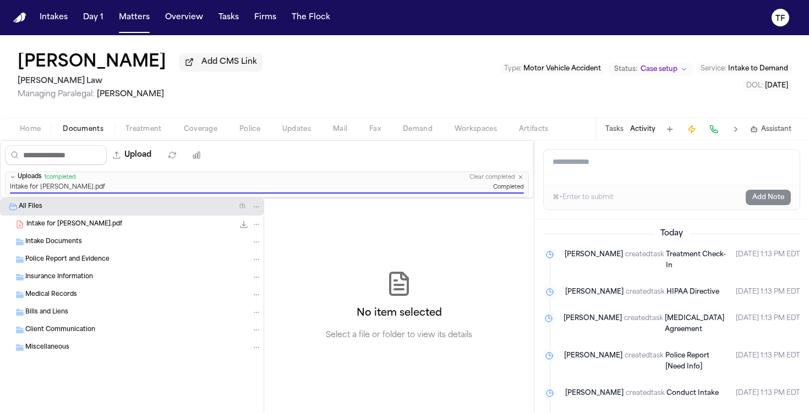
click at [623, 178] on textarea "Add a note to this matter" at bounding box center [672, 167] width 256 height 35
paste textarea "**********"
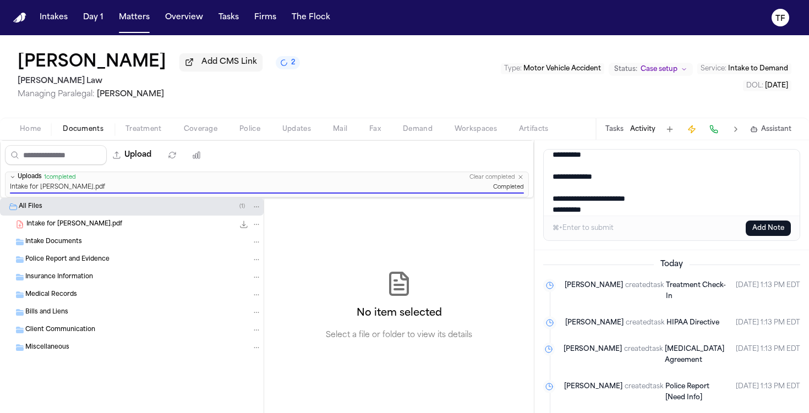
type textarea "**********"
click at [768, 218] on div "⌘+Enter to submit Add Note" at bounding box center [672, 228] width 256 height 25
click at [768, 223] on button "Add Note" at bounding box center [768, 228] width 45 height 15
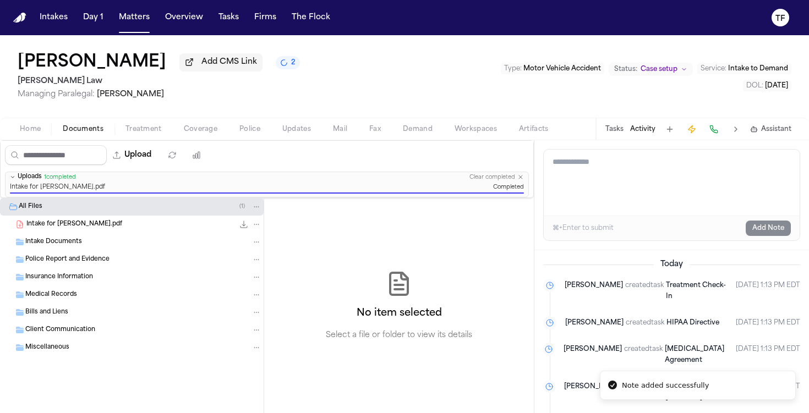
scroll to position [0, 0]
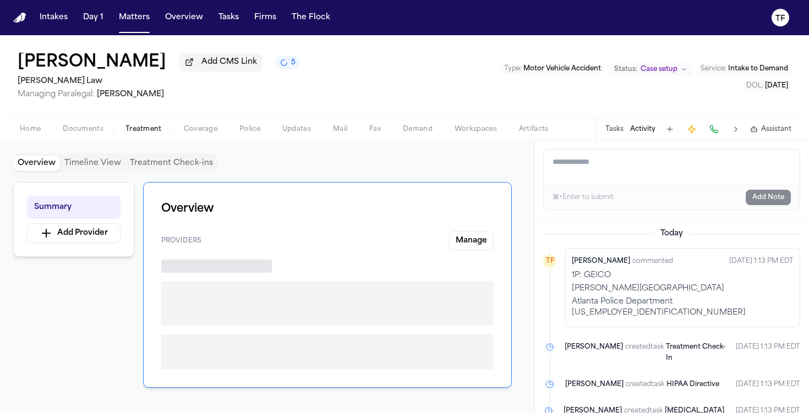
click at [146, 136] on span "button" at bounding box center [144, 135] width 50 height 1
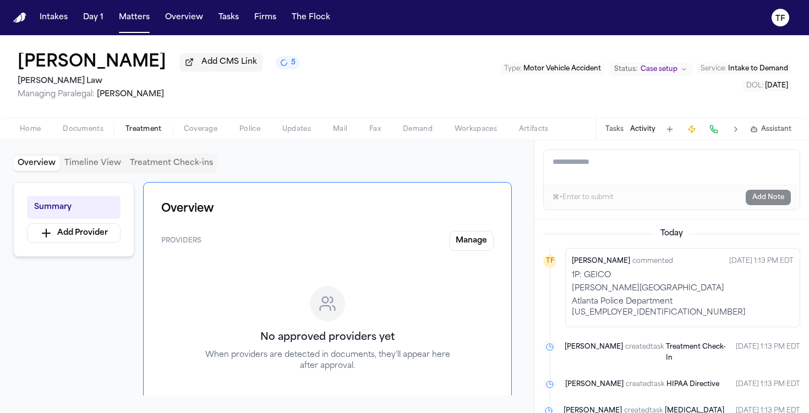
click at [222, 138] on div "Home Documents Treatment Coverage Police Updates Mail Fax Demand Workspaces Art…" at bounding box center [404, 129] width 809 height 22
click at [209, 134] on span "Coverage" at bounding box center [201, 129] width 34 height 9
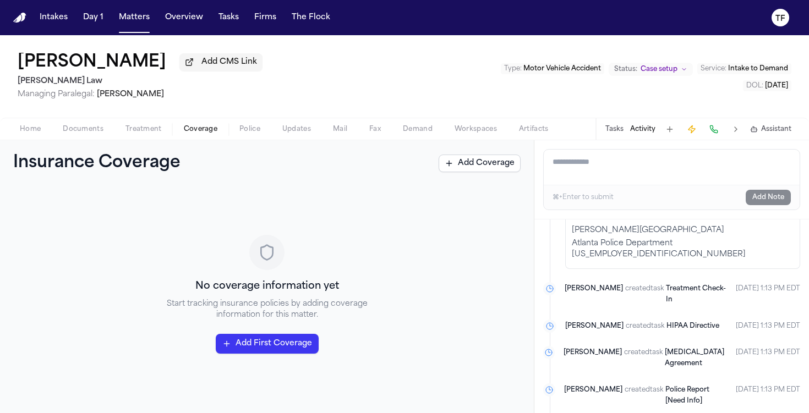
scroll to position [231, 0]
click at [636, 128] on button "Activity" at bounding box center [642, 129] width 25 height 9
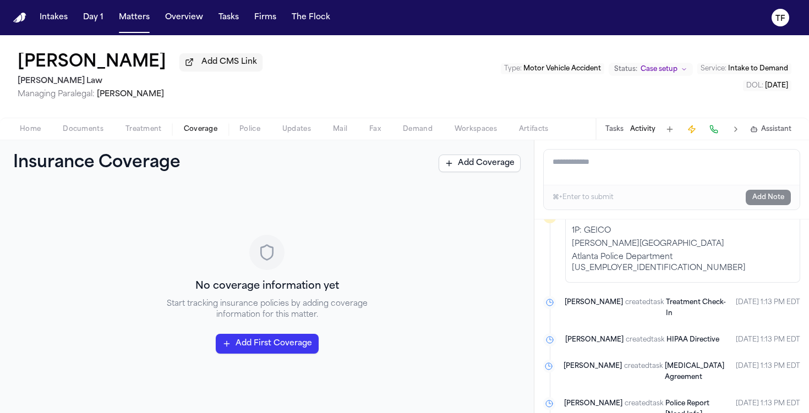
scroll to position [209, 0]
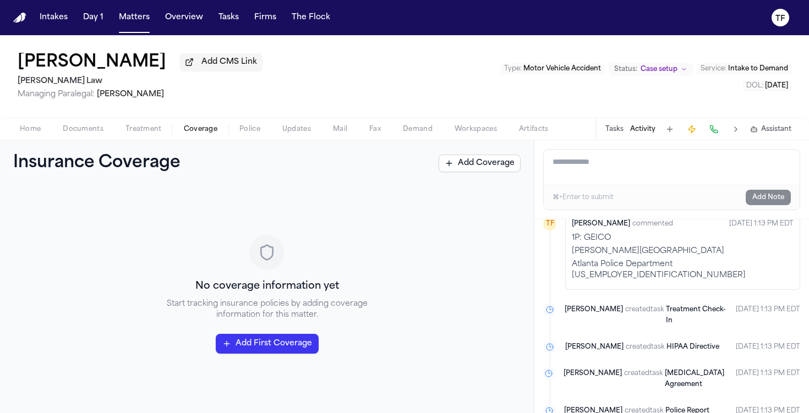
click at [634, 259] on p "Atlanta Police Department 25-2841087" at bounding box center [683, 270] width 222 height 22
copy p "Atlanta Police Department 25-2841087"
click at [81, 134] on span "Documents" at bounding box center [83, 129] width 41 height 9
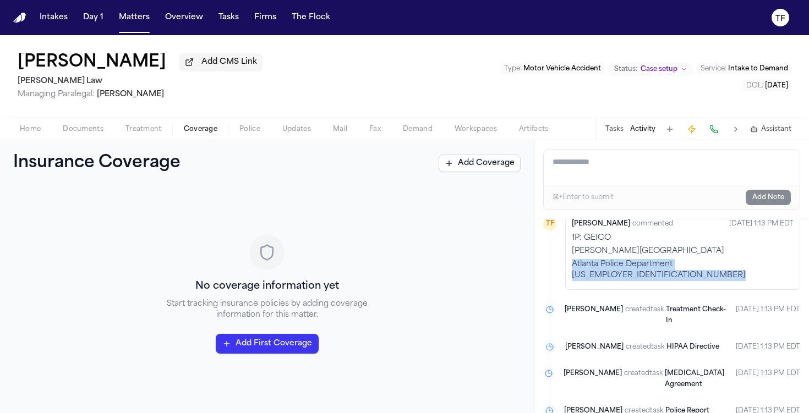
click at [81, 134] on span "Documents" at bounding box center [83, 129] width 41 height 9
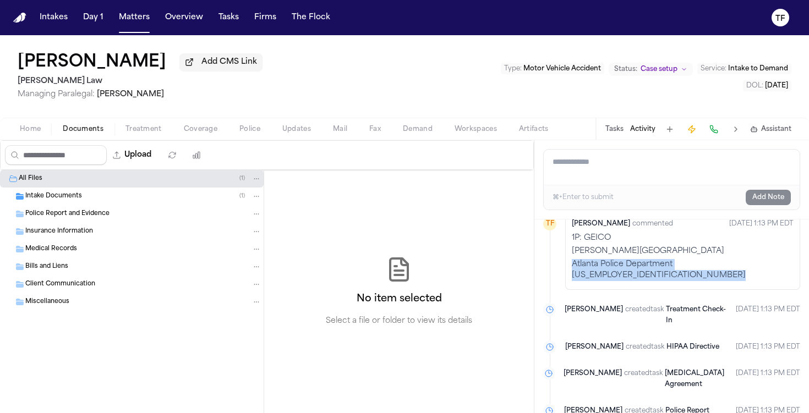
click at [76, 195] on span "Intake Documents" at bounding box center [53, 196] width 57 height 9
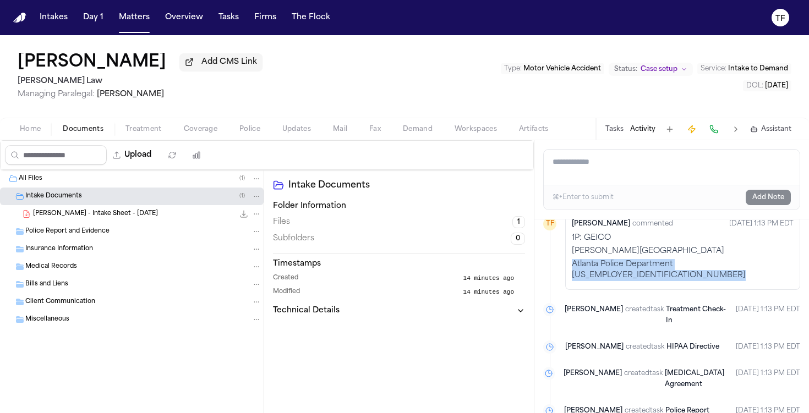
click at [26, 129] on span "Home" at bounding box center [30, 129] width 21 height 9
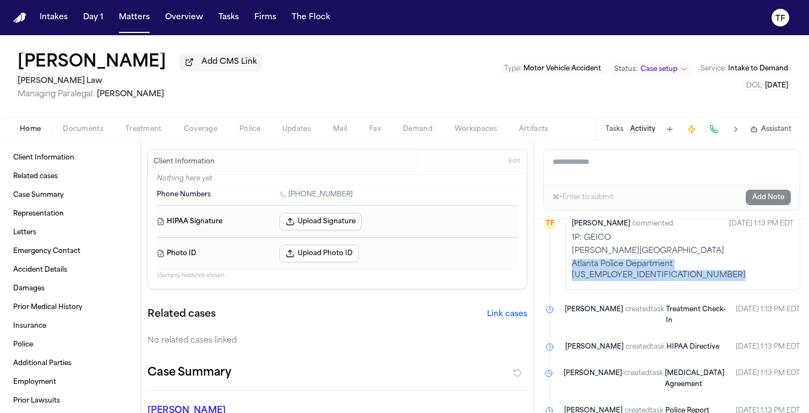
click at [83, 129] on span "Documents" at bounding box center [83, 129] width 41 height 9
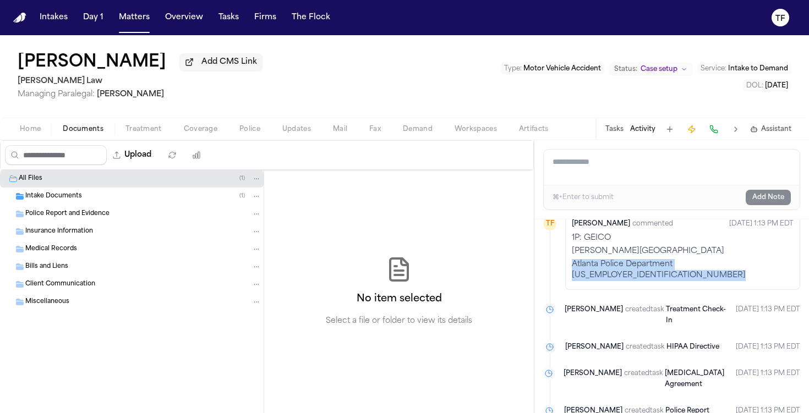
click at [23, 133] on span "Home" at bounding box center [30, 129] width 21 height 9
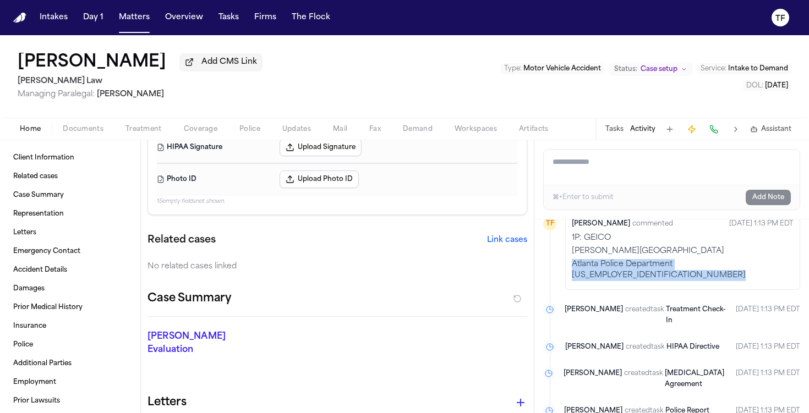
scroll to position [95, 0]
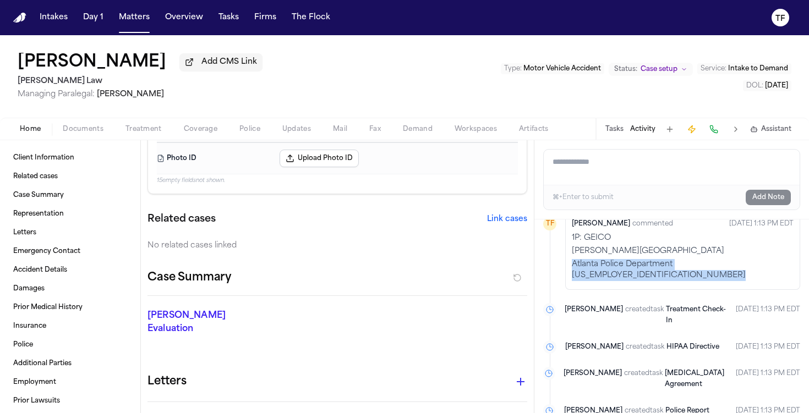
click at [501, 218] on button "Link cases" at bounding box center [507, 219] width 40 height 11
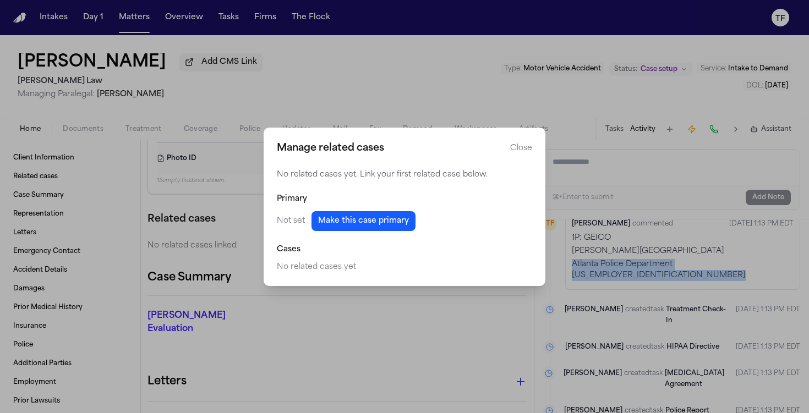
click at [391, 229] on button "Make this case primary" at bounding box center [363, 221] width 104 height 20
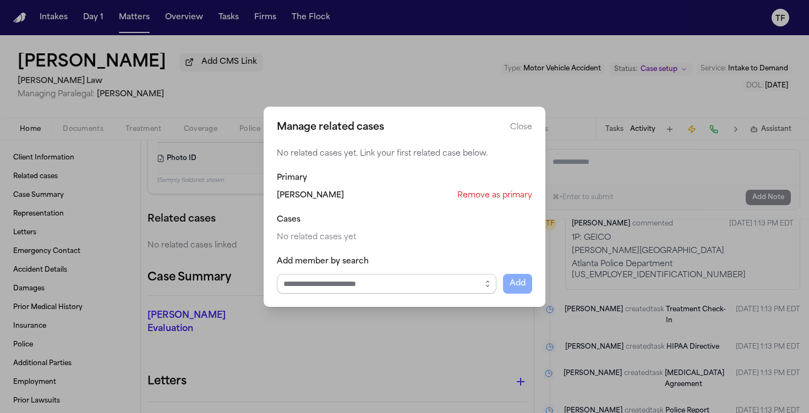
click at [395, 281] on input "Select case to add" at bounding box center [387, 284] width 220 height 20
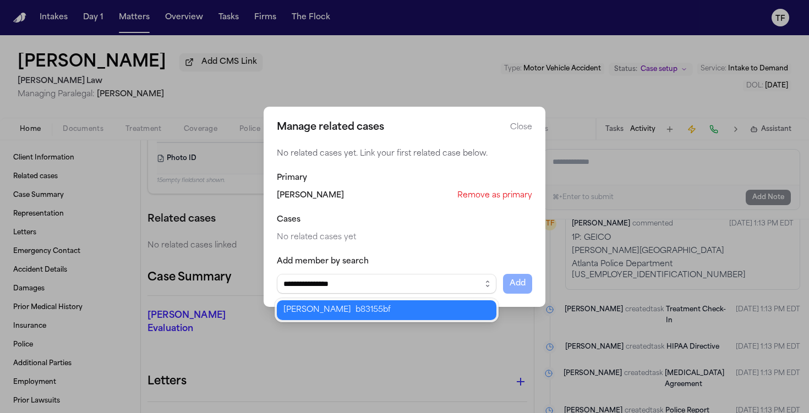
click at [366, 315] on body "**********" at bounding box center [404, 206] width 809 height 413
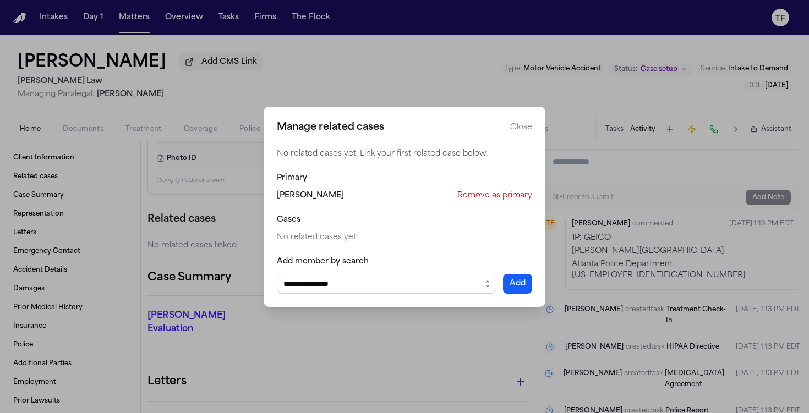
type input "**********"
click at [516, 286] on button "Add" at bounding box center [517, 284] width 29 height 20
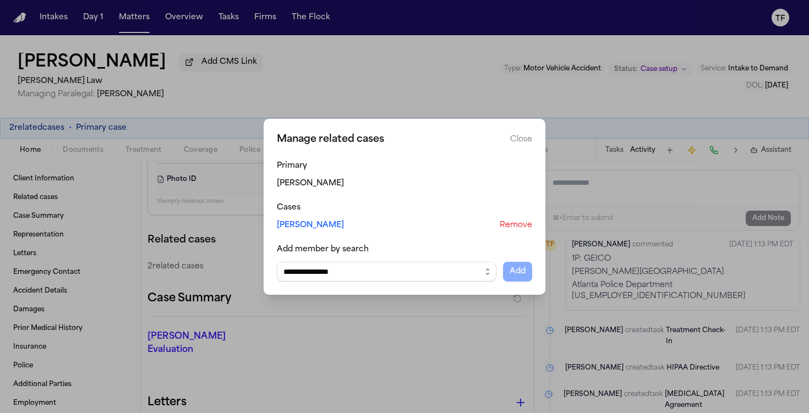
click at [522, 141] on button "Close" at bounding box center [521, 139] width 22 height 11
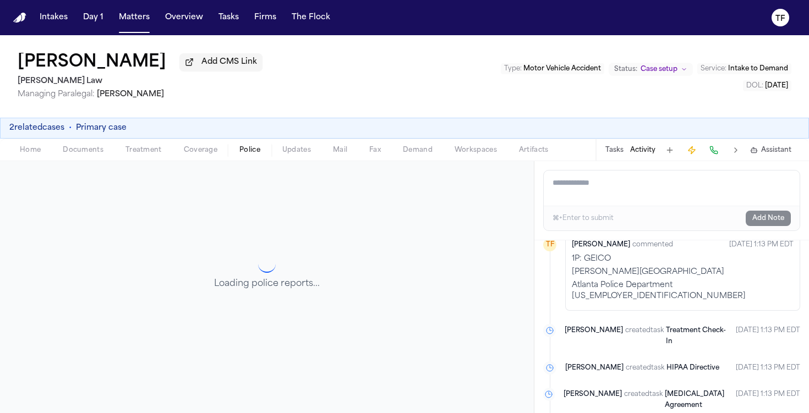
click at [229, 151] on button "Police" at bounding box center [249, 150] width 43 height 13
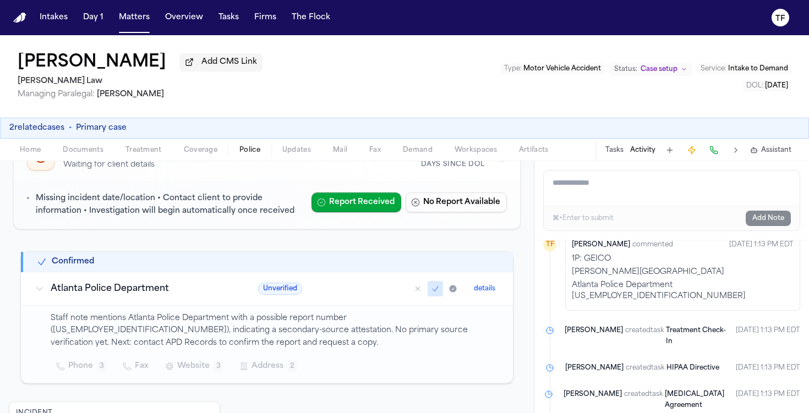
scroll to position [178, 0]
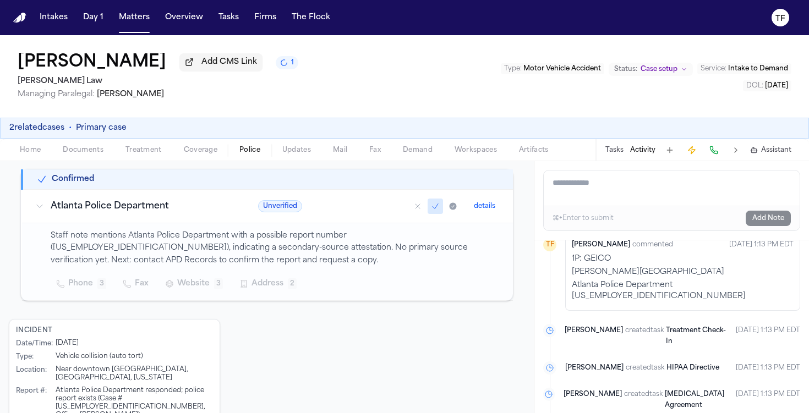
click at [184, 150] on span "Coverage" at bounding box center [201, 150] width 34 height 9
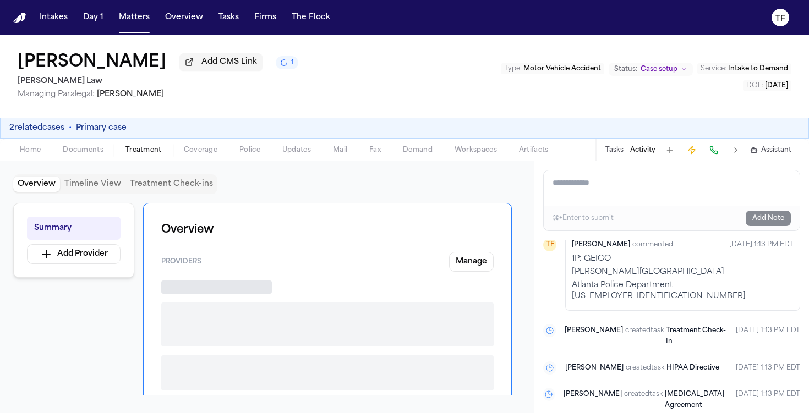
click at [145, 152] on span "Treatment" at bounding box center [143, 150] width 36 height 9
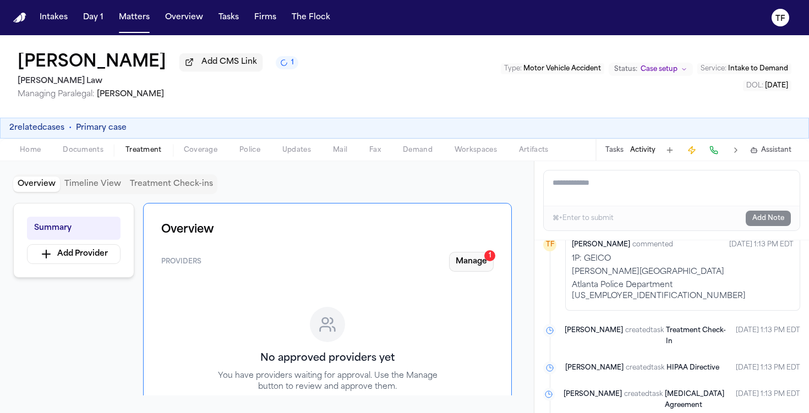
click at [478, 262] on button "Manage 1" at bounding box center [471, 262] width 45 height 20
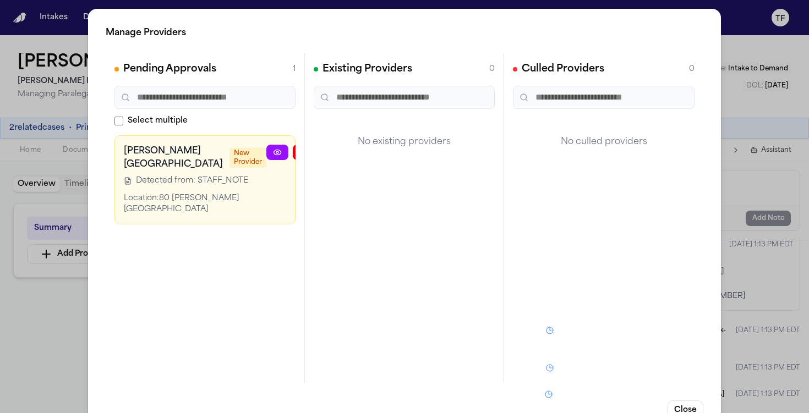
scroll to position [0, 17]
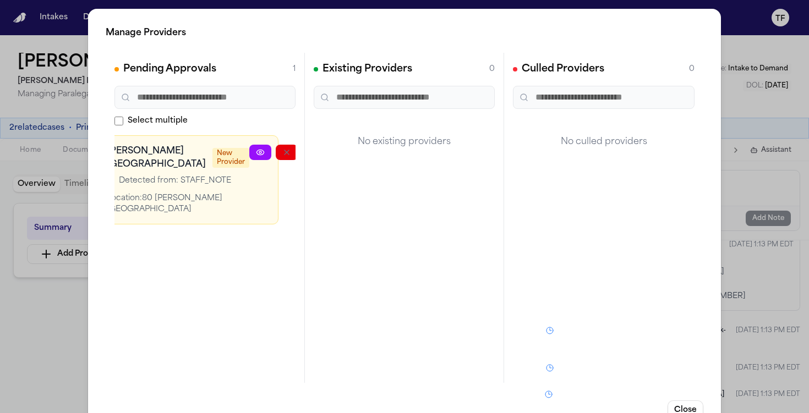
click at [300, 159] on div "Pending Approvals 1 Select multiple Grady Memorial Hospital New Provider Detect…" at bounding box center [205, 218] width 199 height 330
click at [328, 156] on button "button" at bounding box center [339, 152] width 22 height 15
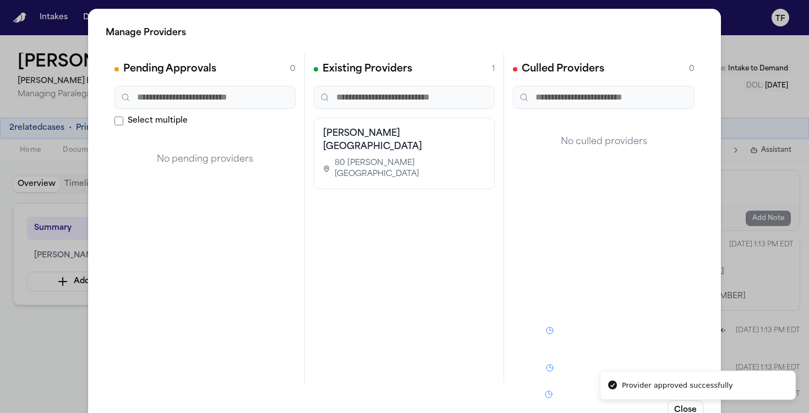
click at [67, 357] on div "Manage Providers Pending Approvals 0 Select multiple No pending providers Exist…" at bounding box center [404, 223] width 809 height 447
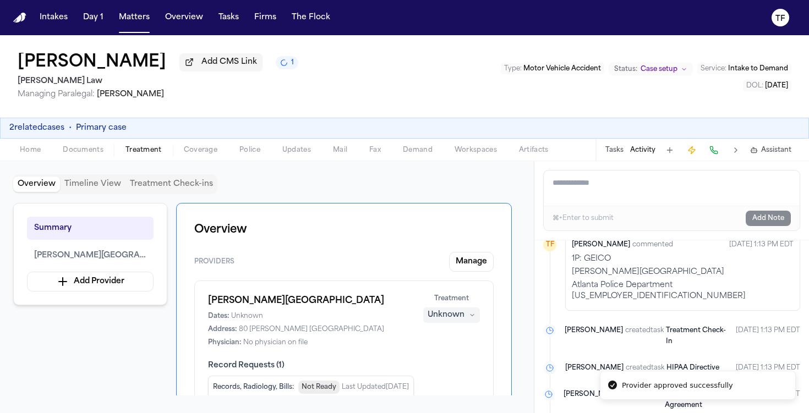
click at [462, 319] on div "Unknown" at bounding box center [446, 315] width 37 height 11
click at [442, 360] on span "Completed" at bounding box center [438, 359] width 43 height 11
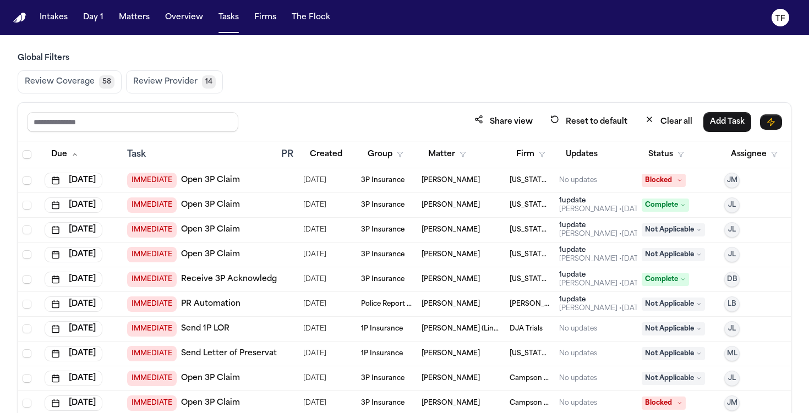
click at [127, 30] on nav "Intakes Day 1 Matters Overview Tasks Firms The Flock TF" at bounding box center [404, 17] width 809 height 35
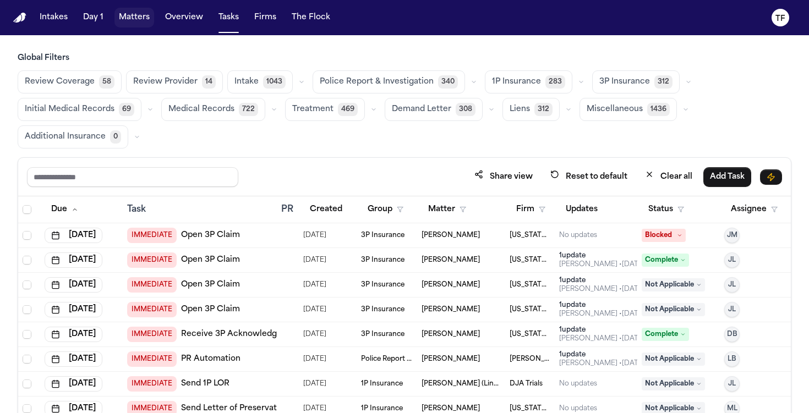
click at [132, 17] on button "Matters" at bounding box center [134, 18] width 40 height 20
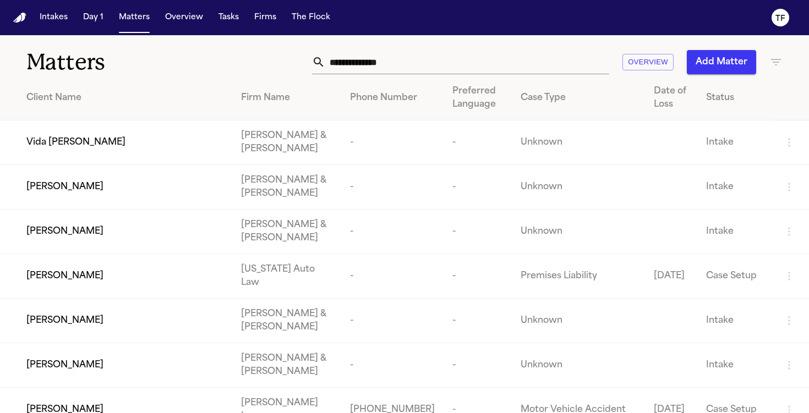
click at [411, 69] on input "text" at bounding box center [467, 62] width 284 height 24
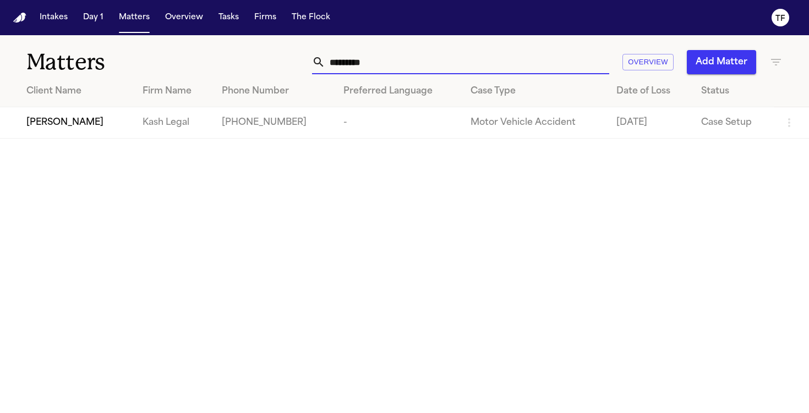
type input "*********"
click at [319, 119] on td "[PHONE_NUMBER]" at bounding box center [274, 122] width 122 height 31
click at [48, 122] on span "[PERSON_NAME]" at bounding box center [64, 122] width 77 height 13
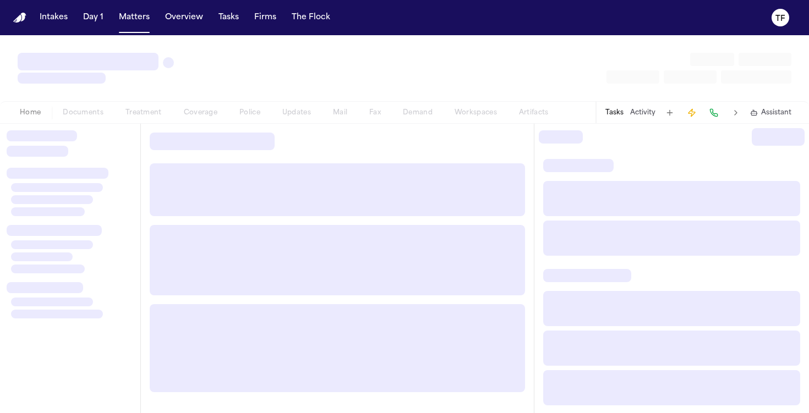
click at [48, 122] on div "Home Documents Treatment Coverage Police Updates Mail Fax Demand Workspaces Art…" at bounding box center [404, 112] width 809 height 22
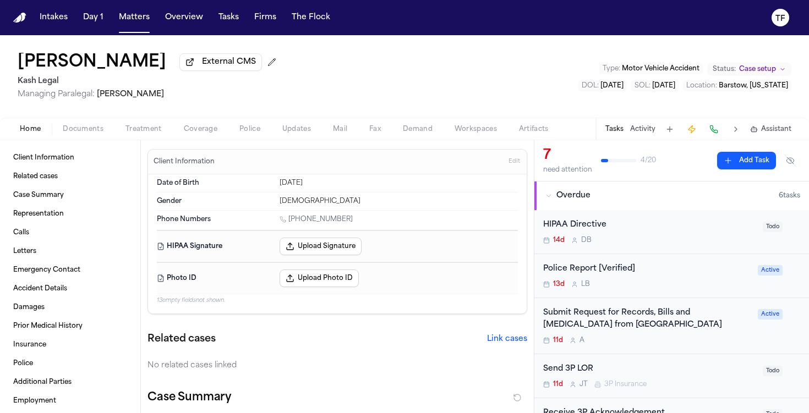
click at [70, 130] on span "Documents" at bounding box center [83, 129] width 41 height 9
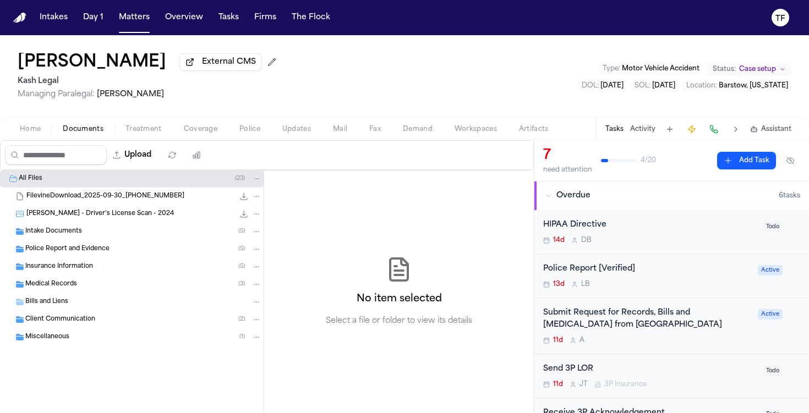
click at [65, 232] on span "Intake Documents" at bounding box center [53, 231] width 57 height 9
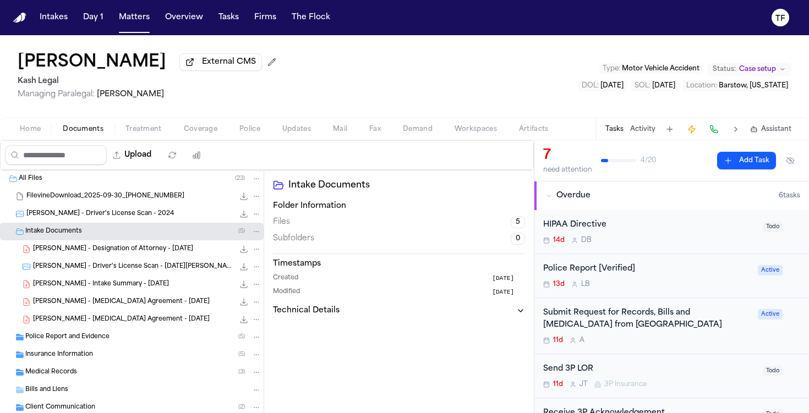
click at [101, 232] on div "Intake Documents ( 5 )" at bounding box center [143, 232] width 236 height 10
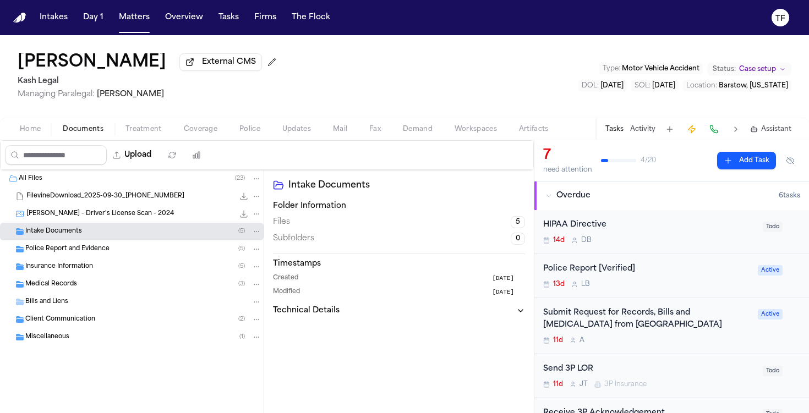
click at [101, 252] on span "Police Report and Evidence" at bounding box center [67, 249] width 84 height 9
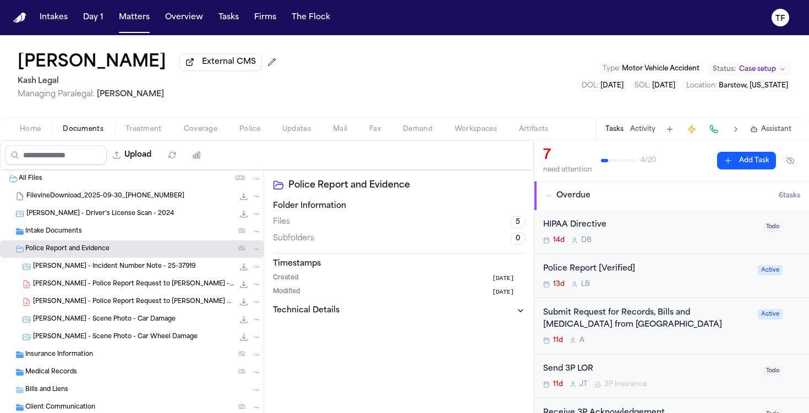
click at [101, 252] on span "Police Report and Evidence" at bounding box center [67, 249] width 84 height 9
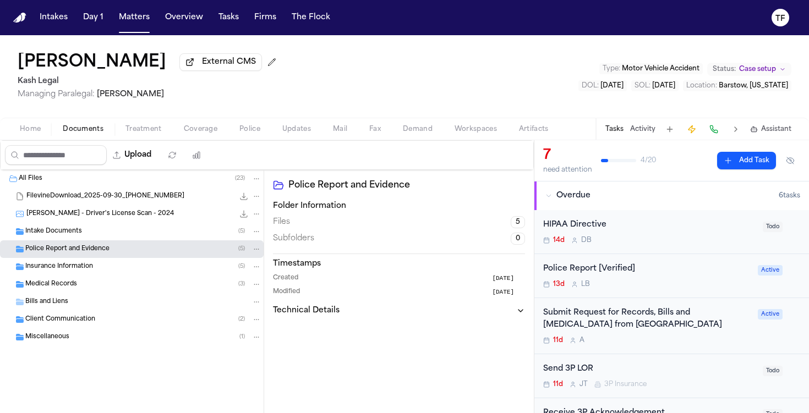
click at [144, 143] on div "Upload 0 files selected Move files Download files Delete files More actions Cle…" at bounding box center [267, 155] width 534 height 30
click at [166, 128] on button "Treatment" at bounding box center [143, 129] width 58 height 13
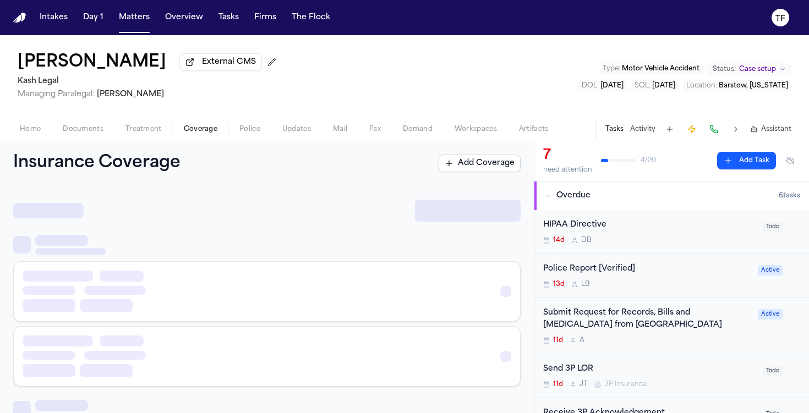
click at [185, 125] on button "Coverage" at bounding box center [201, 129] width 56 height 13
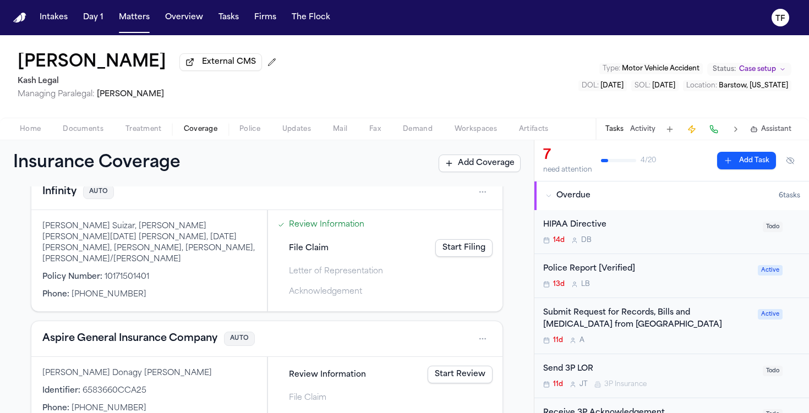
scroll to position [280, 0]
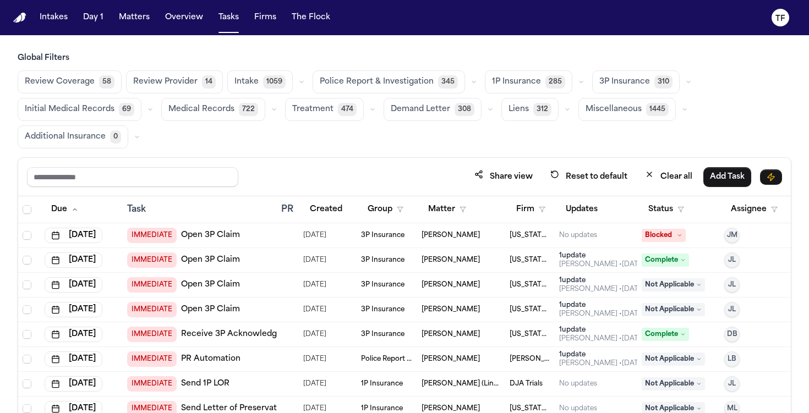
click at [126, 23] on button "Matters" at bounding box center [134, 18] width 40 height 20
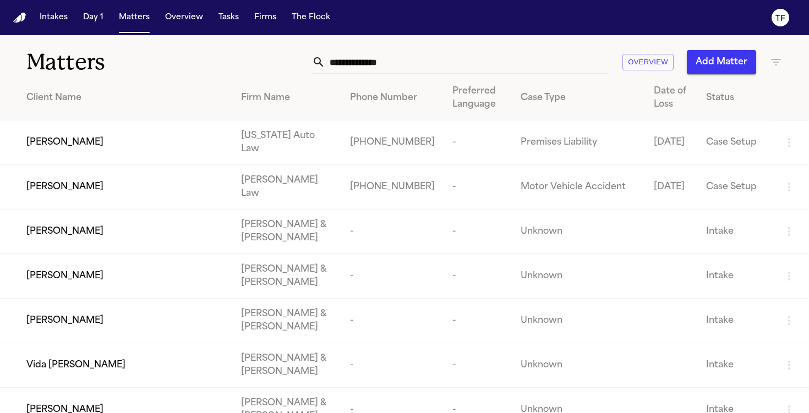
click at [693, 68] on button "Add Matter" at bounding box center [721, 62] width 69 height 24
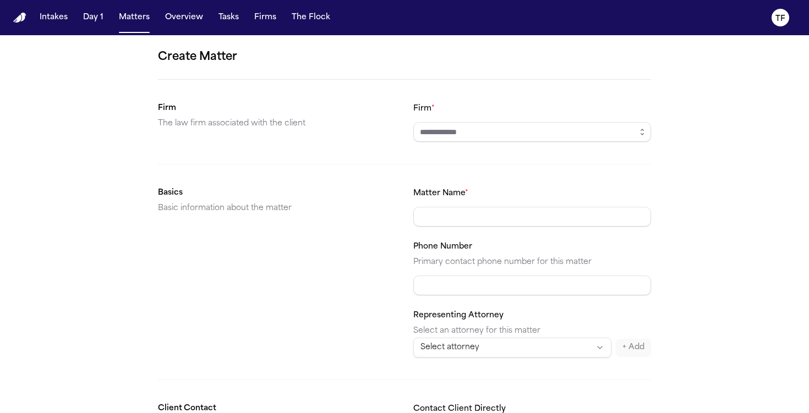
click at [490, 120] on div "Firm *" at bounding box center [532, 122] width 238 height 40
click at [493, 127] on input "Firm *" at bounding box center [532, 132] width 238 height 20
click at [476, 161] on body "**********" at bounding box center [404, 206] width 809 height 413
type input "**********"
click at [473, 224] on input "Matter Name *" at bounding box center [532, 217] width 238 height 20
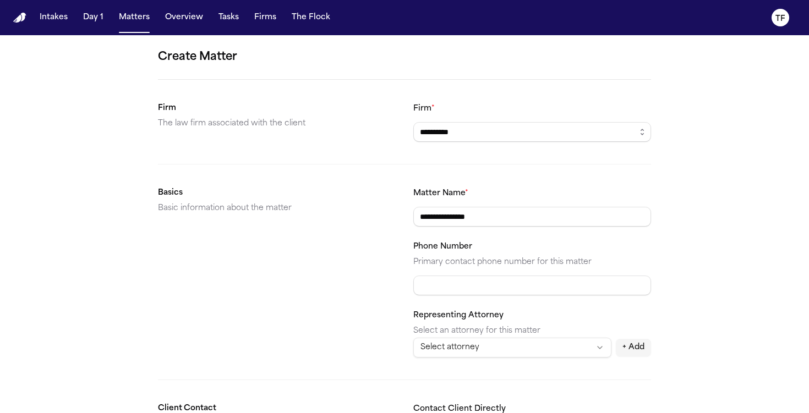
type input "**********"
click at [473, 278] on input "Phone Number" at bounding box center [532, 286] width 238 height 20
paste input "**********"
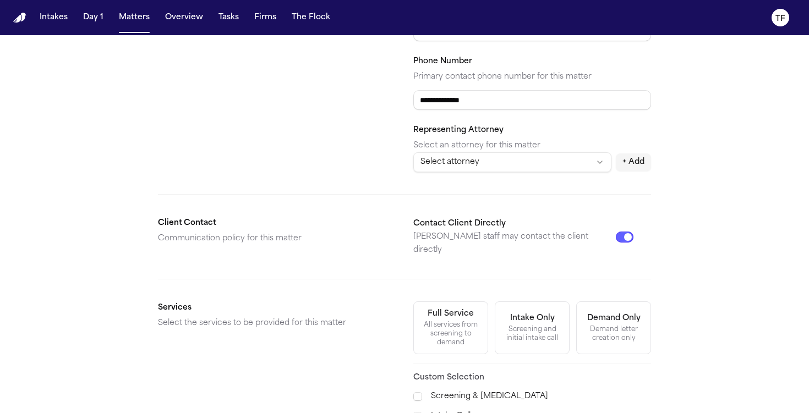
type input "**********"
click at [478, 321] on div "All services from screening to demand" at bounding box center [450, 334] width 61 height 26
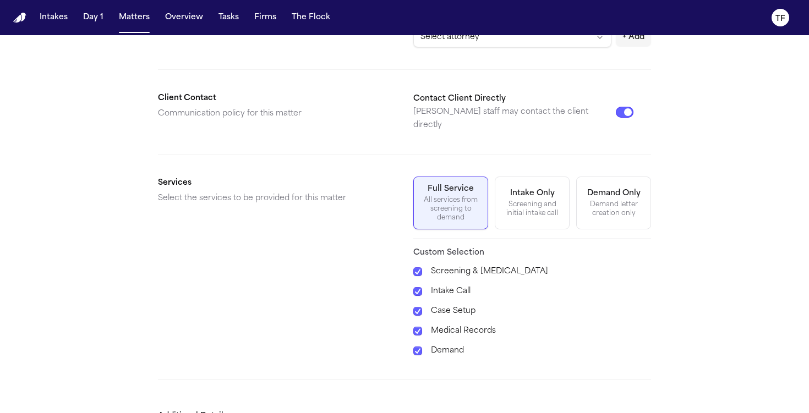
scroll to position [371, 0]
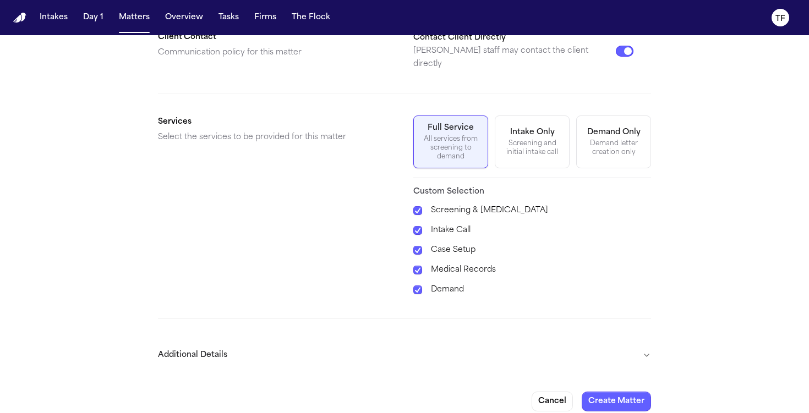
click at [642, 358] on button "Additional Details" at bounding box center [404, 355] width 493 height 29
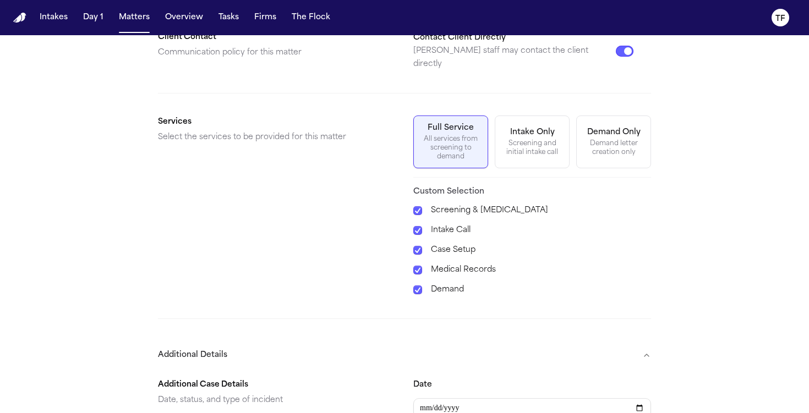
click at [650, 341] on button "Additional Details" at bounding box center [404, 355] width 493 height 29
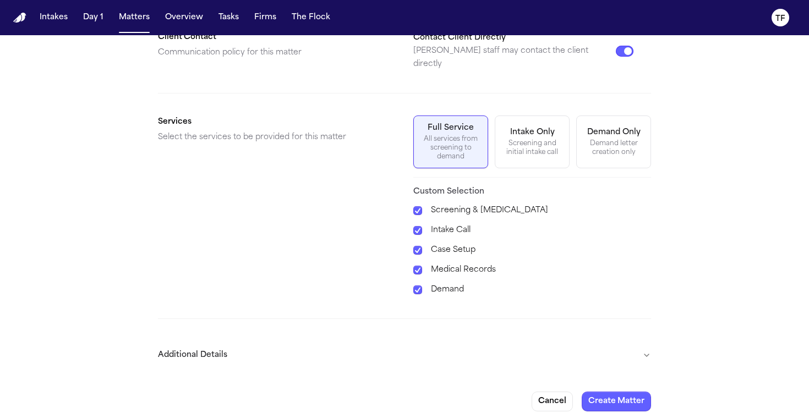
click at [649, 342] on button "Additional Details" at bounding box center [404, 355] width 493 height 29
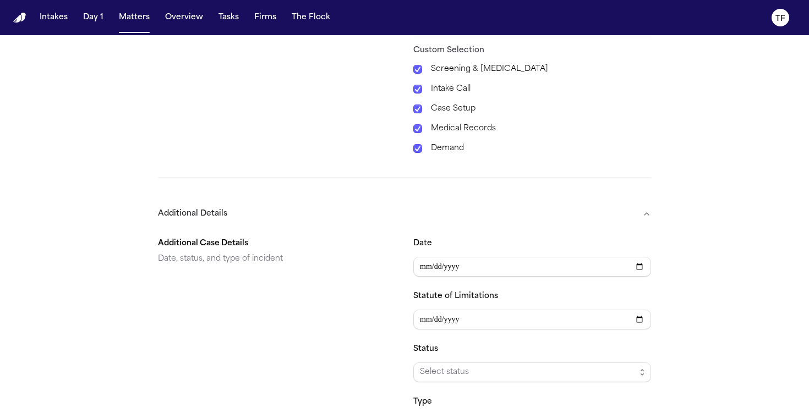
scroll to position [671, 0]
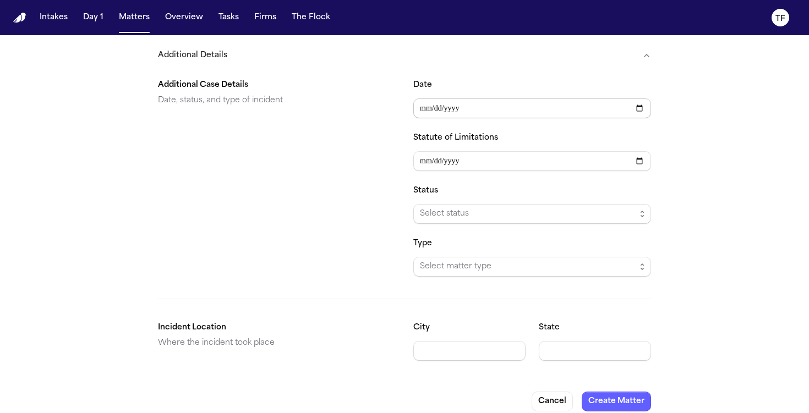
click at [636, 100] on input "Date" at bounding box center [532, 108] width 238 height 20
type input "**********"
click at [473, 207] on span "Select status" at bounding box center [528, 213] width 216 height 13
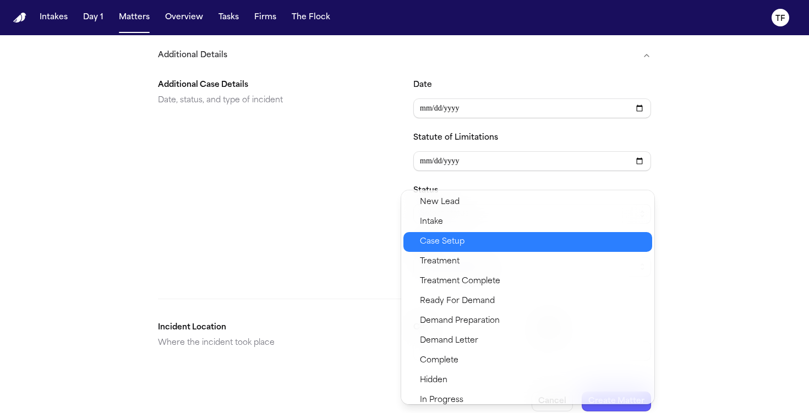
click at [465, 239] on span "Case Setup" at bounding box center [533, 241] width 226 height 13
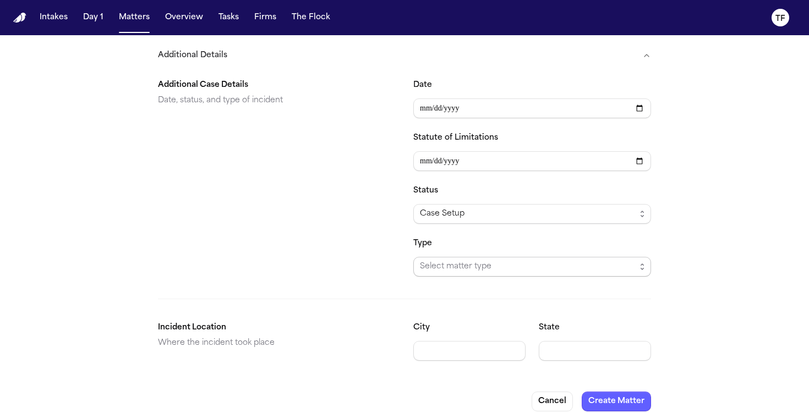
click at [464, 260] on span "Select matter type" at bounding box center [528, 266] width 216 height 13
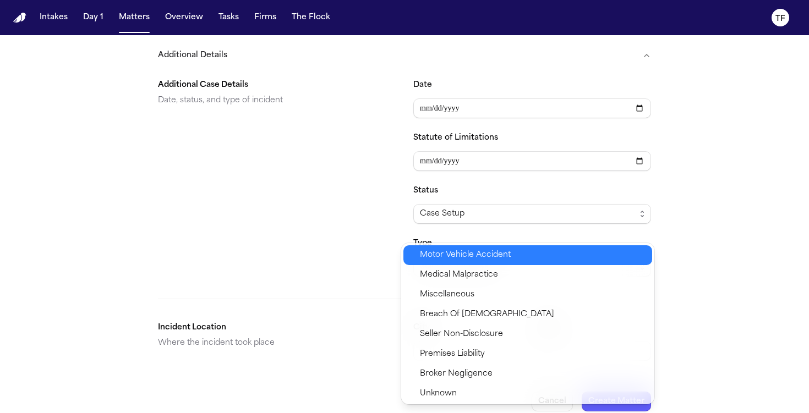
click at [467, 256] on span "Motor Vehicle Accident" at bounding box center [465, 255] width 91 height 13
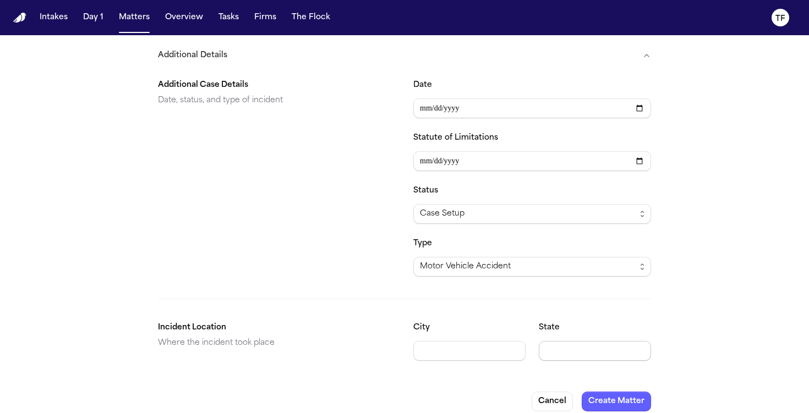
click at [606, 343] on input "State" at bounding box center [595, 351] width 112 height 20
type input "**"
click at [615, 392] on button "Create Matter" at bounding box center [616, 402] width 69 height 20
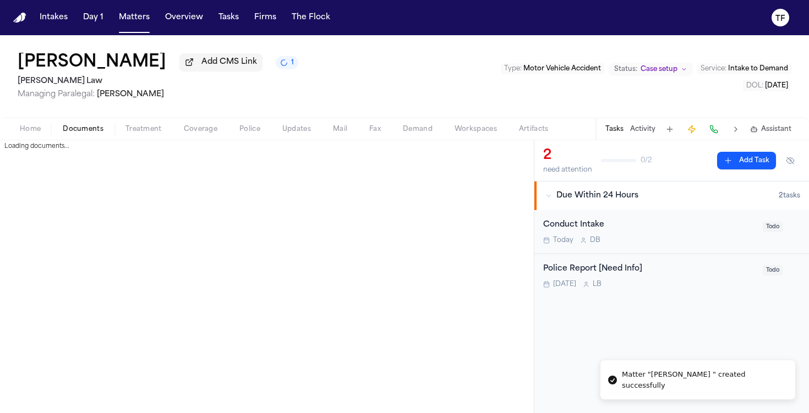
click at [84, 129] on span "Documents" at bounding box center [83, 129] width 41 height 9
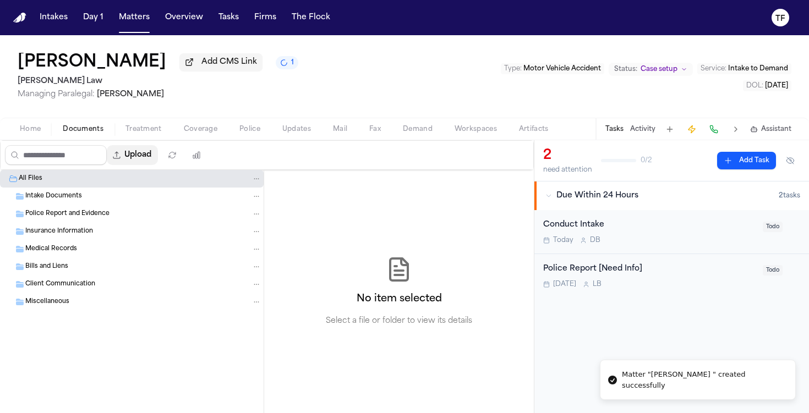
click at [144, 165] on button "Upload" at bounding box center [132, 155] width 51 height 20
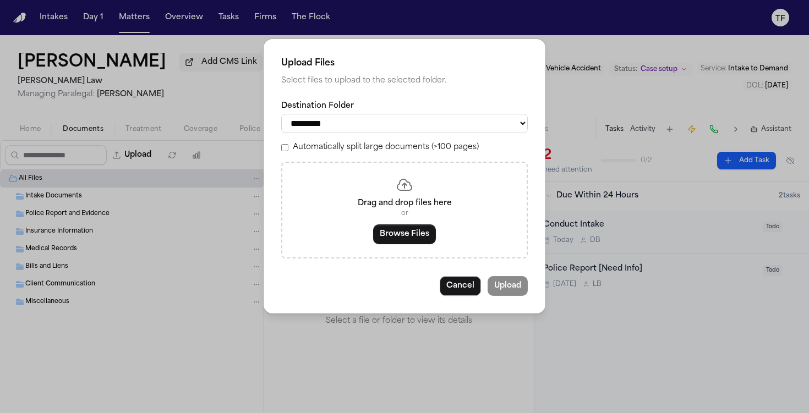
click at [400, 235] on button "Browse Files" at bounding box center [404, 234] width 63 height 20
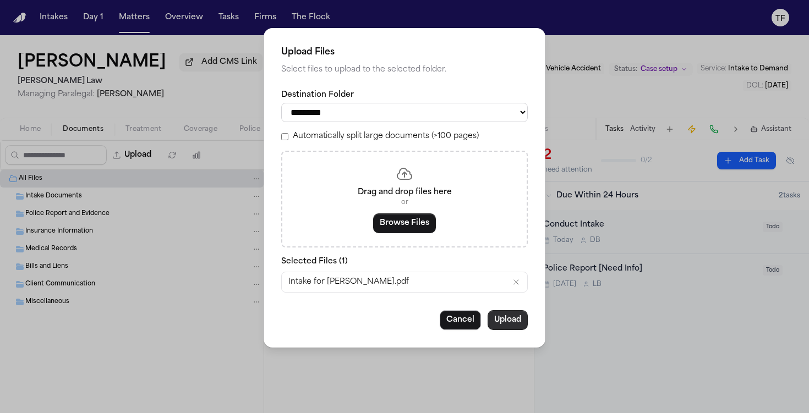
click at [518, 328] on button "Upload" at bounding box center [507, 320] width 40 height 20
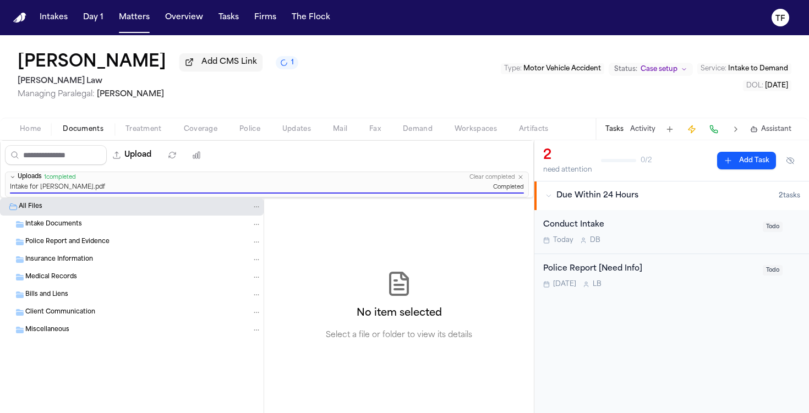
click at [653, 130] on button "Activity" at bounding box center [642, 129] width 25 height 9
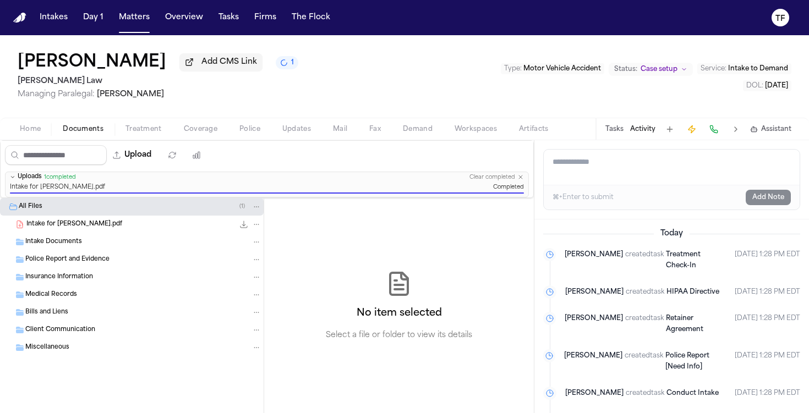
click at [635, 166] on textarea "Add a note to this matter" at bounding box center [672, 167] width 256 height 35
paste textarea "**********"
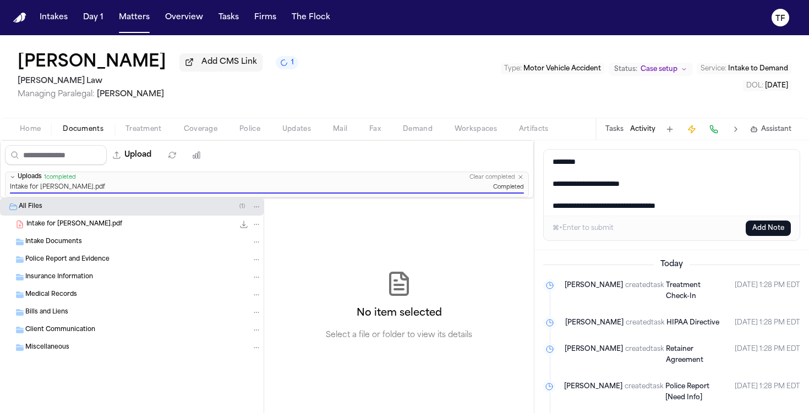
scroll to position [7, 0]
type textarea "**********"
click at [771, 224] on button "Add Note" at bounding box center [768, 228] width 45 height 15
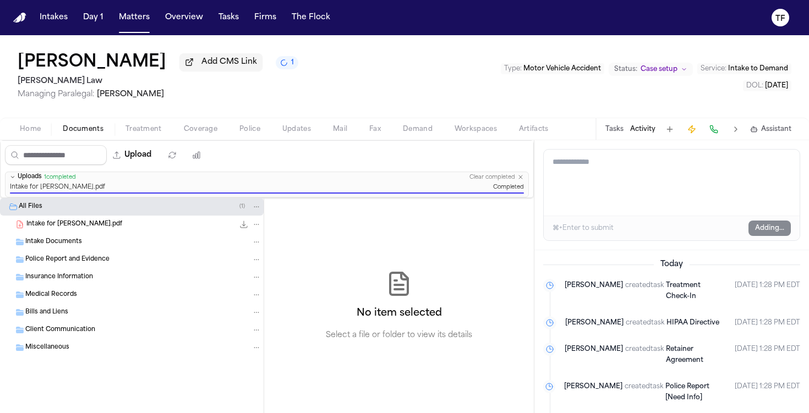
scroll to position [0, 0]
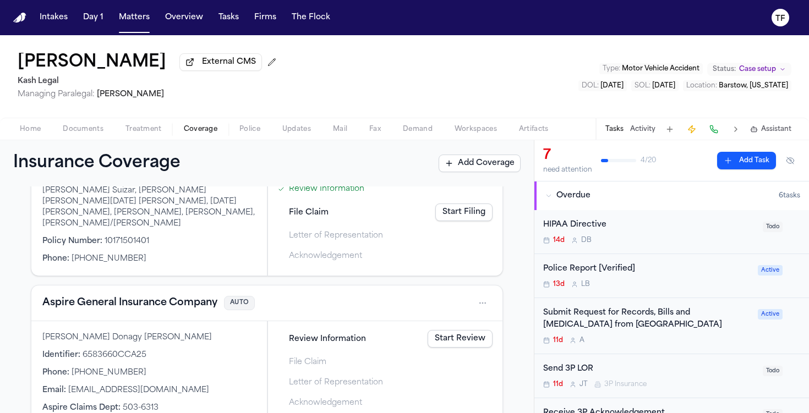
scroll to position [280, 0]
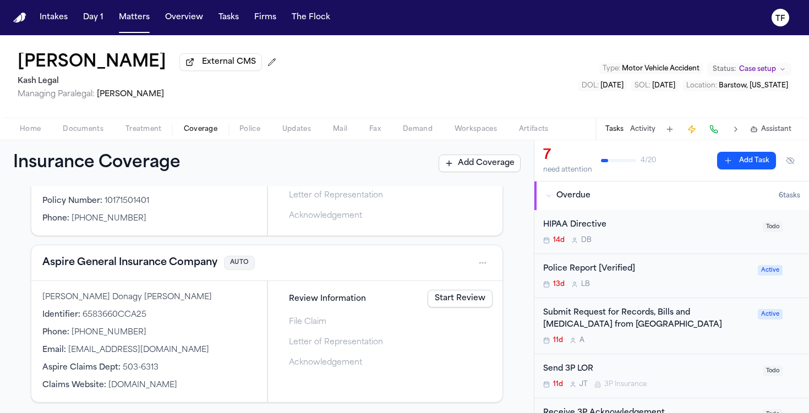
click at [626, 339] on div "11d A" at bounding box center [647, 340] width 208 height 9
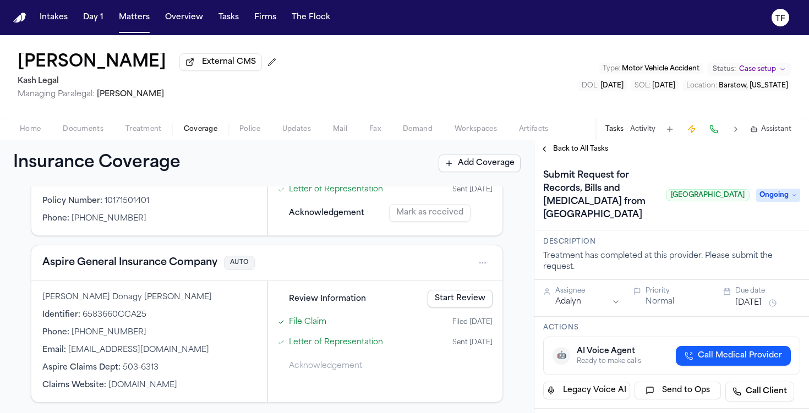
click at [133, 134] on span "Treatment" at bounding box center [143, 129] width 36 height 9
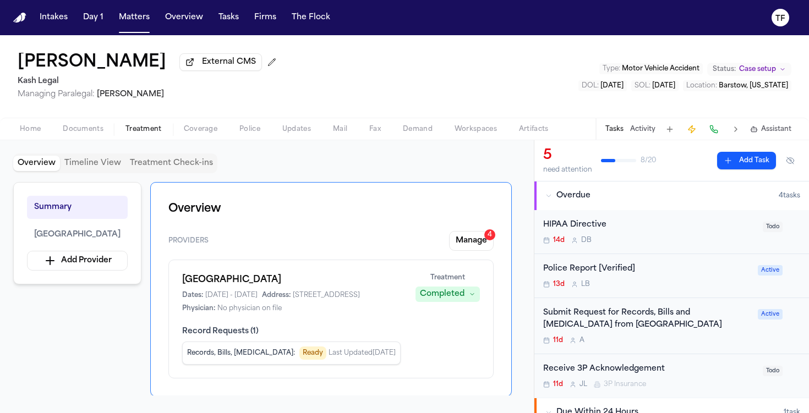
click at [75, 130] on span "Documents" at bounding box center [83, 129] width 41 height 9
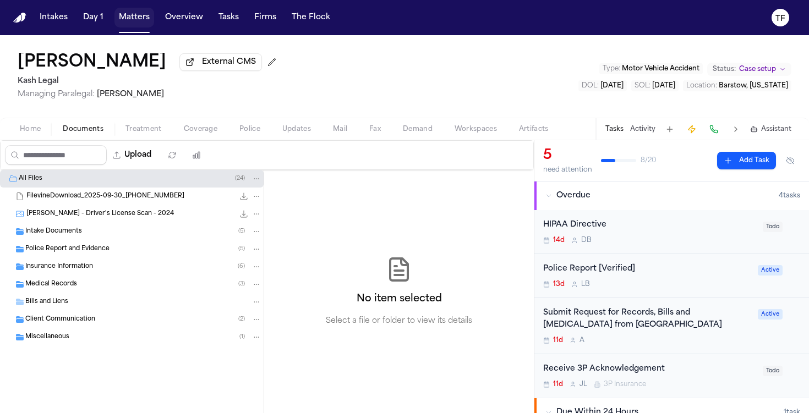
click at [124, 22] on button "Matters" at bounding box center [134, 18] width 40 height 20
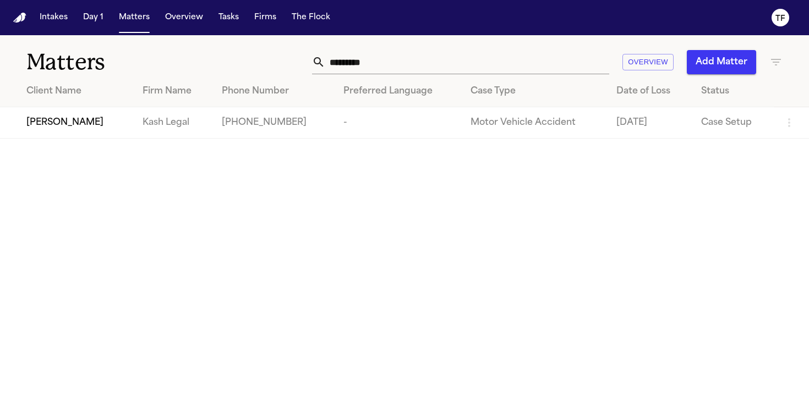
click at [429, 94] on div "Preferred Language" at bounding box center [397, 91] width 109 height 13
click at [425, 60] on input "*********" at bounding box center [467, 62] width 284 height 24
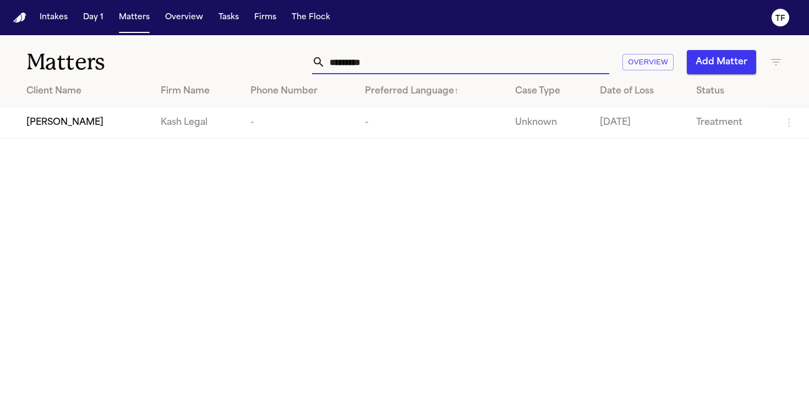
type input "*********"
click at [80, 129] on span "[PERSON_NAME]" at bounding box center [64, 122] width 77 height 13
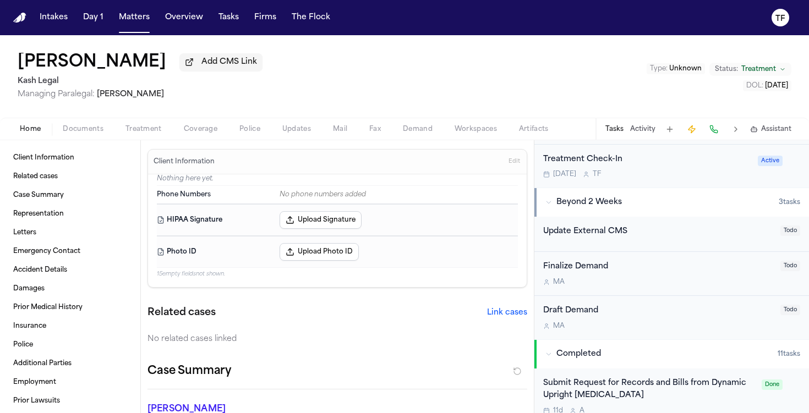
scroll to position [236, 0]
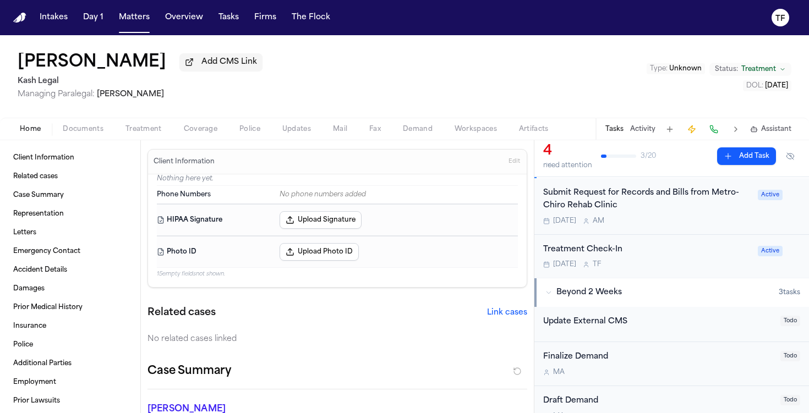
click at [599, 189] on div "Submit Request for Records and Bills from Metro-Chiro Rehab Clinic" at bounding box center [647, 199] width 208 height 25
